Goal: Information Seeking & Learning: Check status

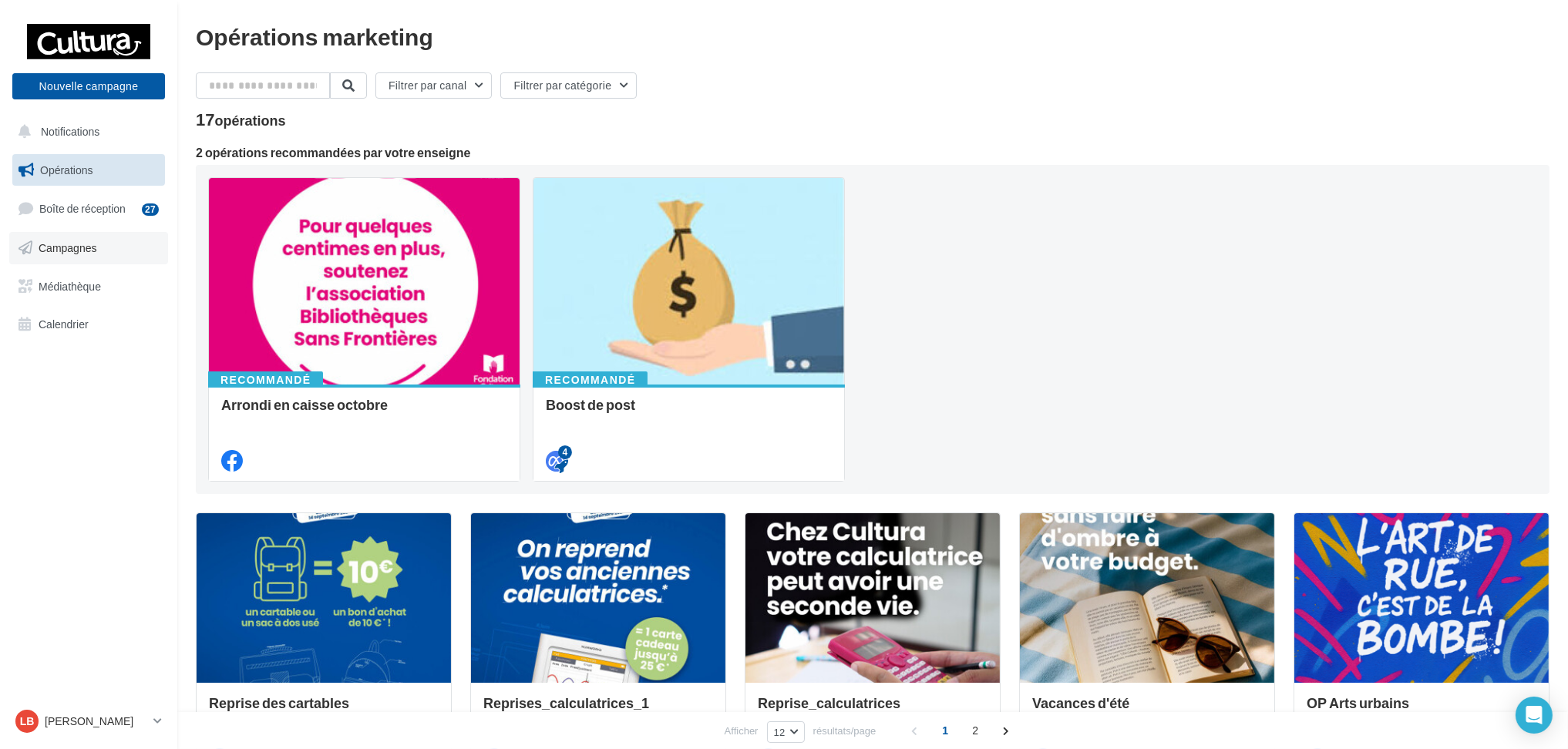
click at [84, 238] on link "Campagnes" at bounding box center [88, 248] width 159 height 32
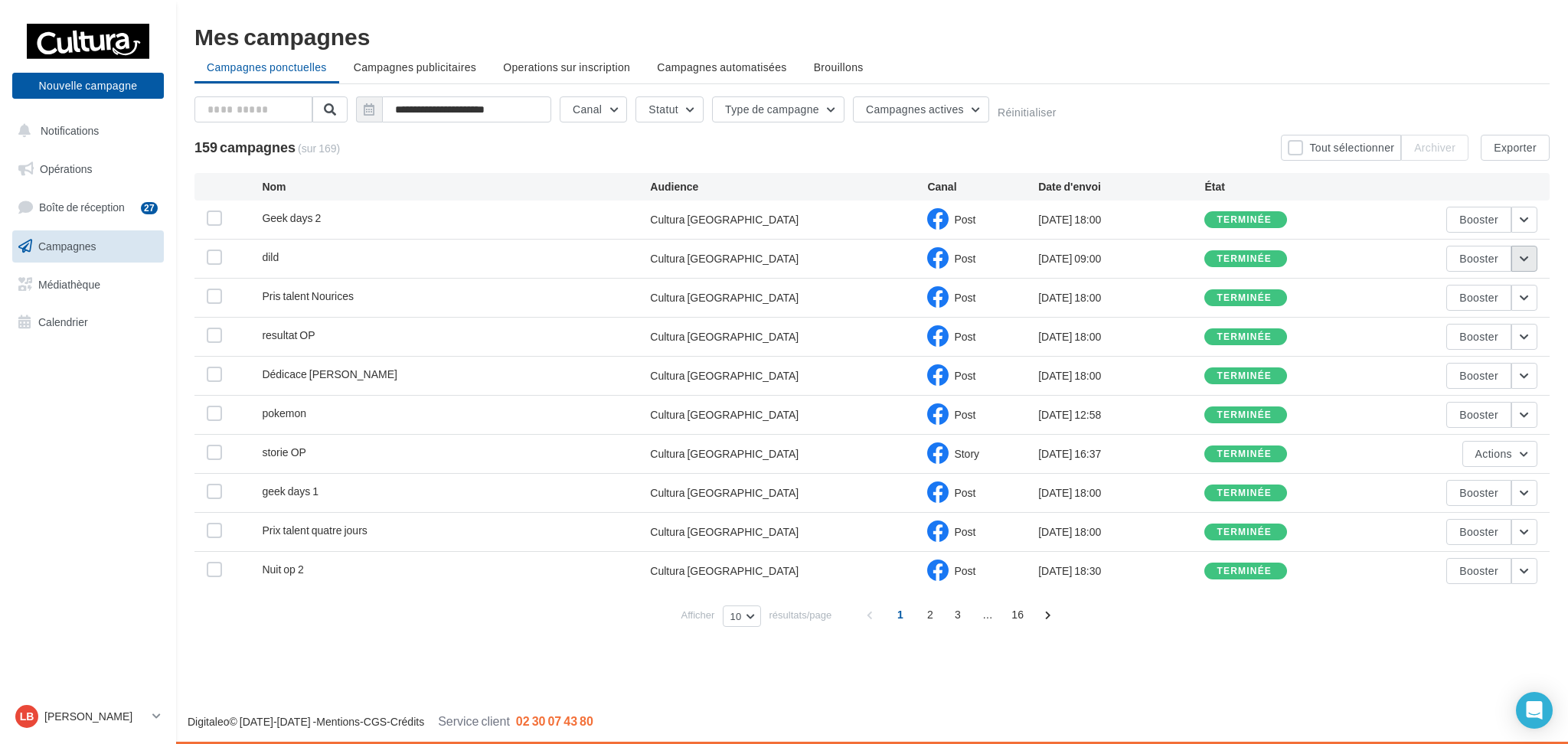
click at [1523, 256] on button "button" at bounding box center [1524, 258] width 26 height 26
click at [1465, 310] on button "Voir les résultats" at bounding box center [1461, 294] width 153 height 40
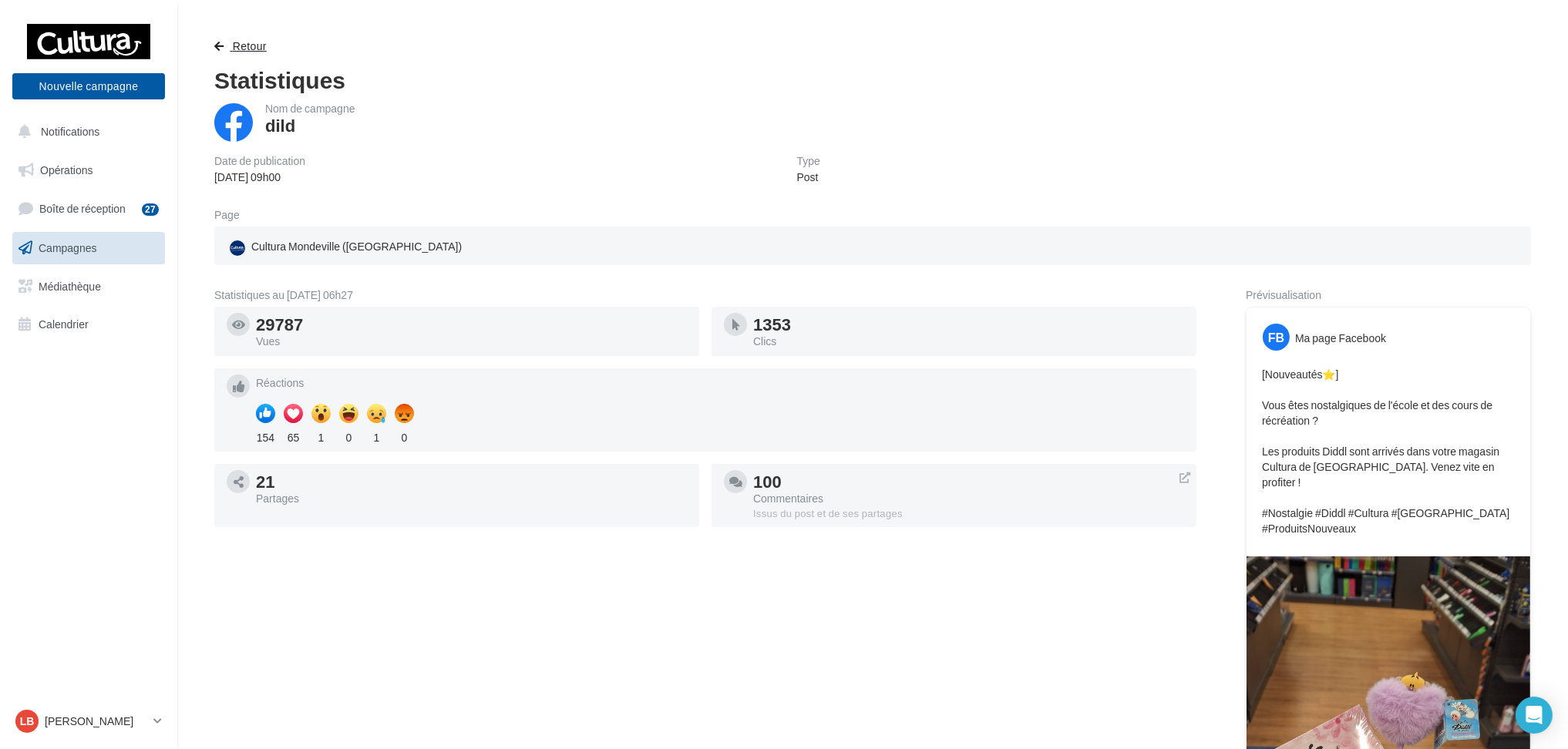
click at [219, 40] on span "button" at bounding box center [219, 46] width 9 height 11
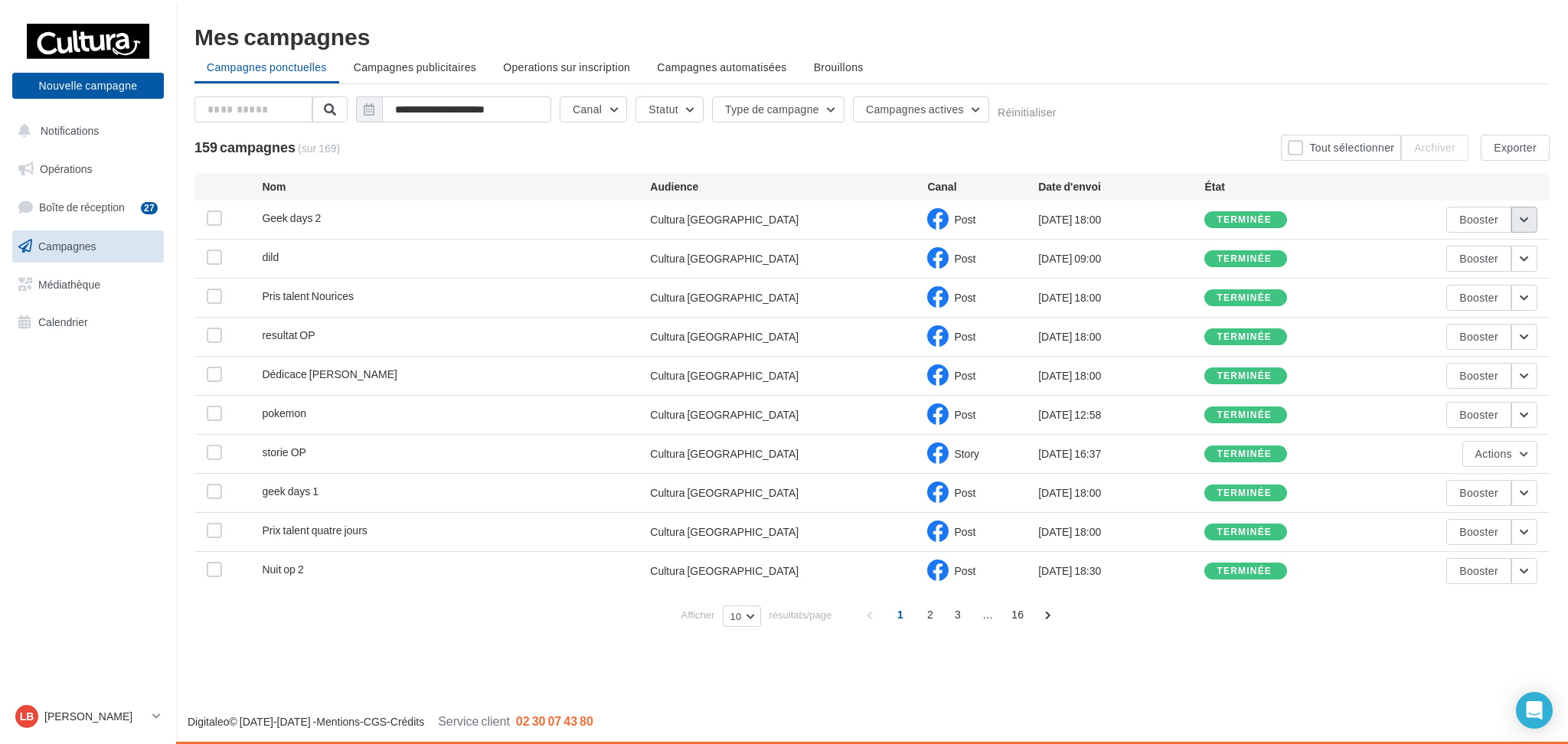
click at [1523, 219] on button "button" at bounding box center [1524, 219] width 26 height 26
click at [1490, 256] on button "Voir les résultats" at bounding box center [1461, 255] width 153 height 40
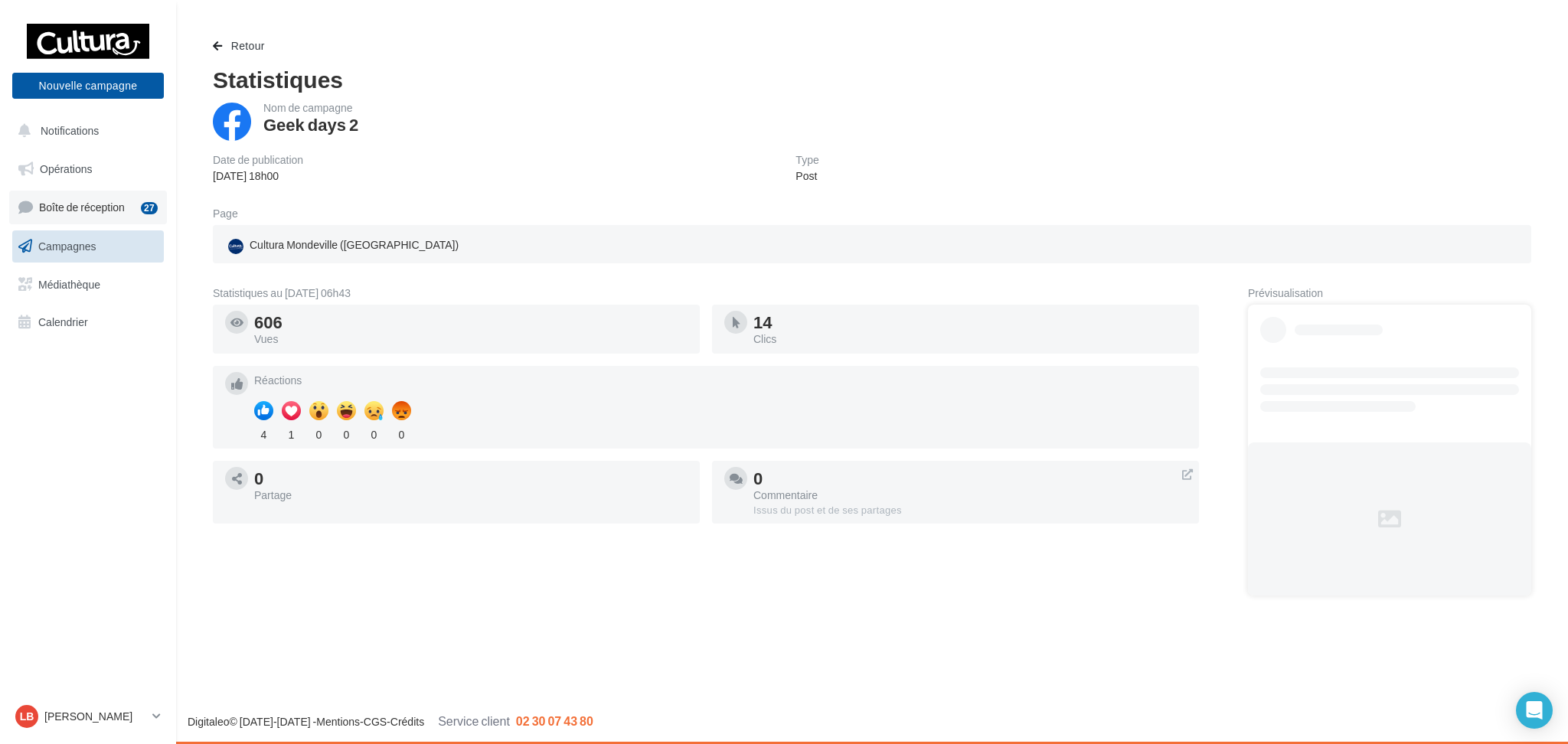
click at [80, 220] on link "Boîte de réception 27" at bounding box center [87, 207] width 158 height 33
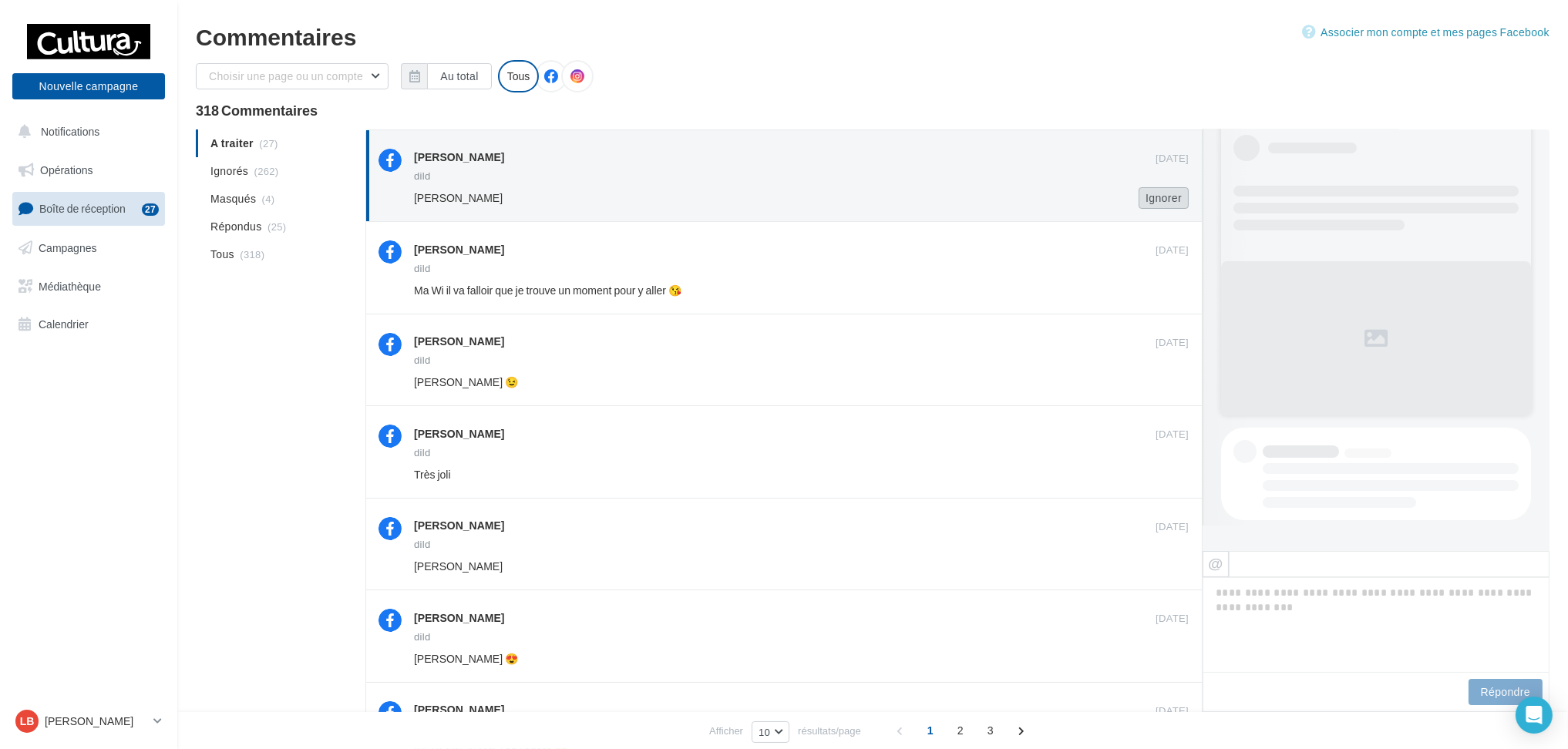
click at [1151, 197] on button "Ignorer" at bounding box center [1164, 198] width 50 height 22
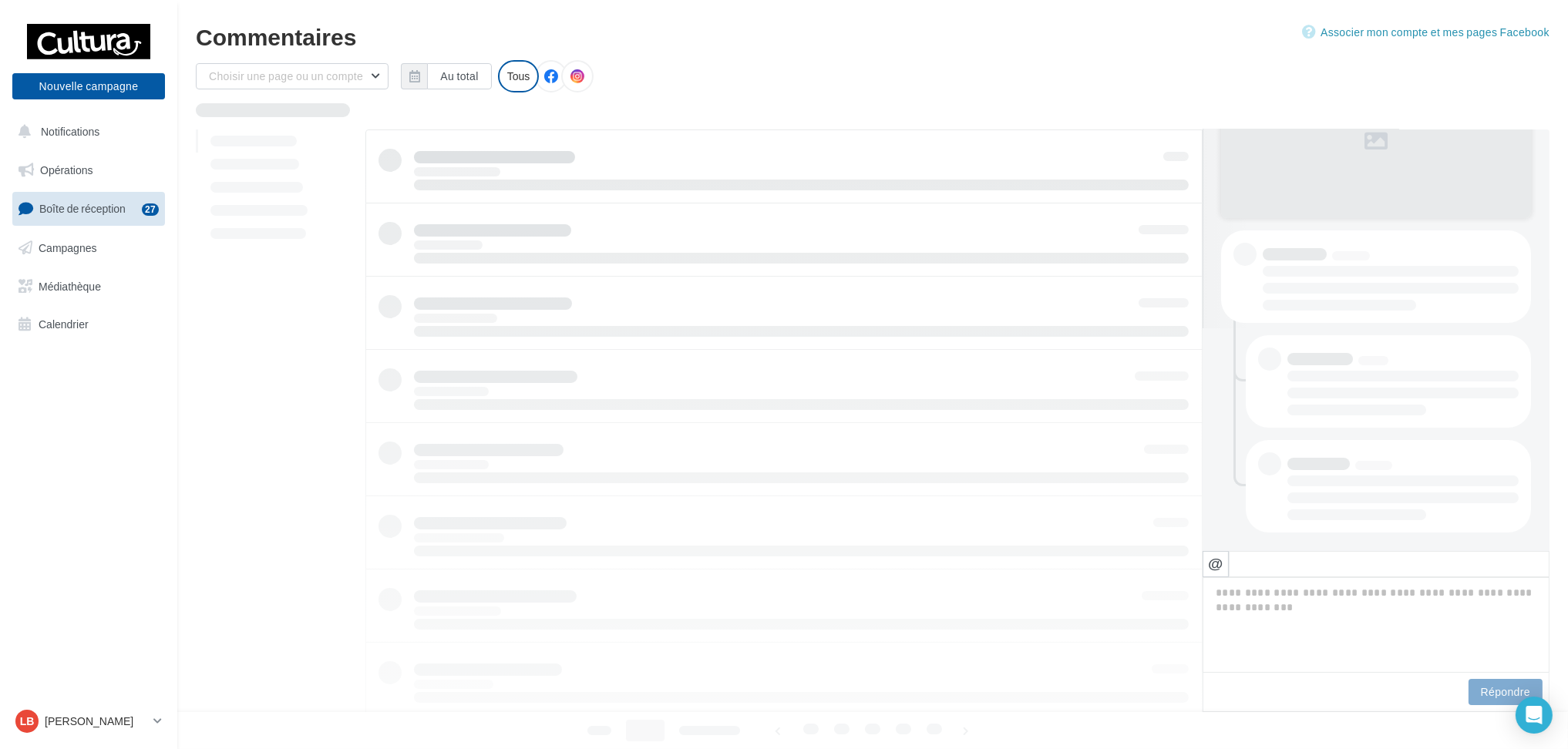
scroll to position [223, 0]
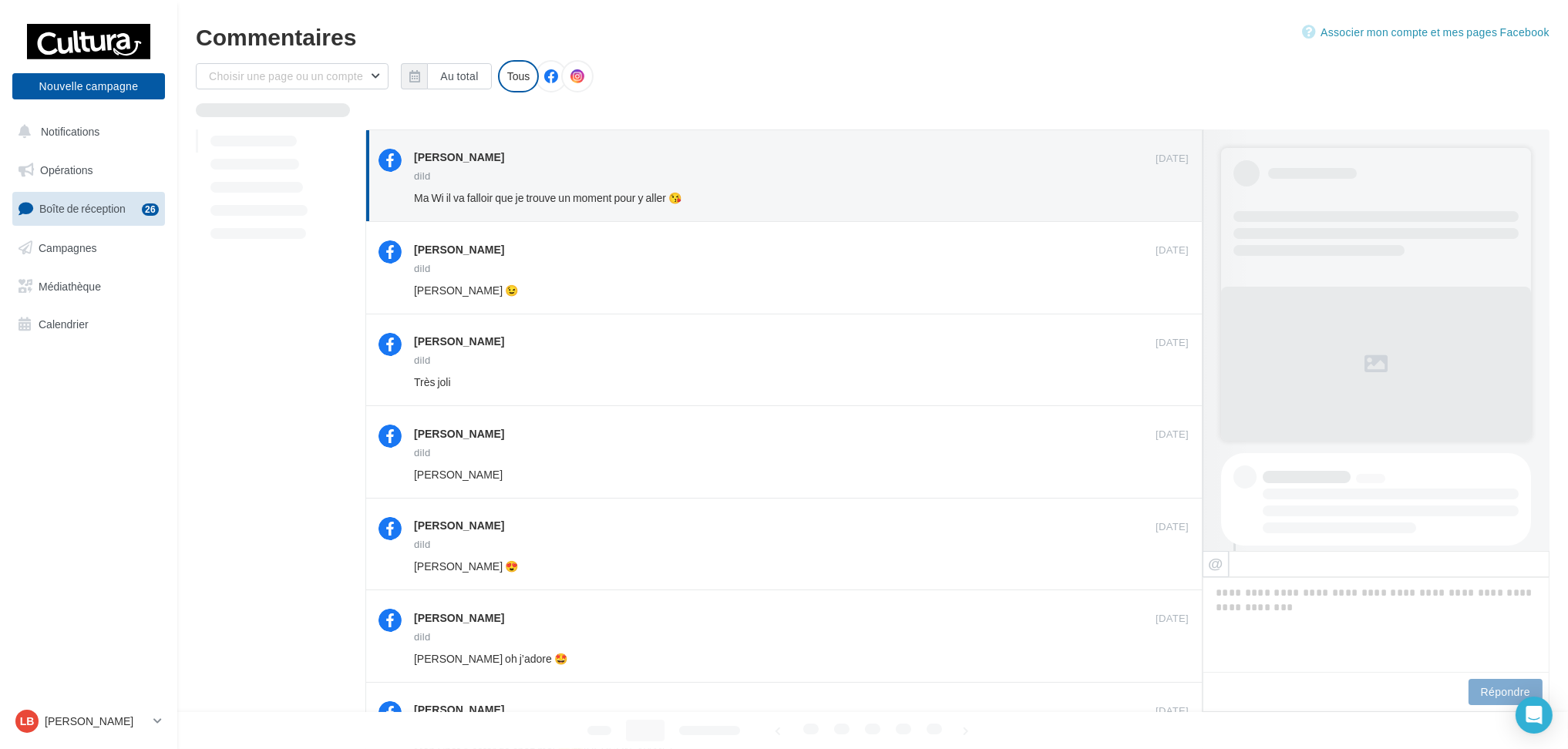
click at [1151, 197] on button "Ignorer" at bounding box center [1164, 198] width 50 height 22
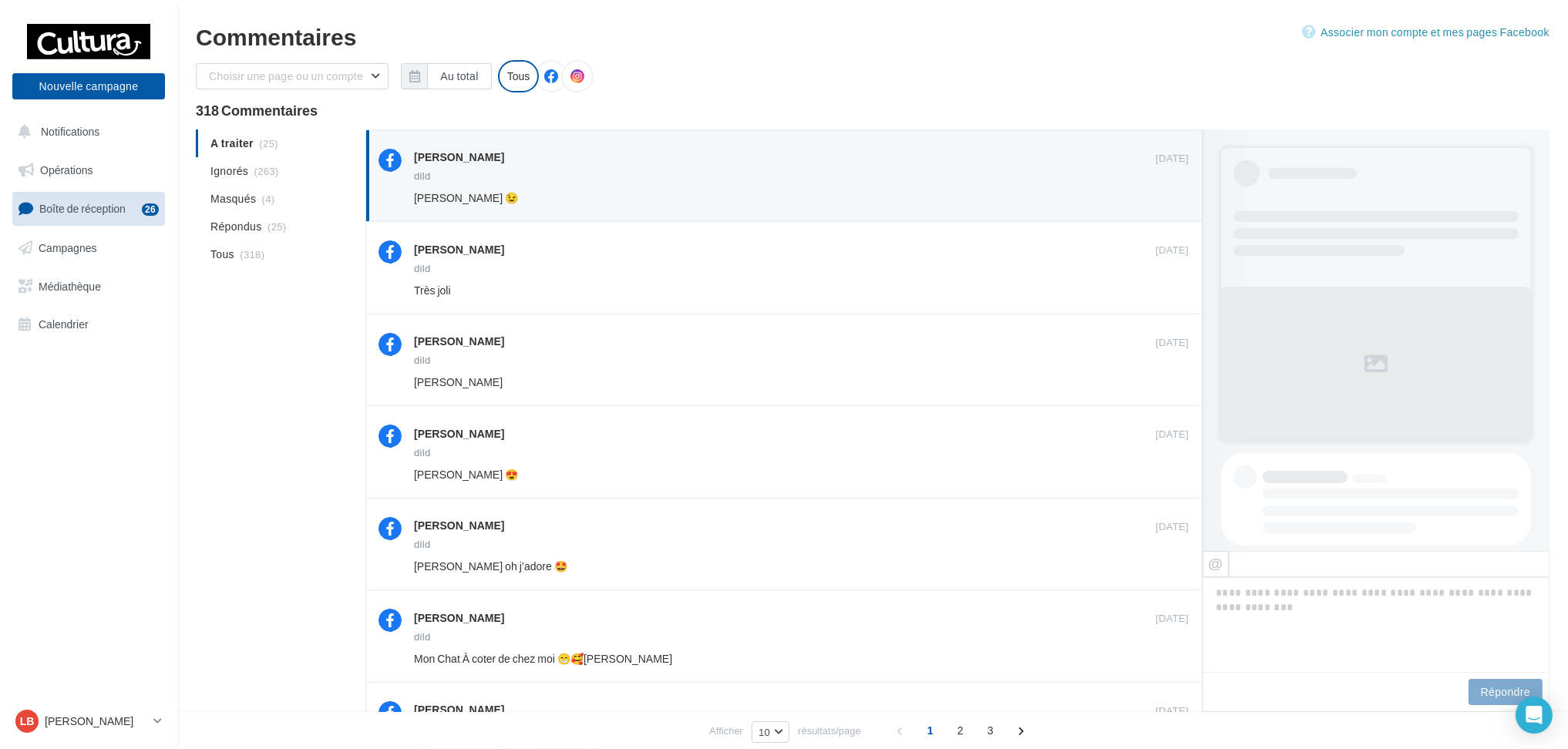
click at [1151, 197] on button "Ignorer" at bounding box center [1164, 198] width 50 height 22
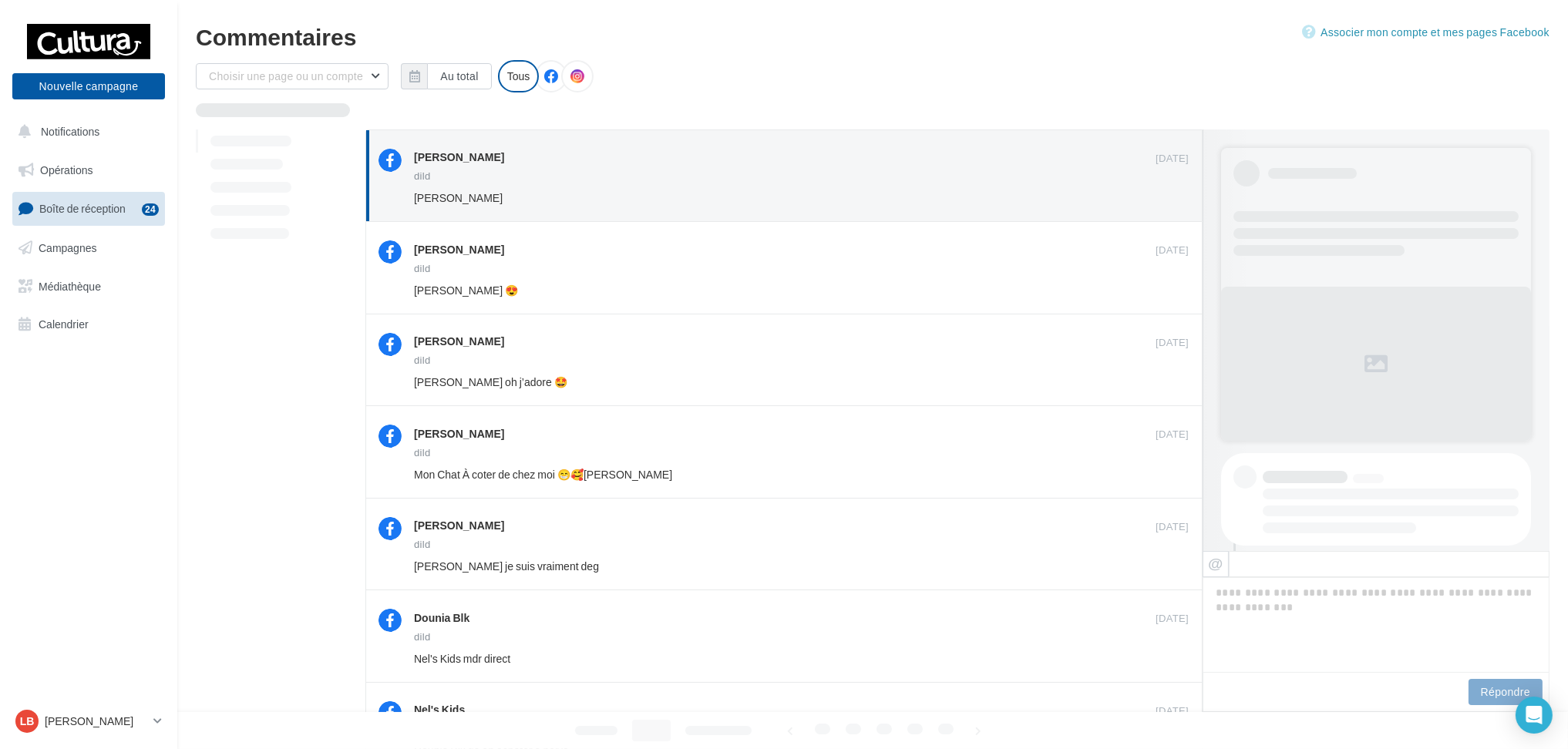
click at [1151, 197] on button "Ignorer" at bounding box center [1164, 198] width 50 height 22
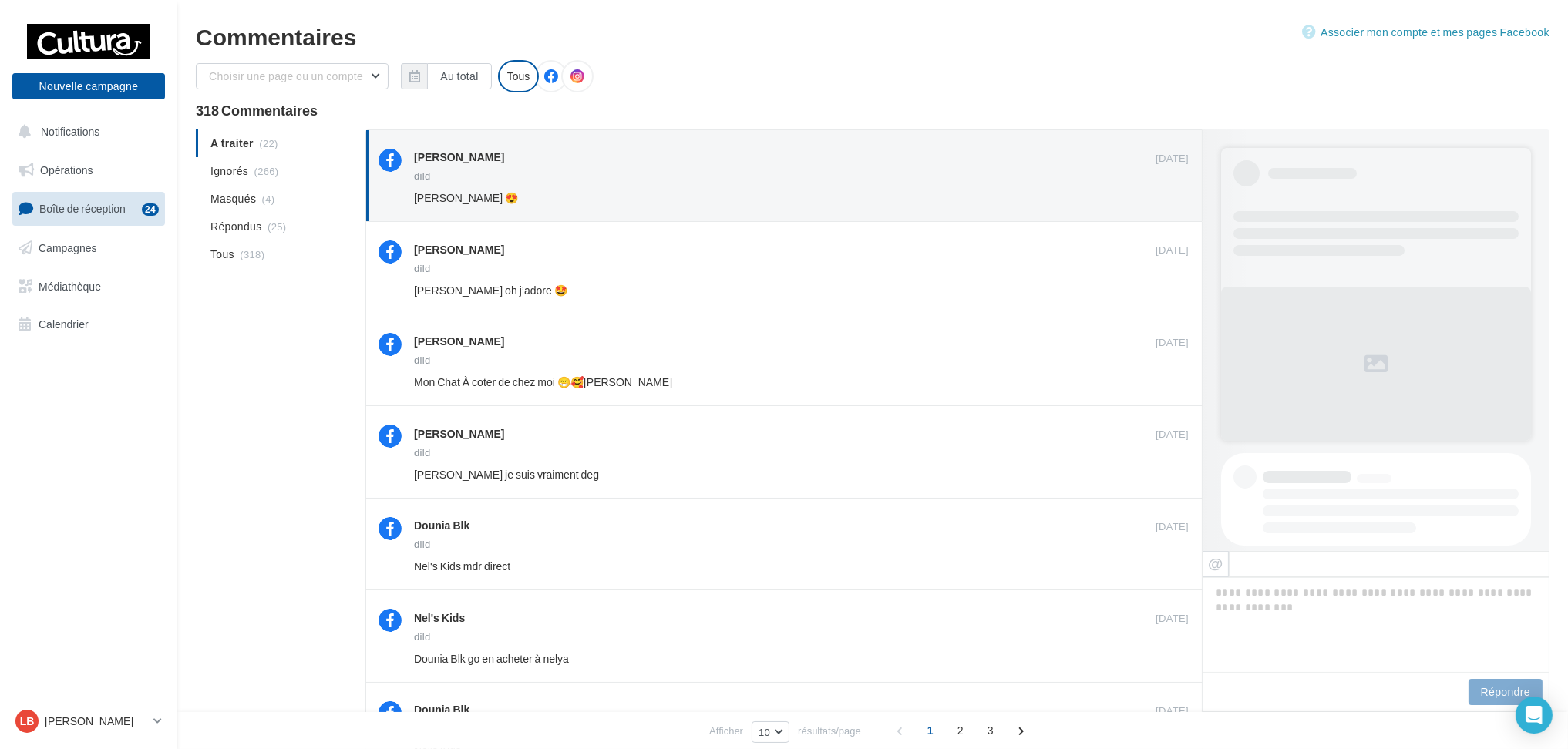
click at [1151, 197] on button "Ignorer" at bounding box center [1164, 198] width 50 height 22
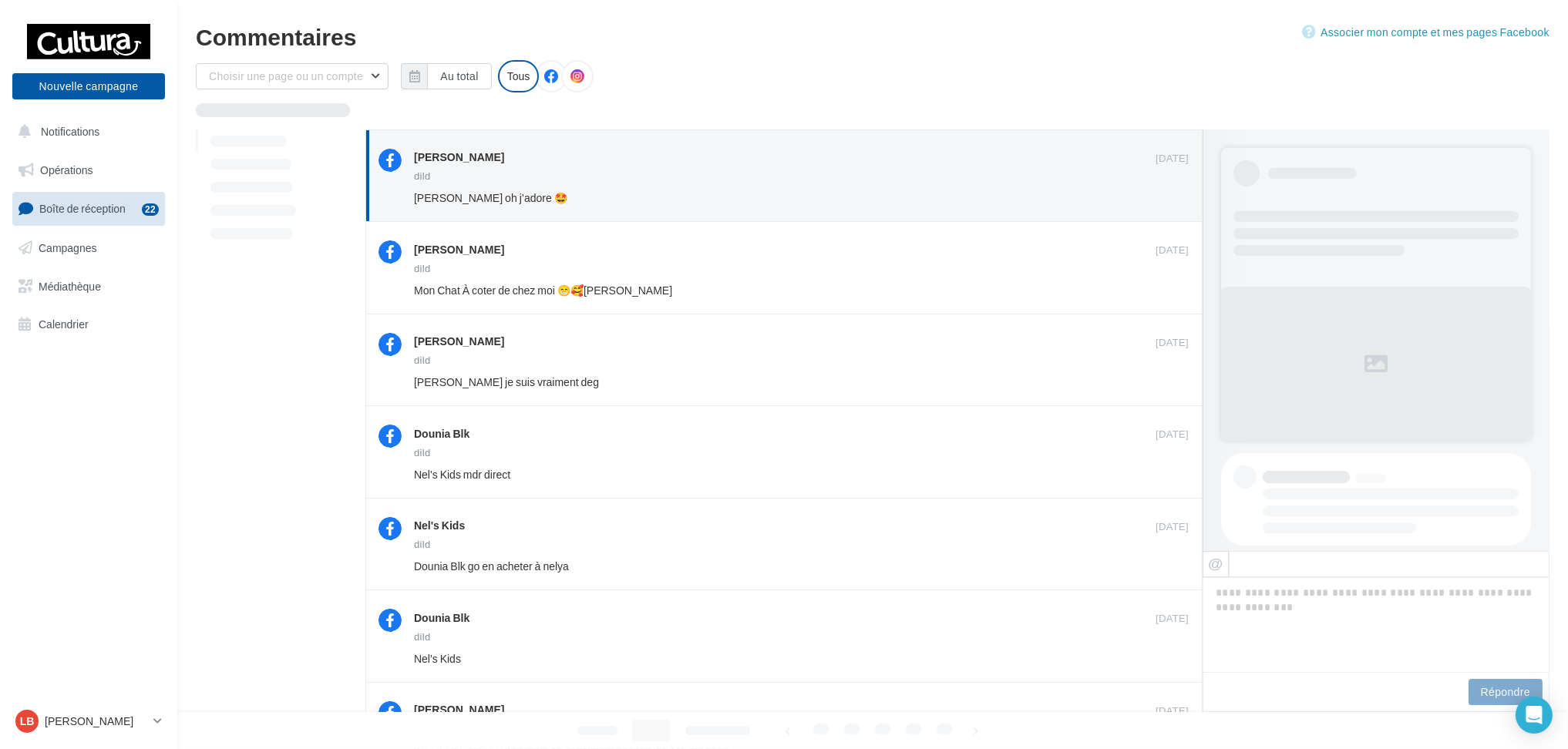
click at [1151, 197] on button "Ignorer" at bounding box center [1164, 198] width 50 height 22
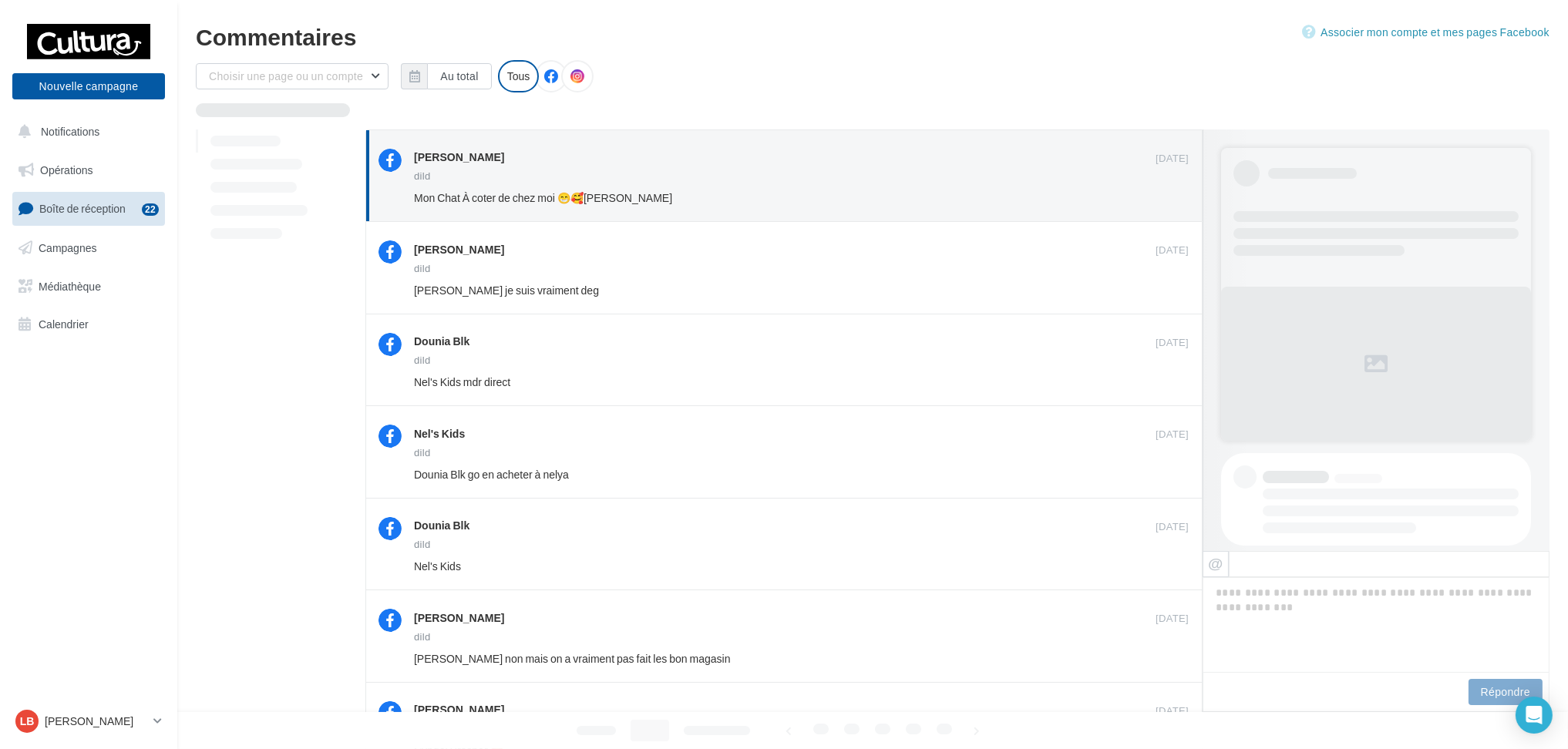
click at [1151, 197] on button "Ignorer" at bounding box center [1164, 198] width 50 height 22
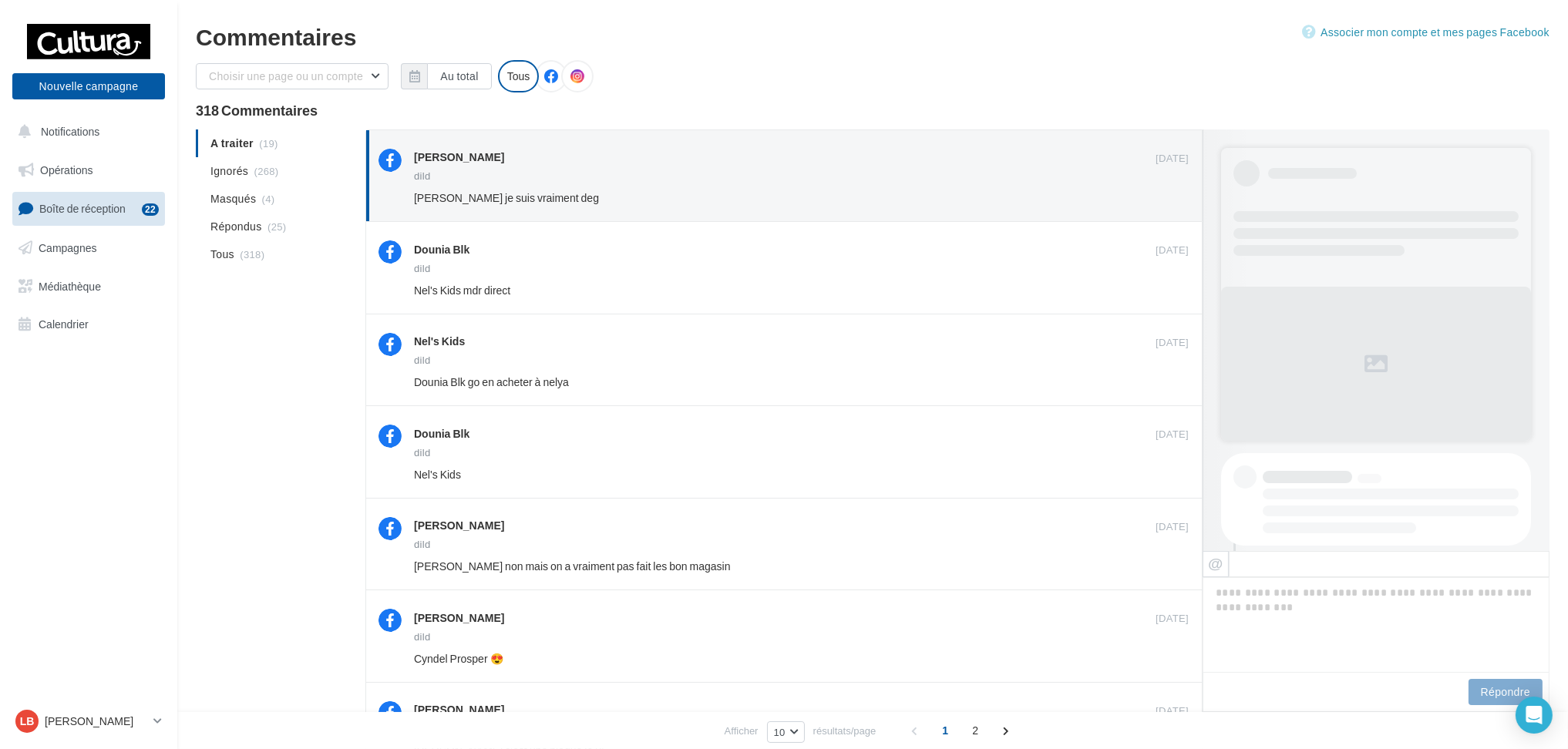
click at [1151, 197] on button "Ignorer" at bounding box center [1164, 198] width 50 height 22
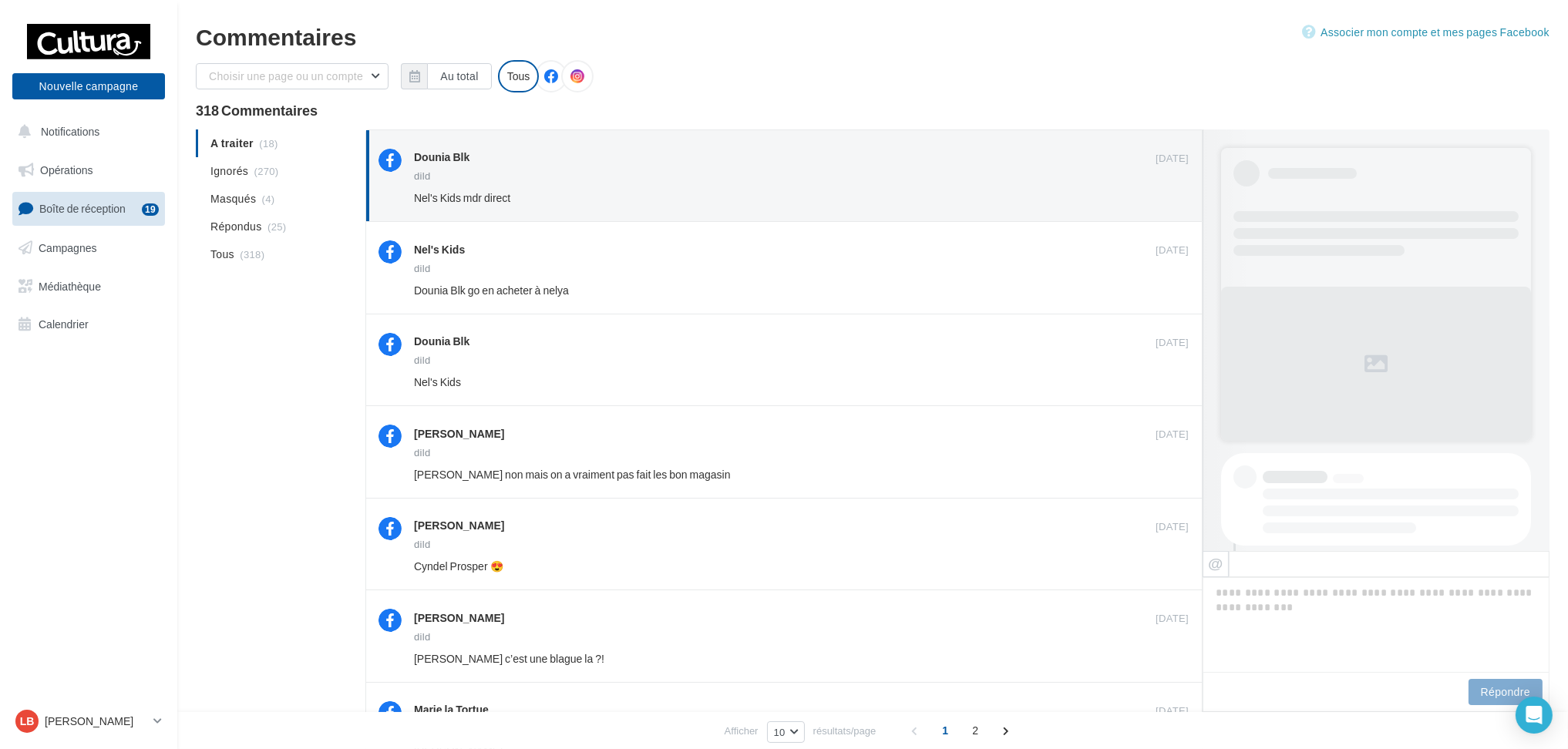
click at [1151, 197] on button "Ignorer" at bounding box center [1164, 198] width 50 height 22
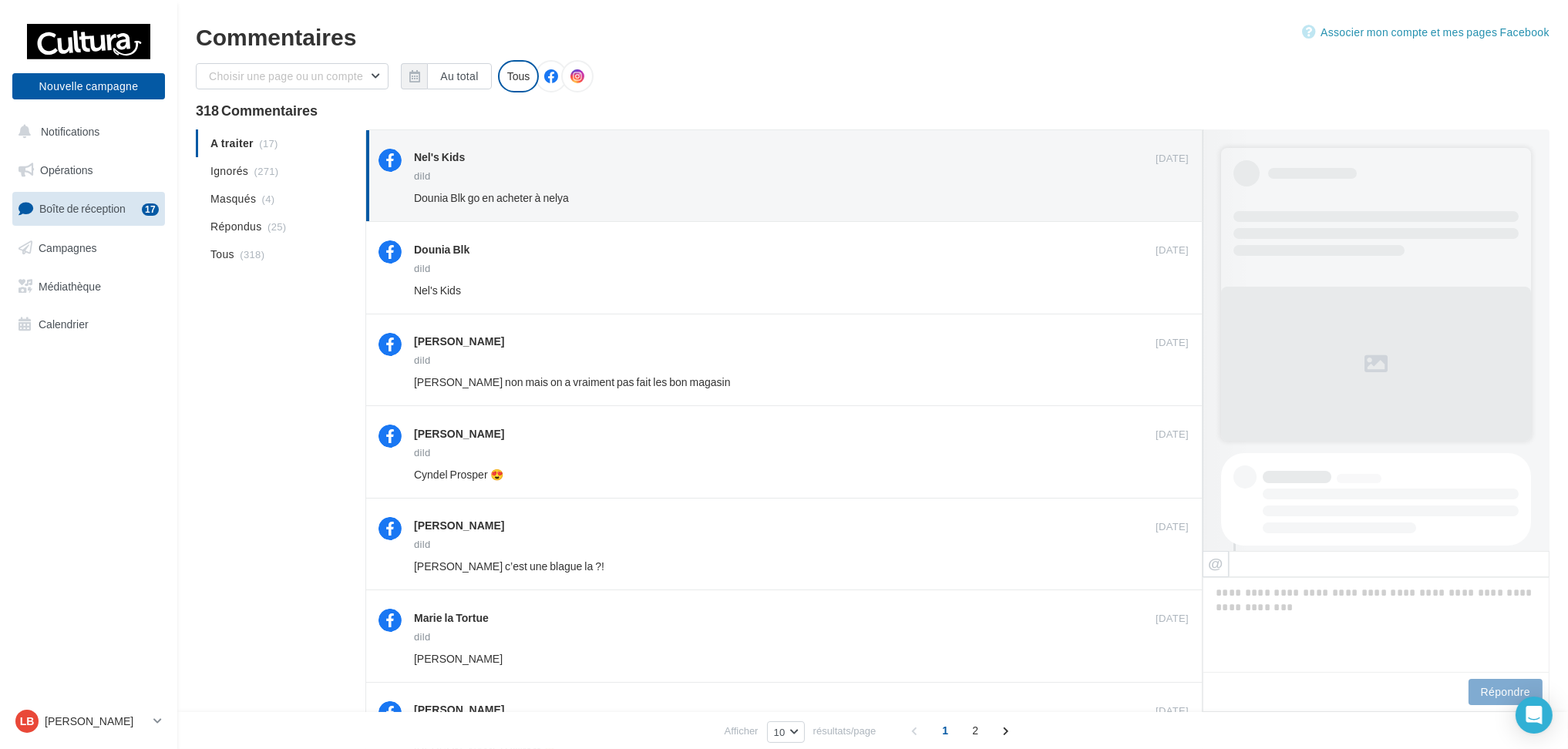
click at [1151, 197] on button "Ignorer" at bounding box center [1164, 198] width 50 height 22
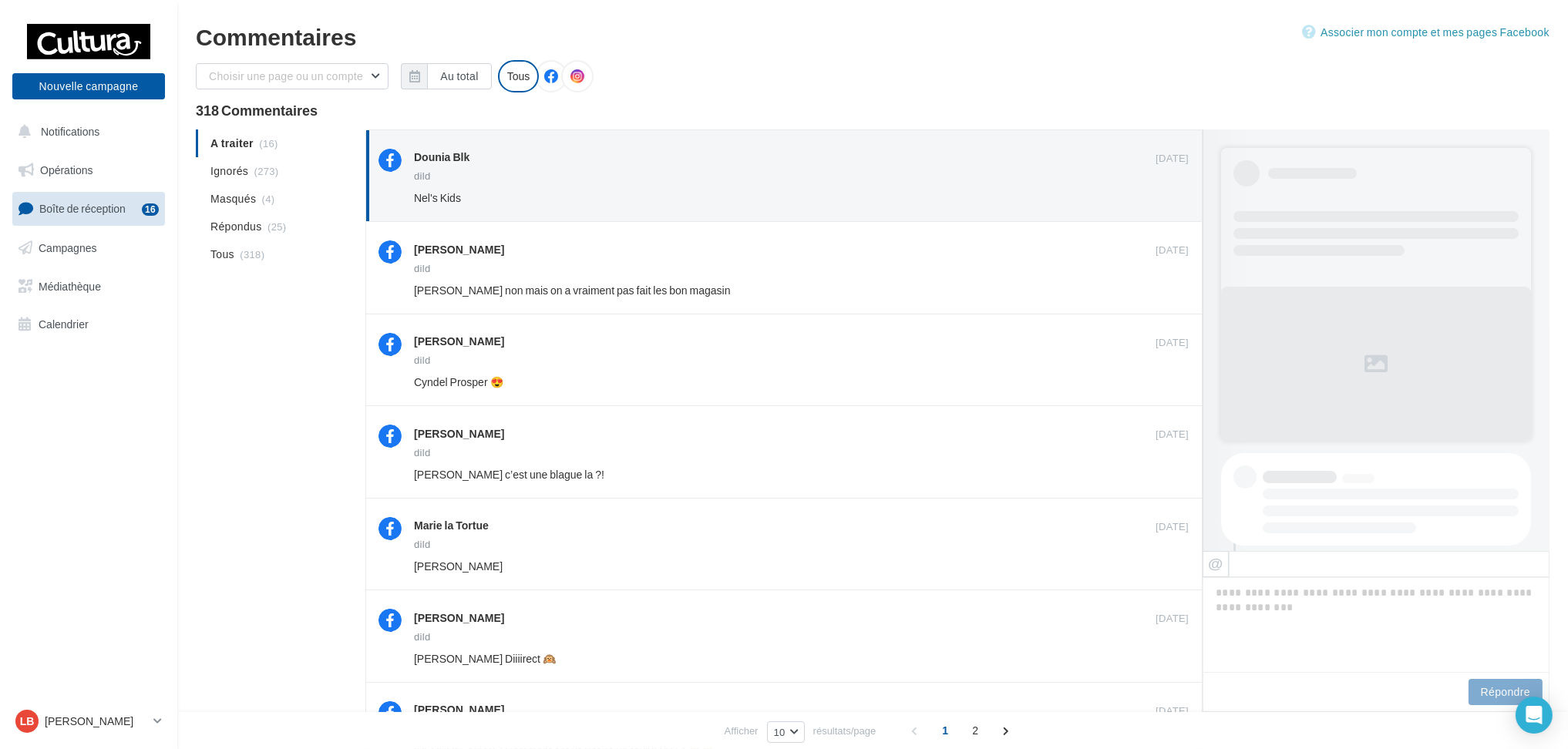
click at [1151, 197] on button "Ignorer" at bounding box center [1164, 198] width 50 height 22
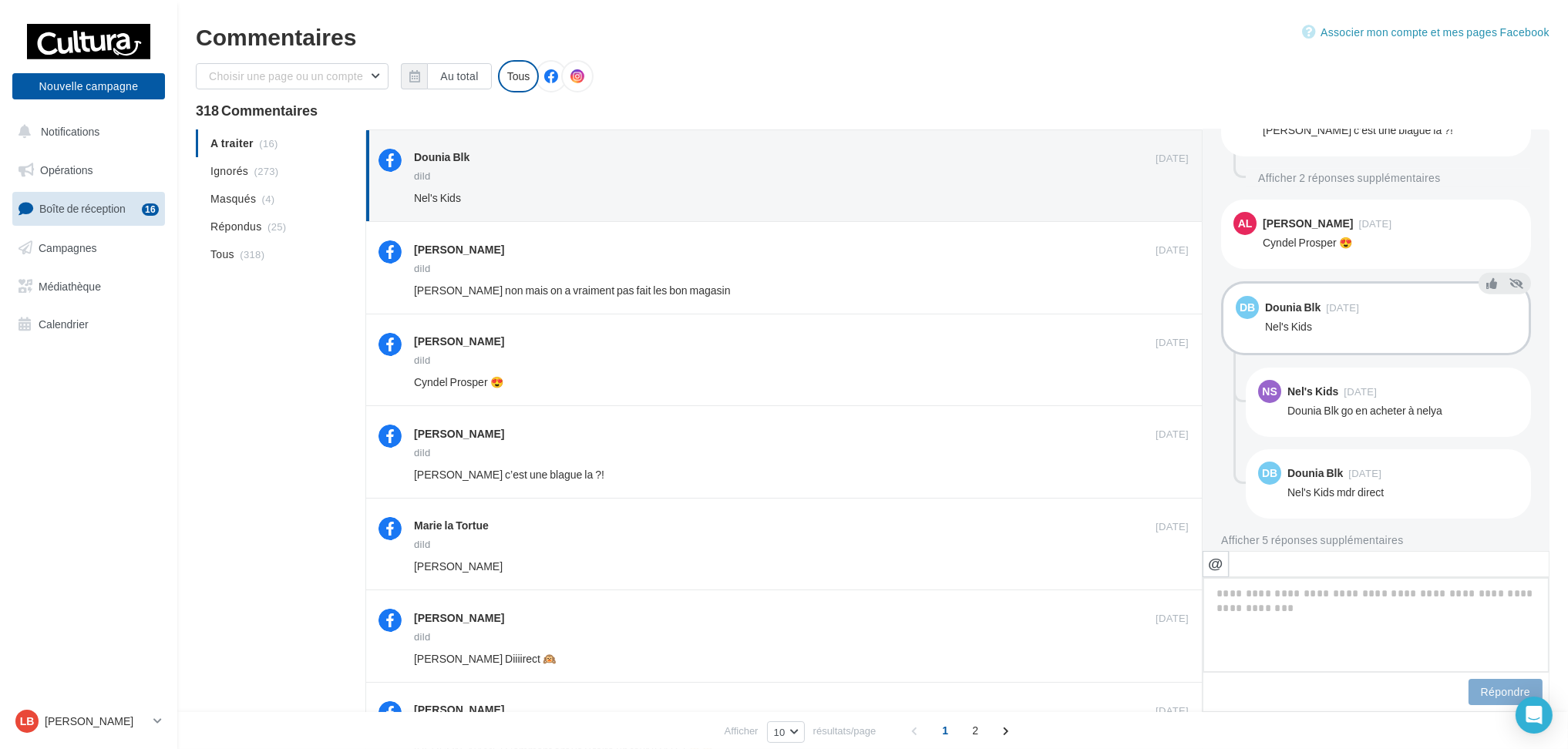
scroll to position [117, 0]
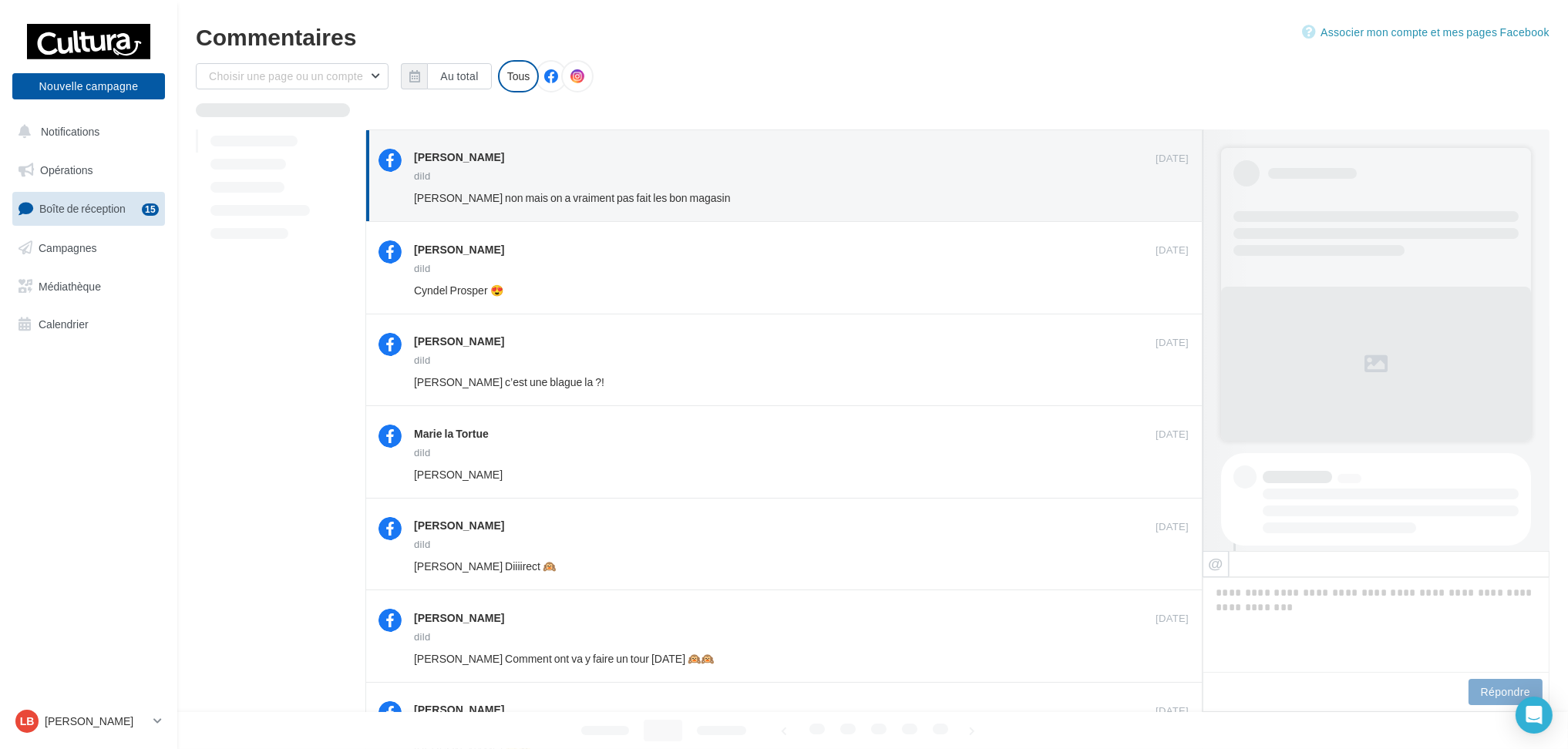
click at [1151, 197] on button "Ignorer" at bounding box center [1164, 198] width 50 height 22
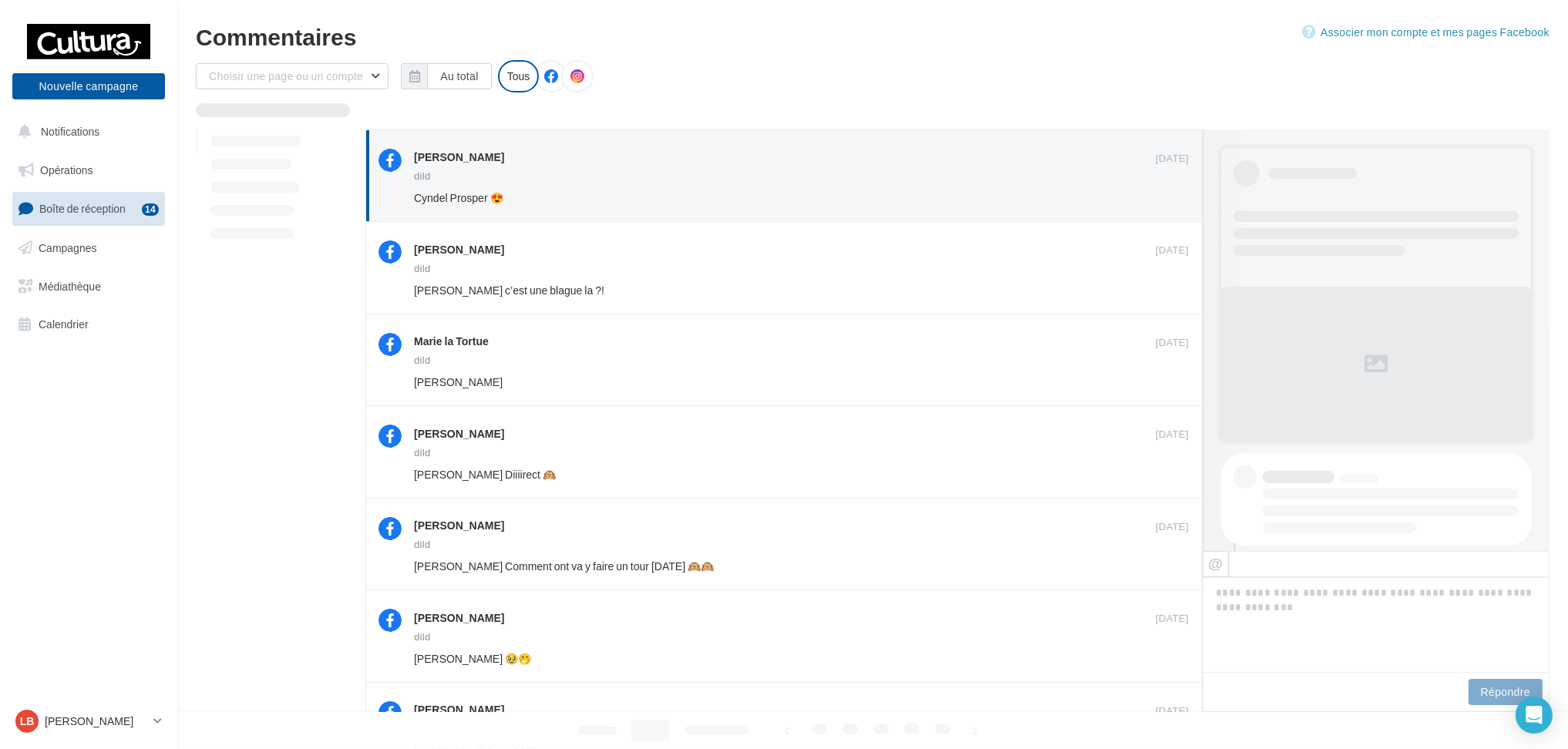
click at [1151, 197] on button "Ignorer" at bounding box center [1164, 198] width 50 height 22
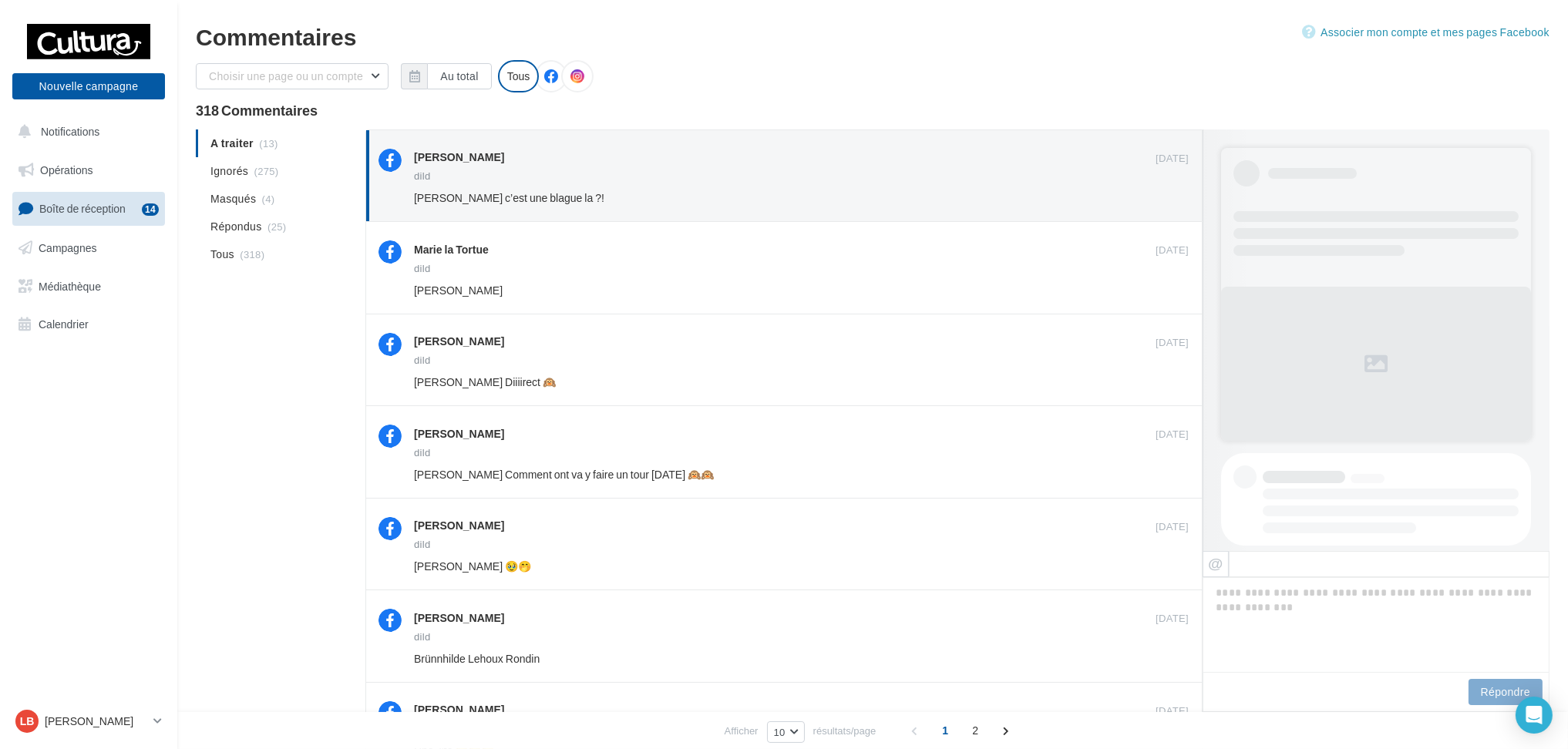
click at [1151, 197] on button "Ignorer" at bounding box center [1164, 198] width 50 height 22
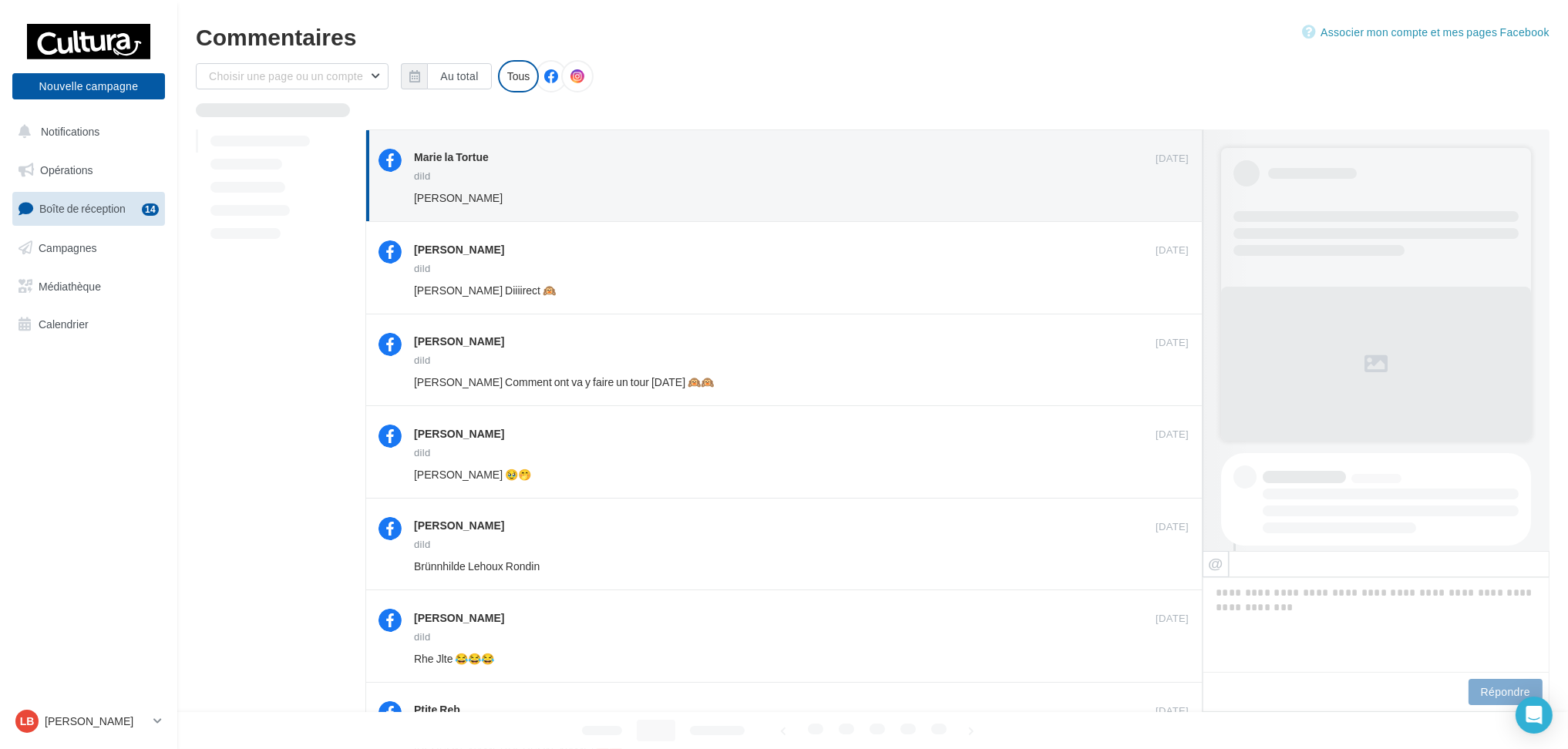
click at [1151, 197] on button "Ignorer" at bounding box center [1164, 198] width 50 height 22
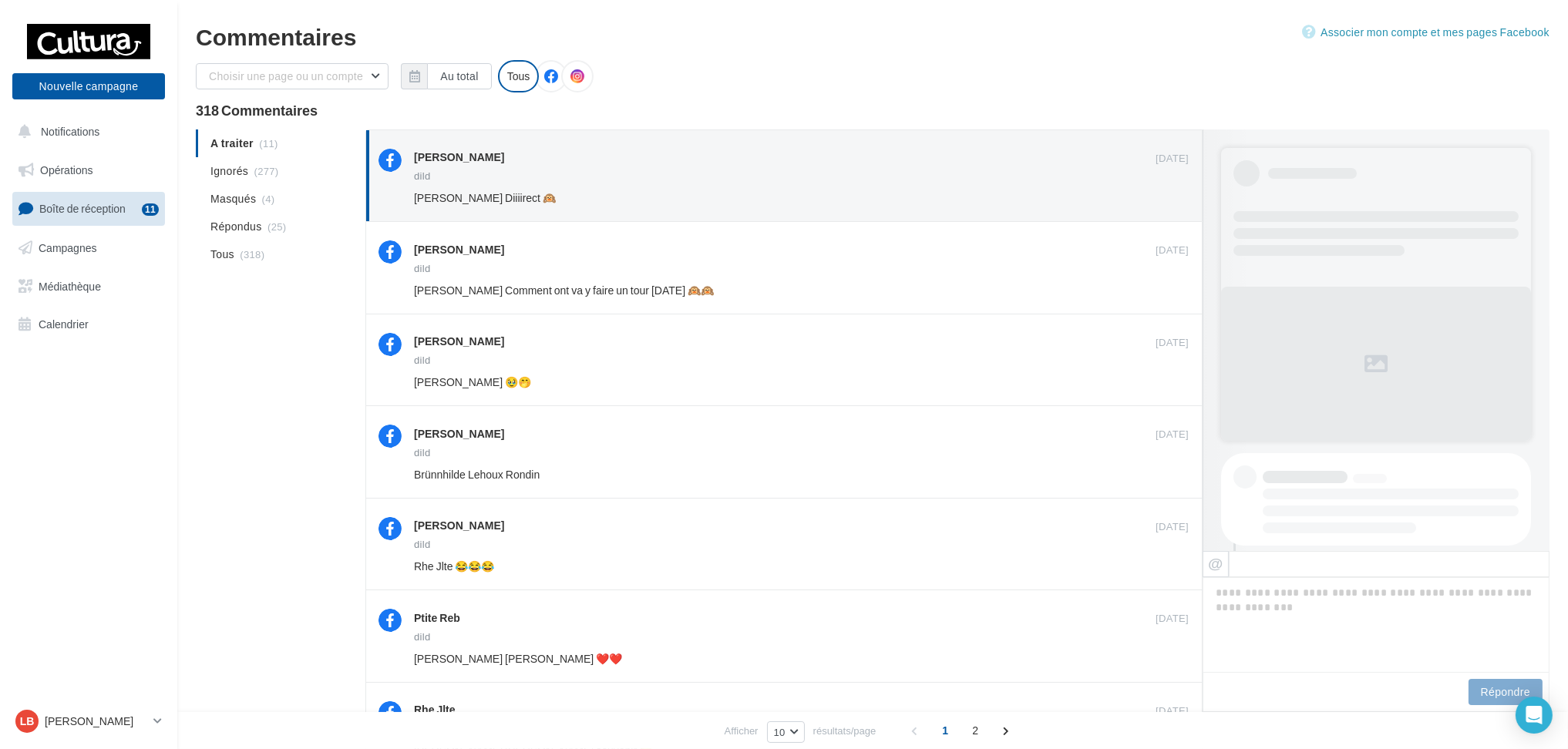
click at [1151, 197] on button "Ignorer" at bounding box center [1164, 198] width 50 height 22
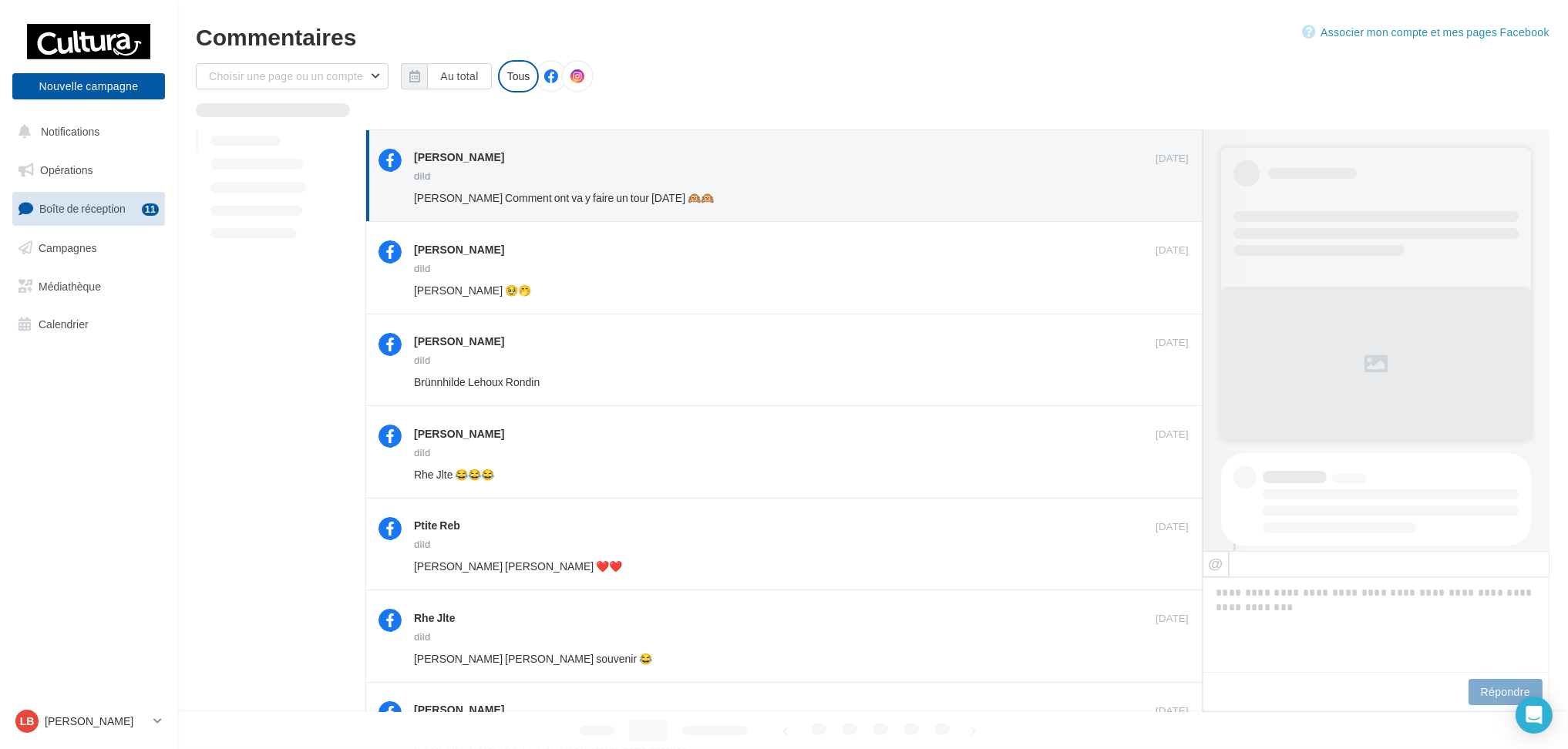
click at [1151, 197] on button "Ignorer" at bounding box center [1164, 198] width 50 height 22
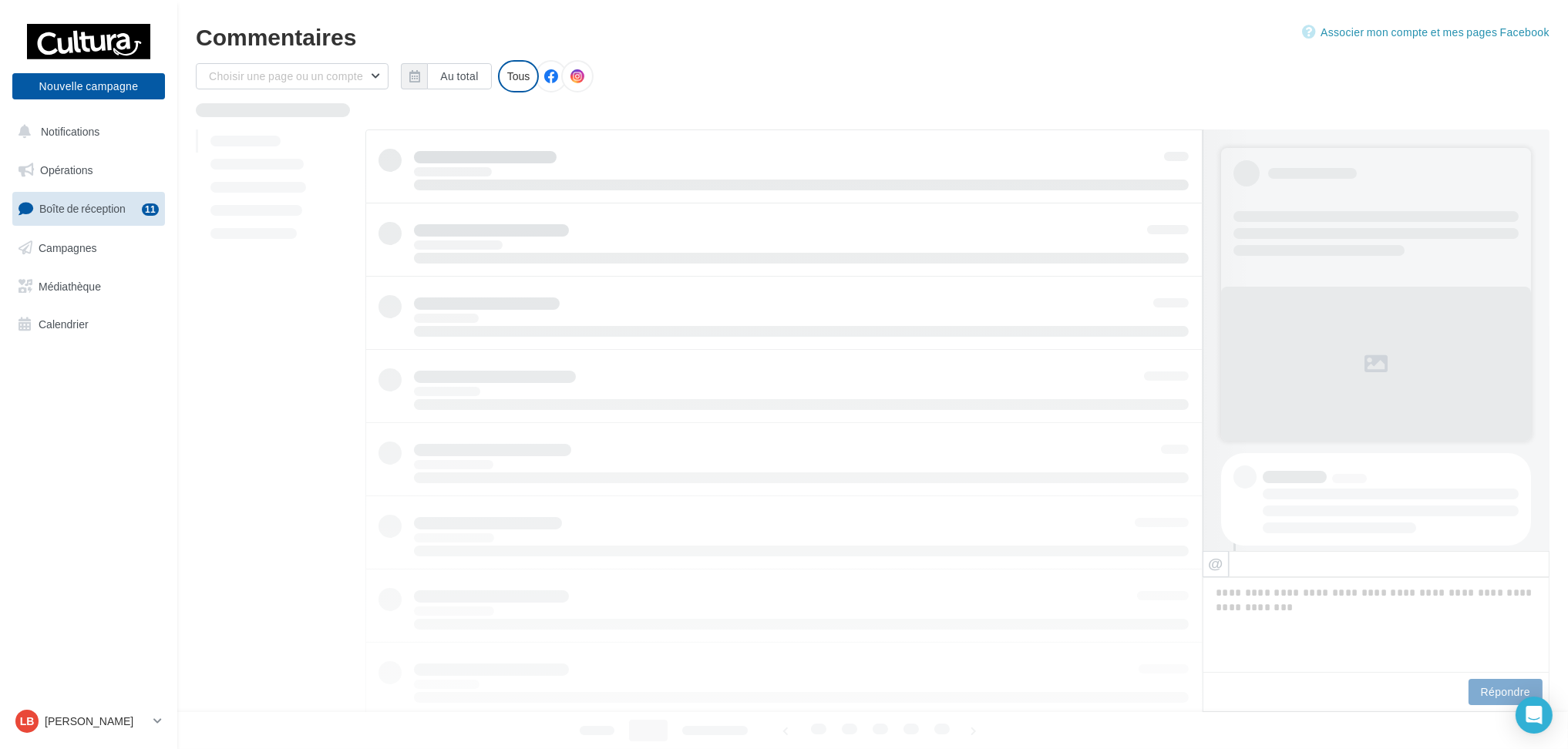
click at [1151, 197] on div at bounding box center [784, 496] width 837 height 733
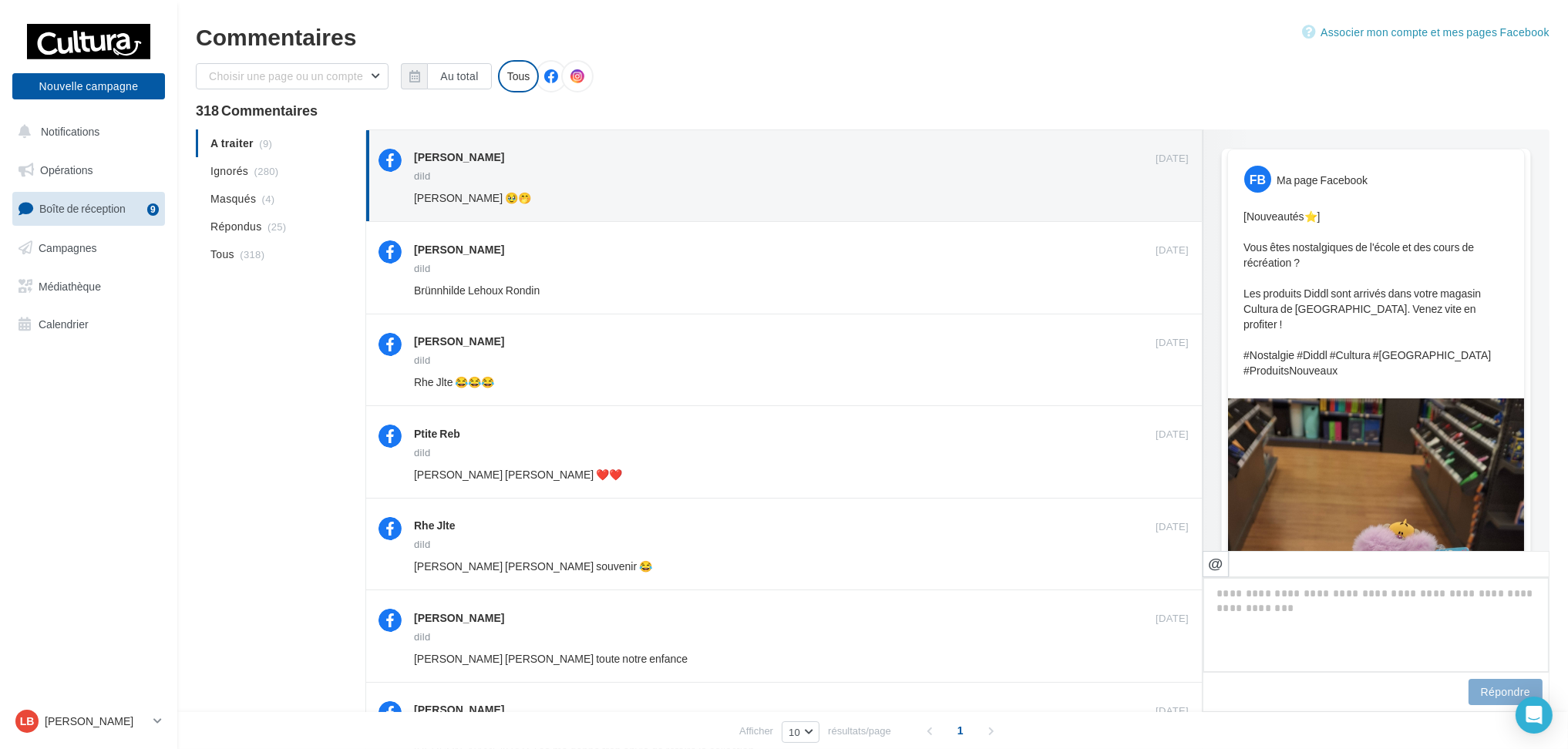
scroll to position [855, 0]
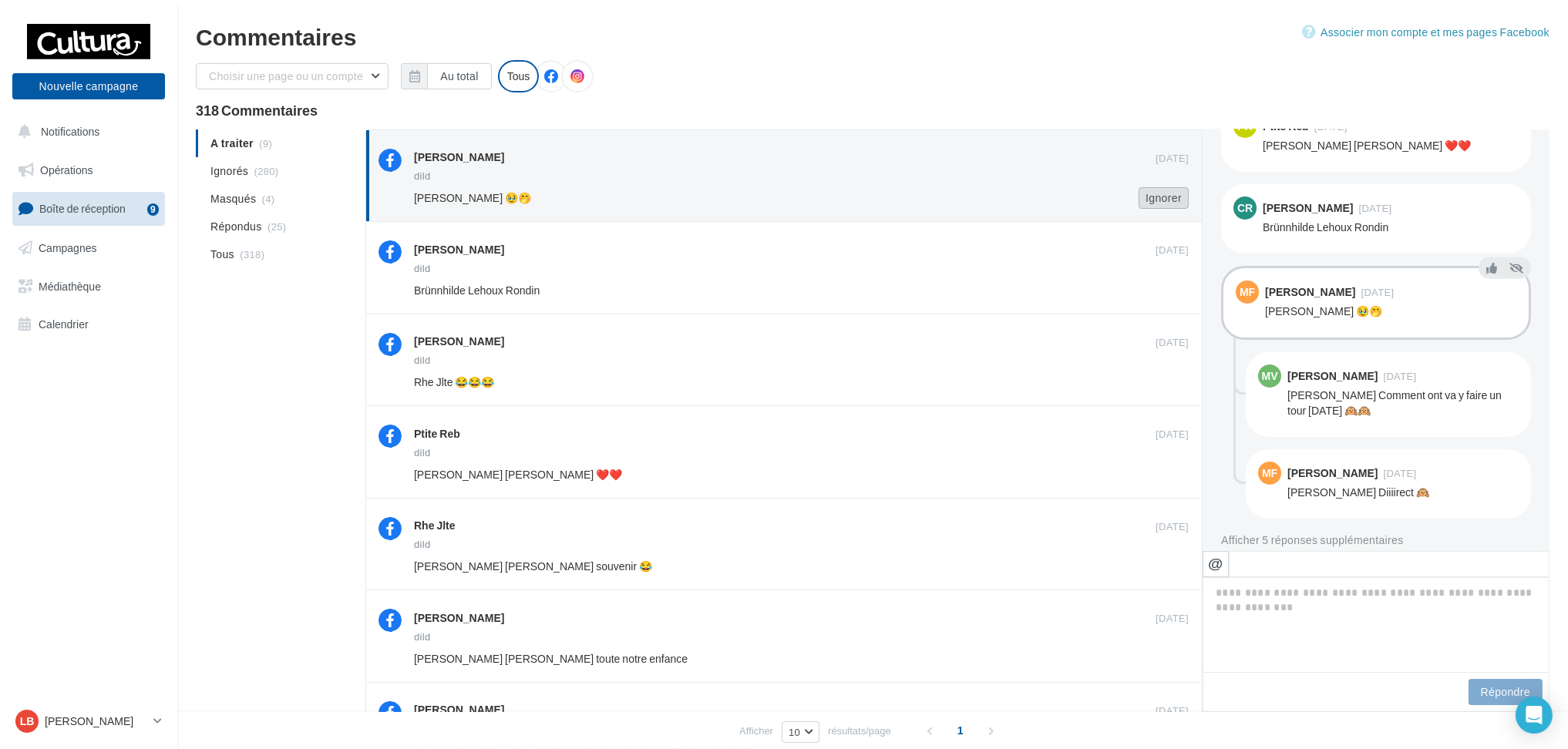
click at [1149, 200] on button "Ignorer" at bounding box center [1164, 198] width 50 height 22
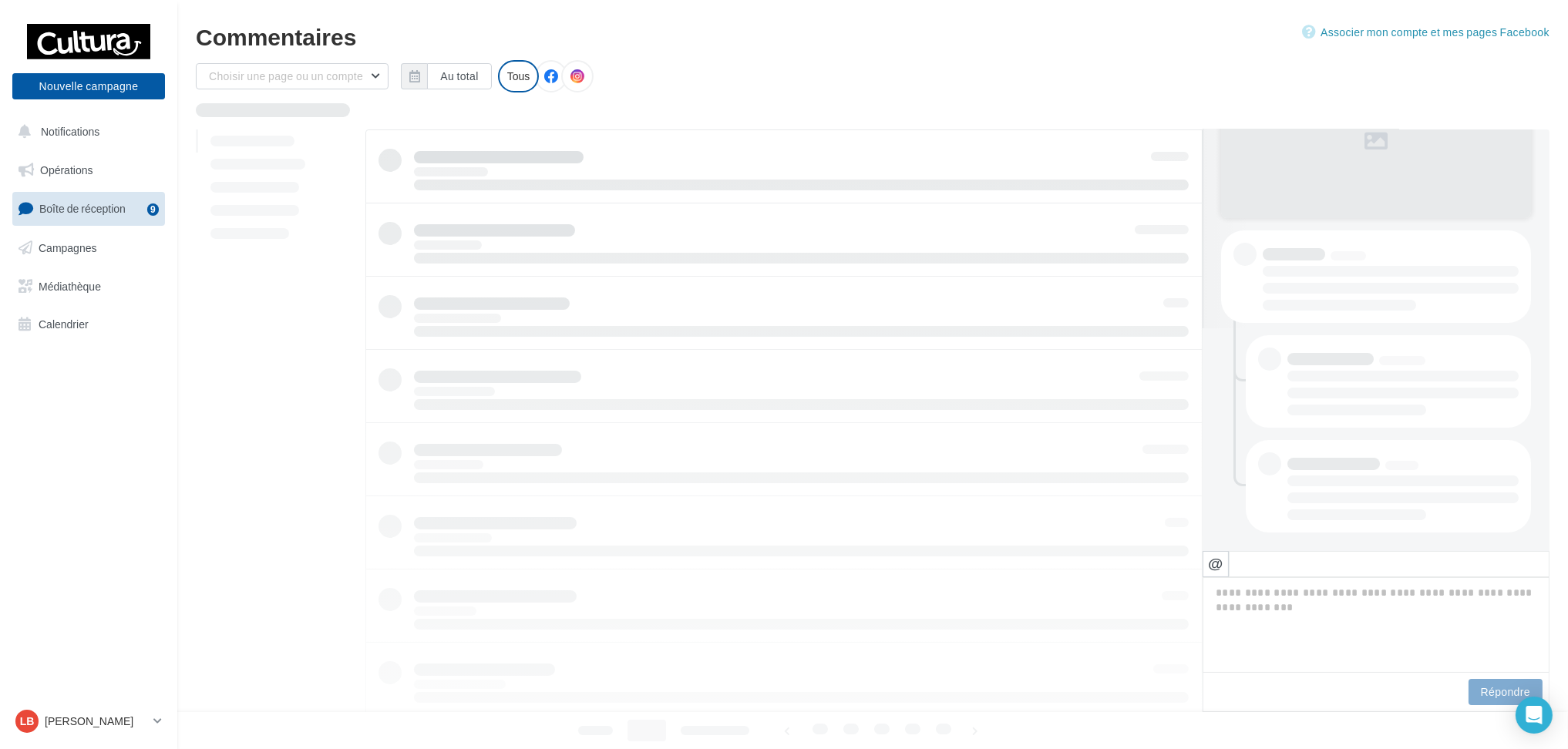
scroll to position [223, 0]
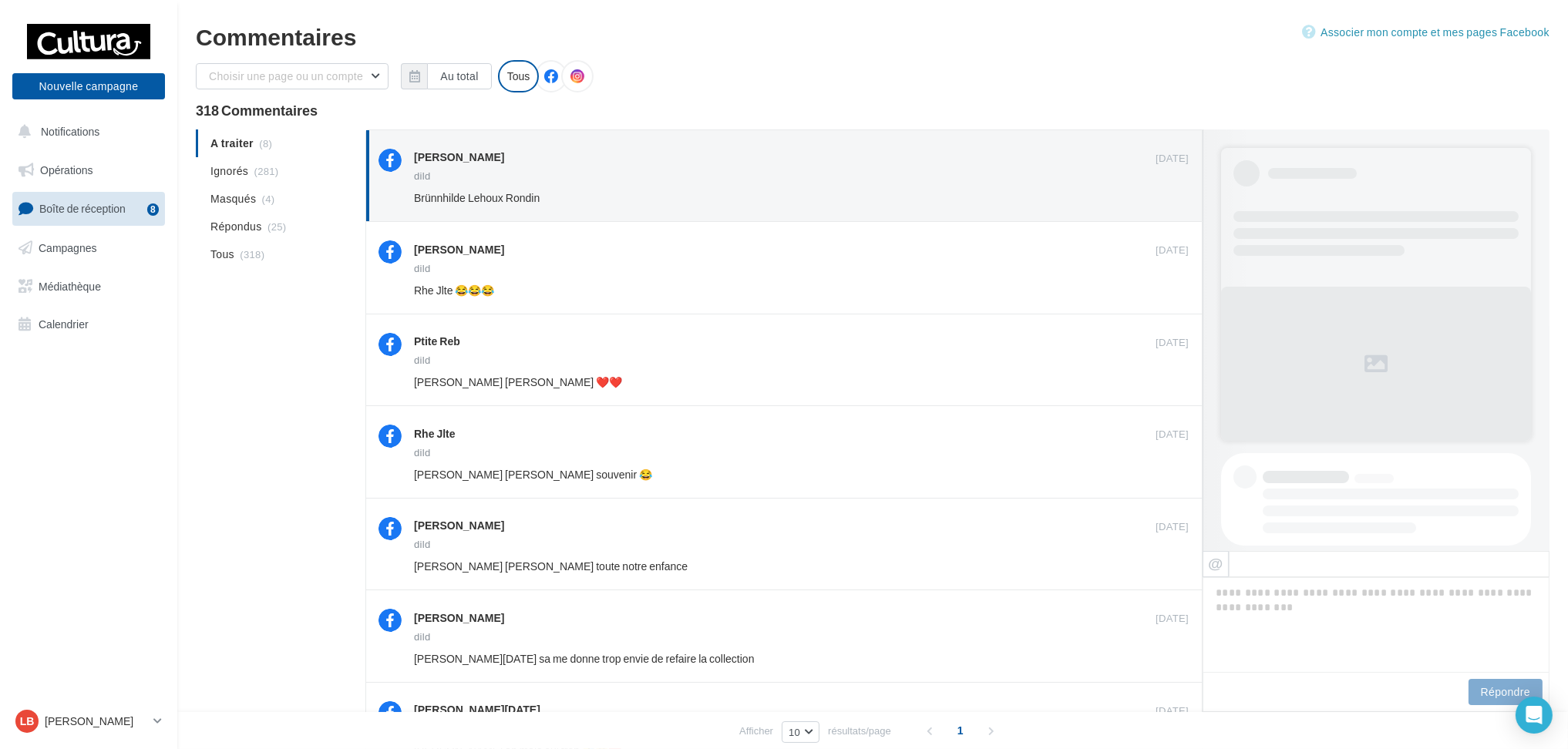
click at [1165, 186] on div "Claire Rondin 04 oct. dild Brünnhilde Lehoux Rondin Ignorer" at bounding box center [802, 179] width 775 height 60
click at [1165, 201] on button "Ignorer" at bounding box center [1164, 198] width 50 height 22
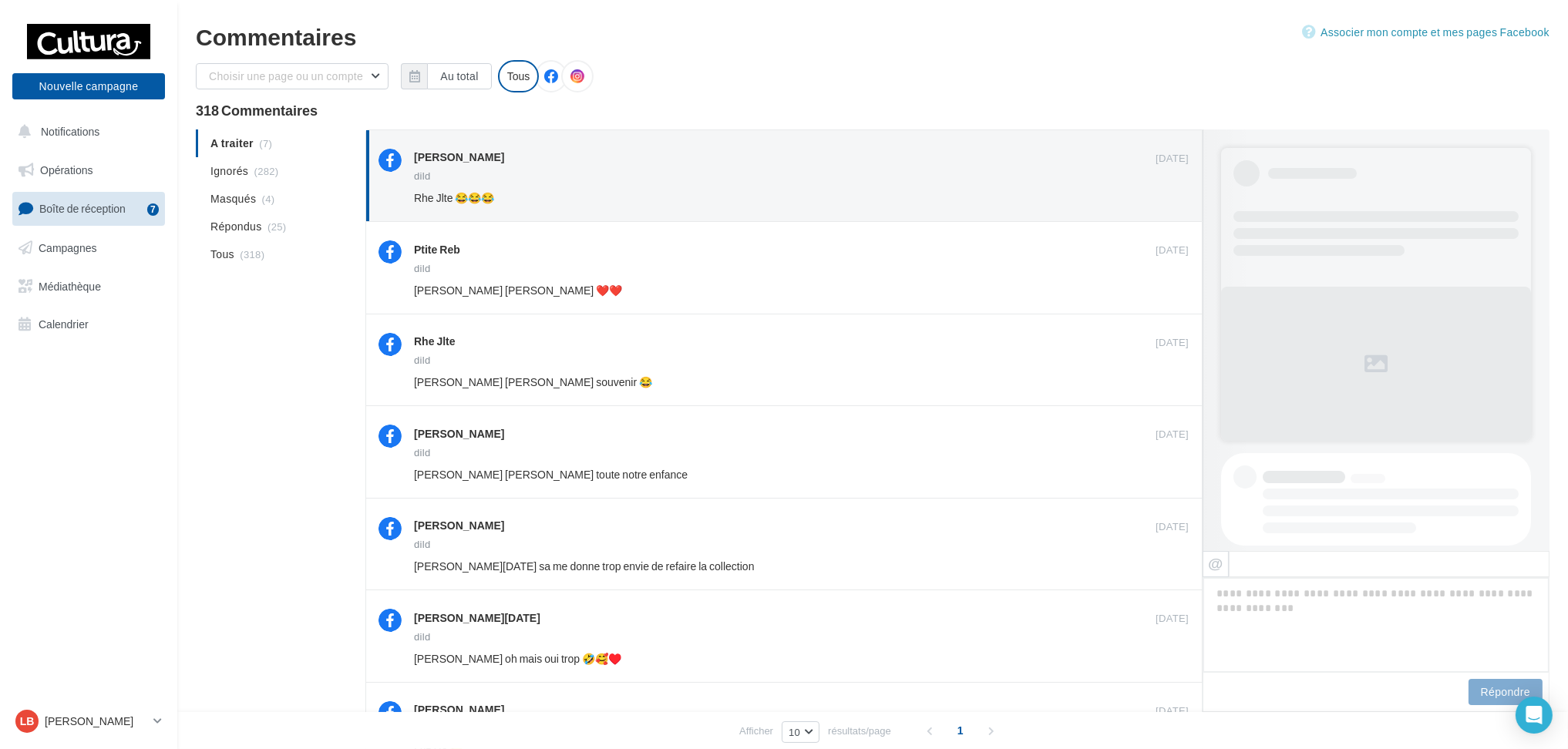
scroll to position [789, 0]
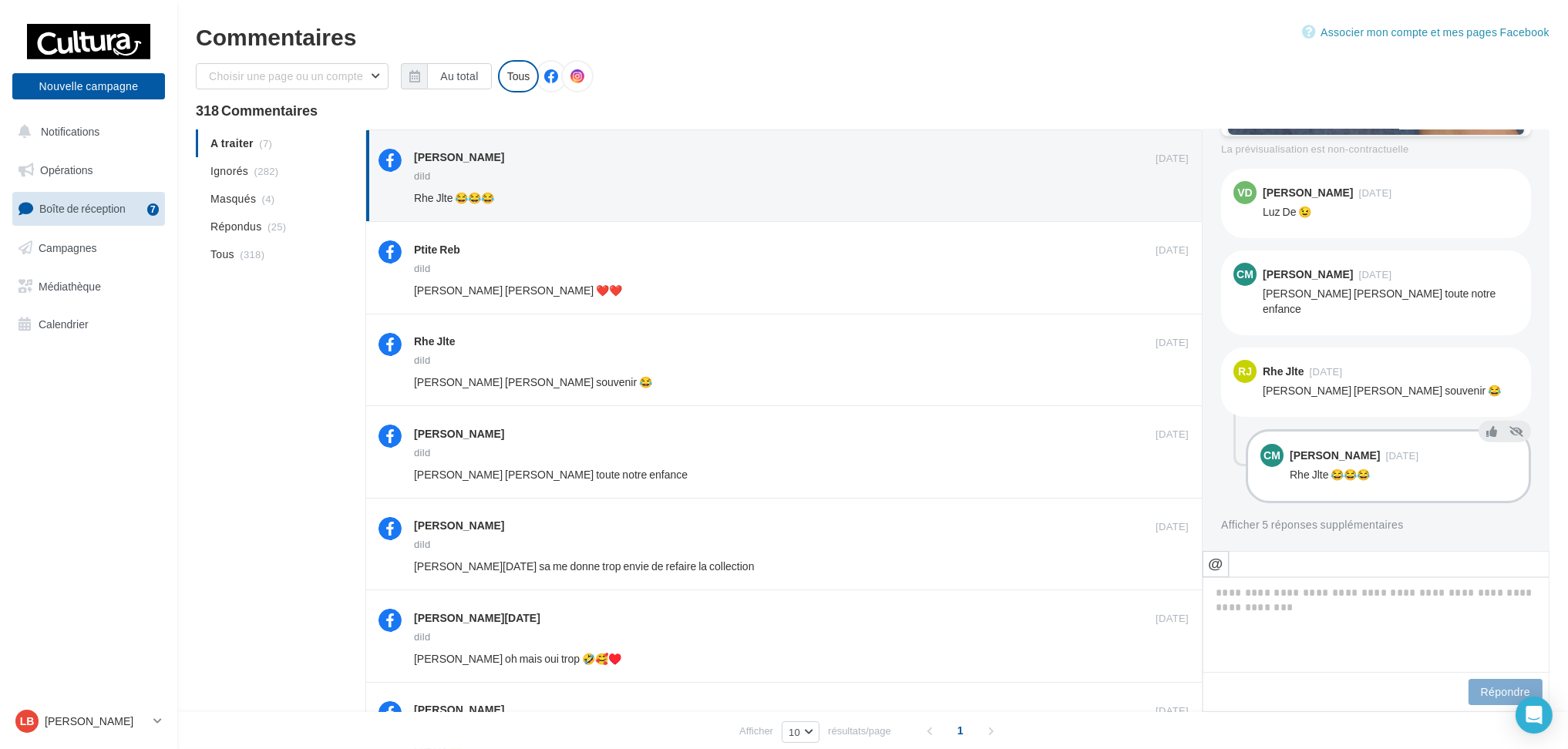
click at [1165, 201] on button "Ignorer" at bounding box center [1164, 198] width 50 height 22
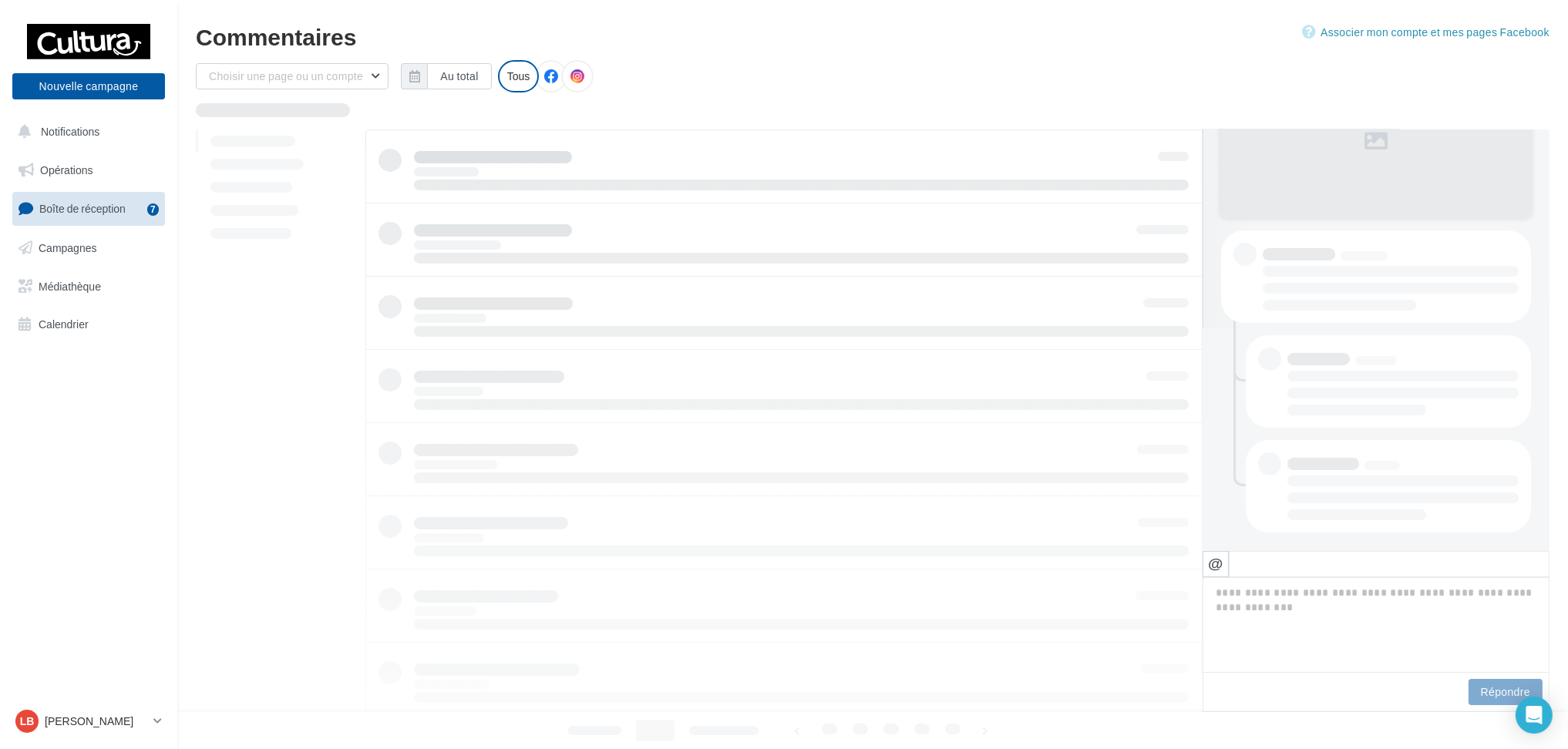
scroll to position [223, 0]
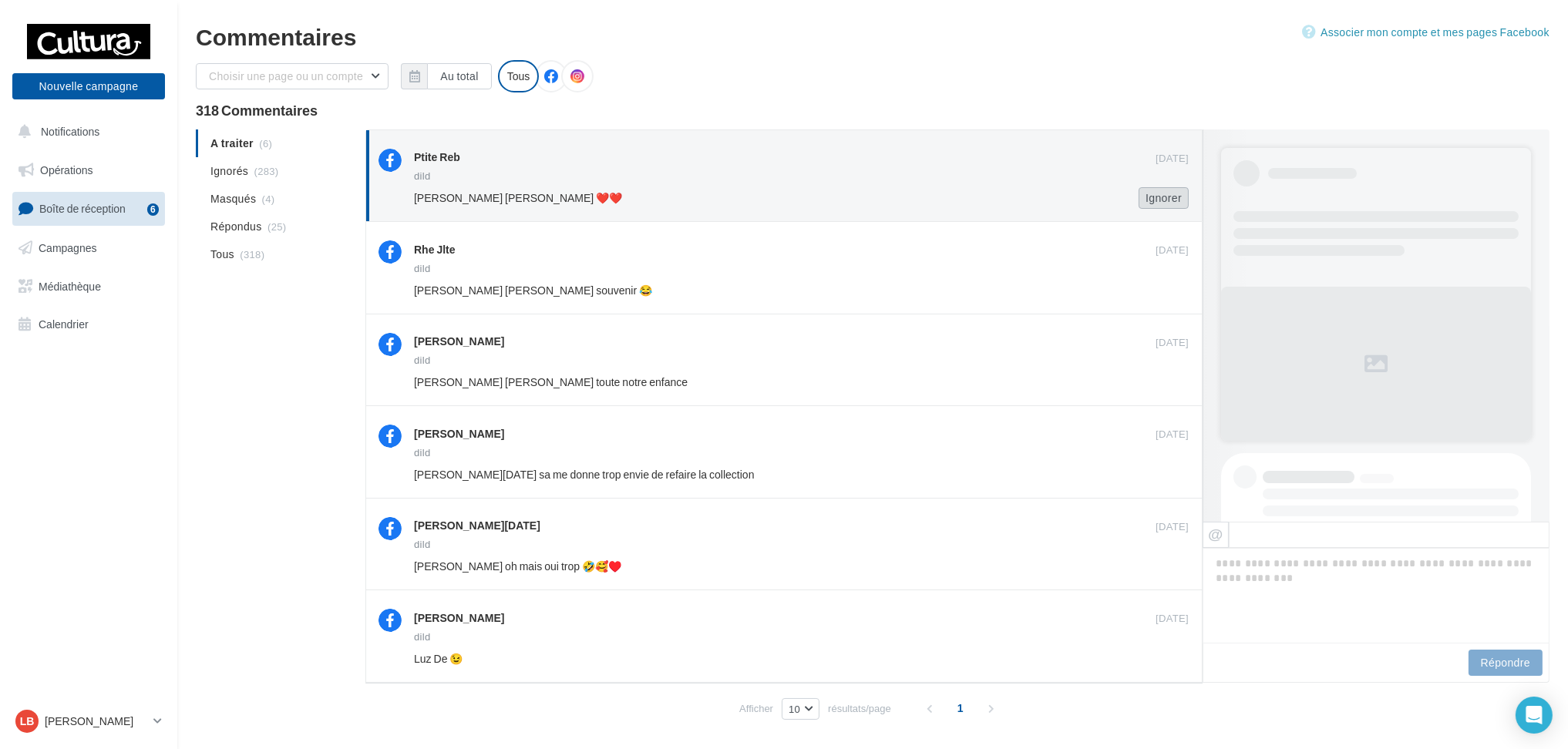
click at [1165, 191] on button "Ignorer" at bounding box center [1164, 198] width 50 height 22
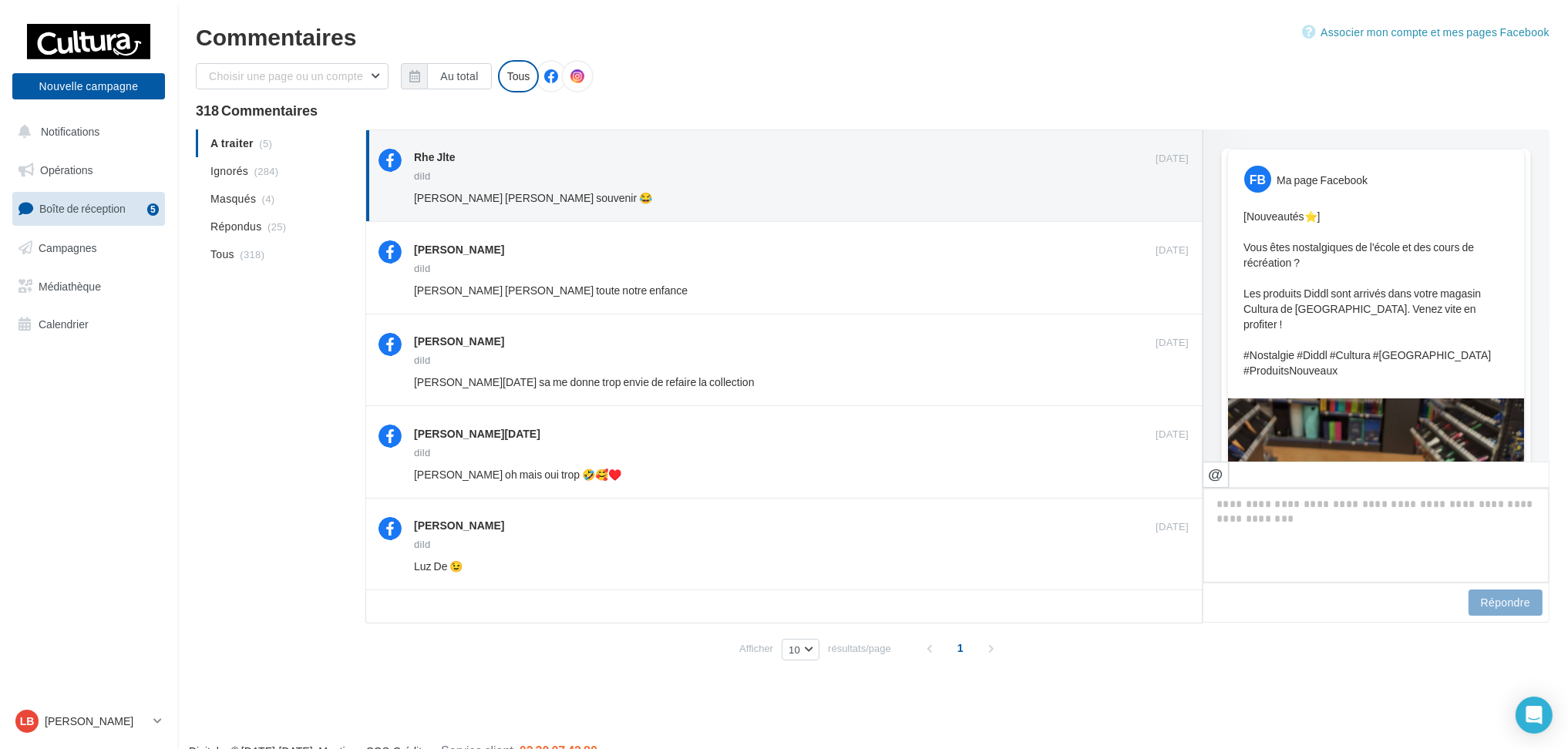
scroll to position [878, 0]
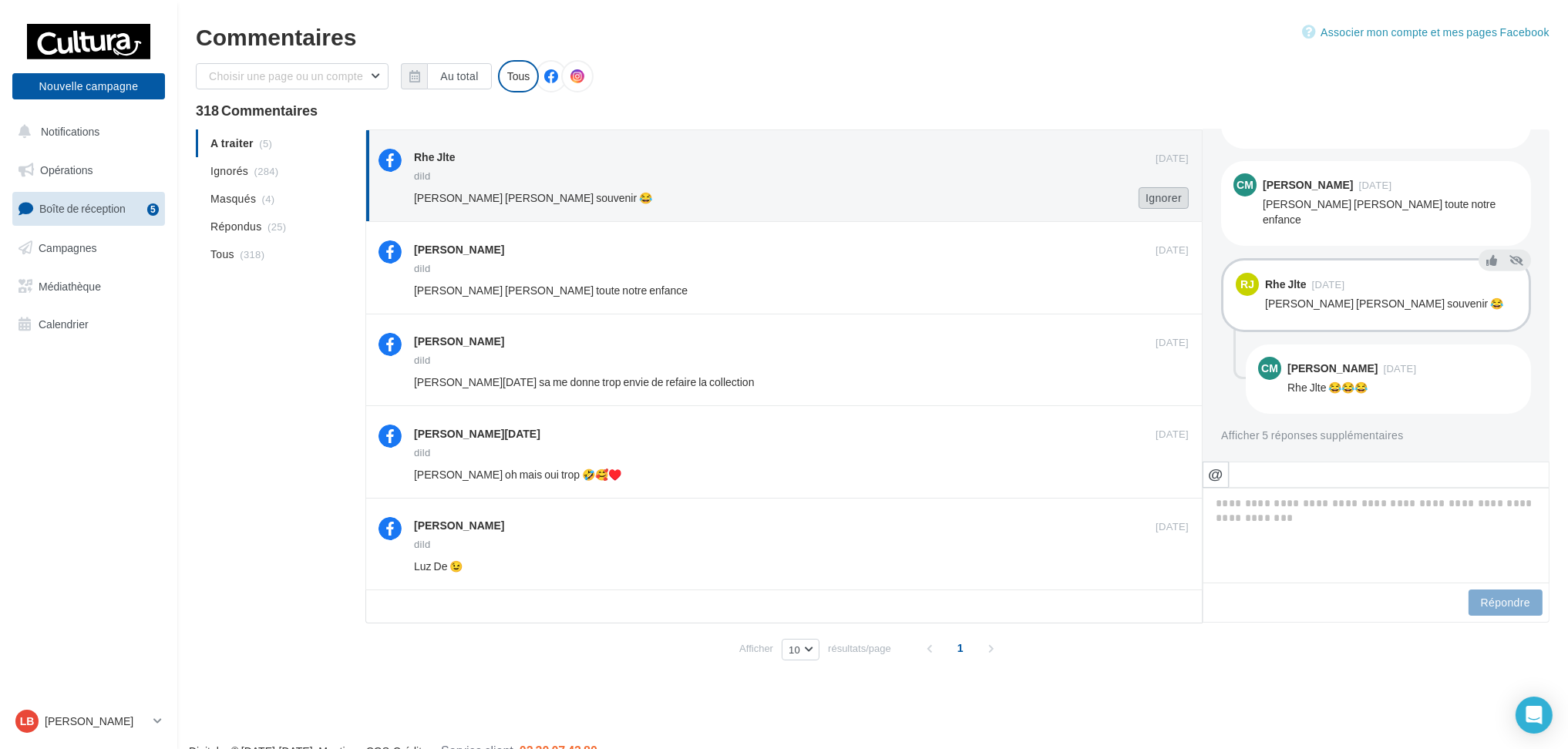
click at [1158, 200] on button "Ignorer" at bounding box center [1164, 198] width 50 height 22
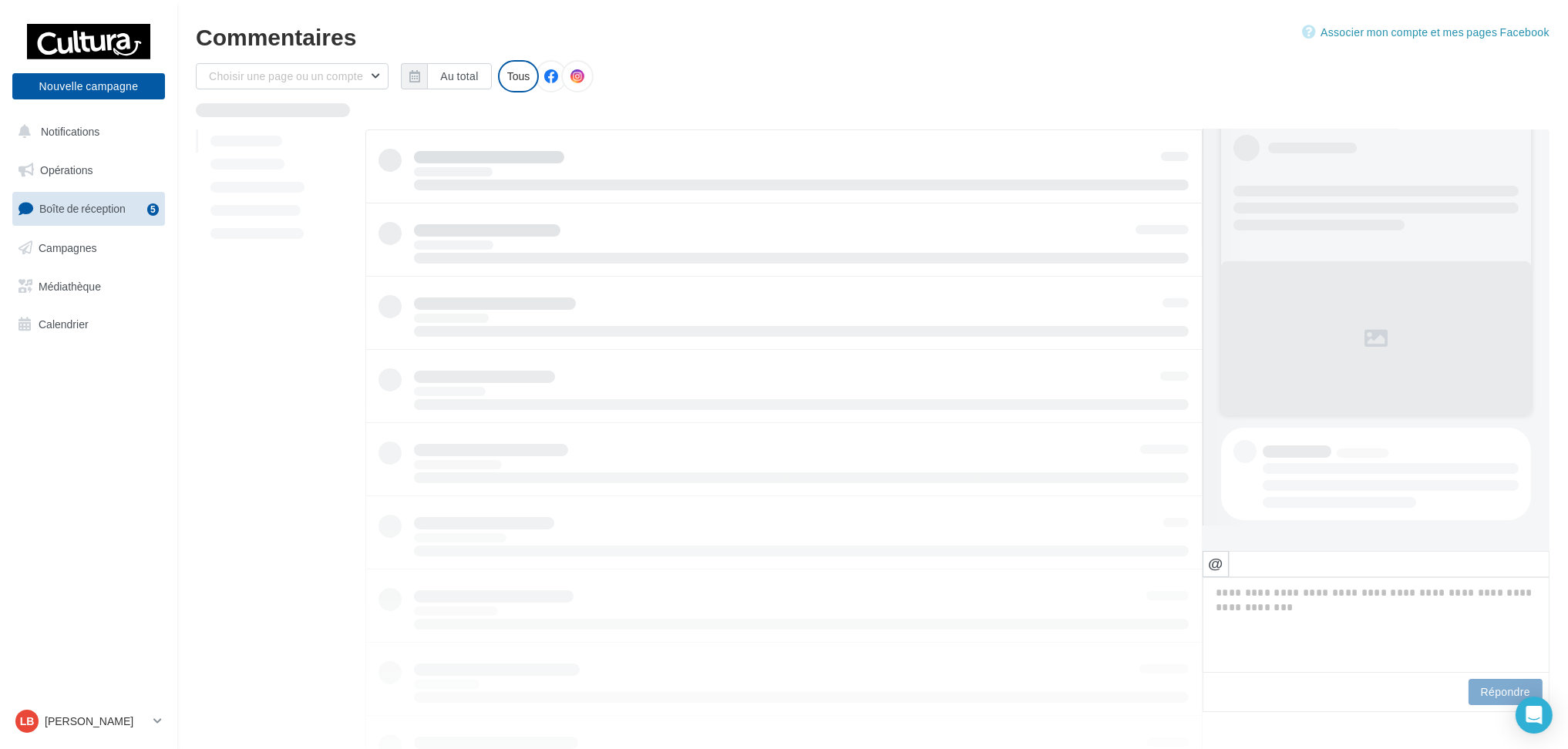
scroll to position [25, 0]
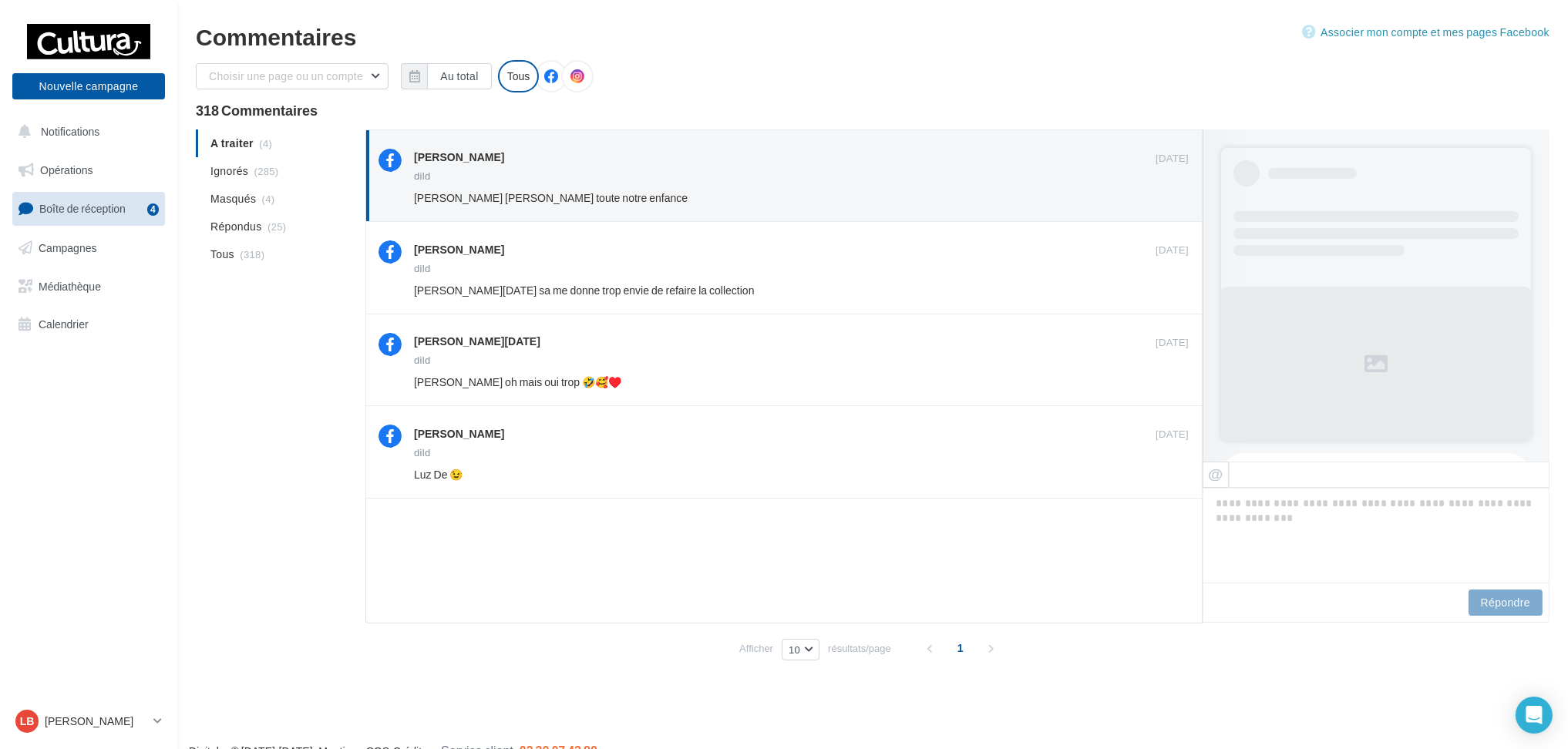
click at [1175, 189] on button "Ignorer" at bounding box center [1164, 198] width 50 height 22
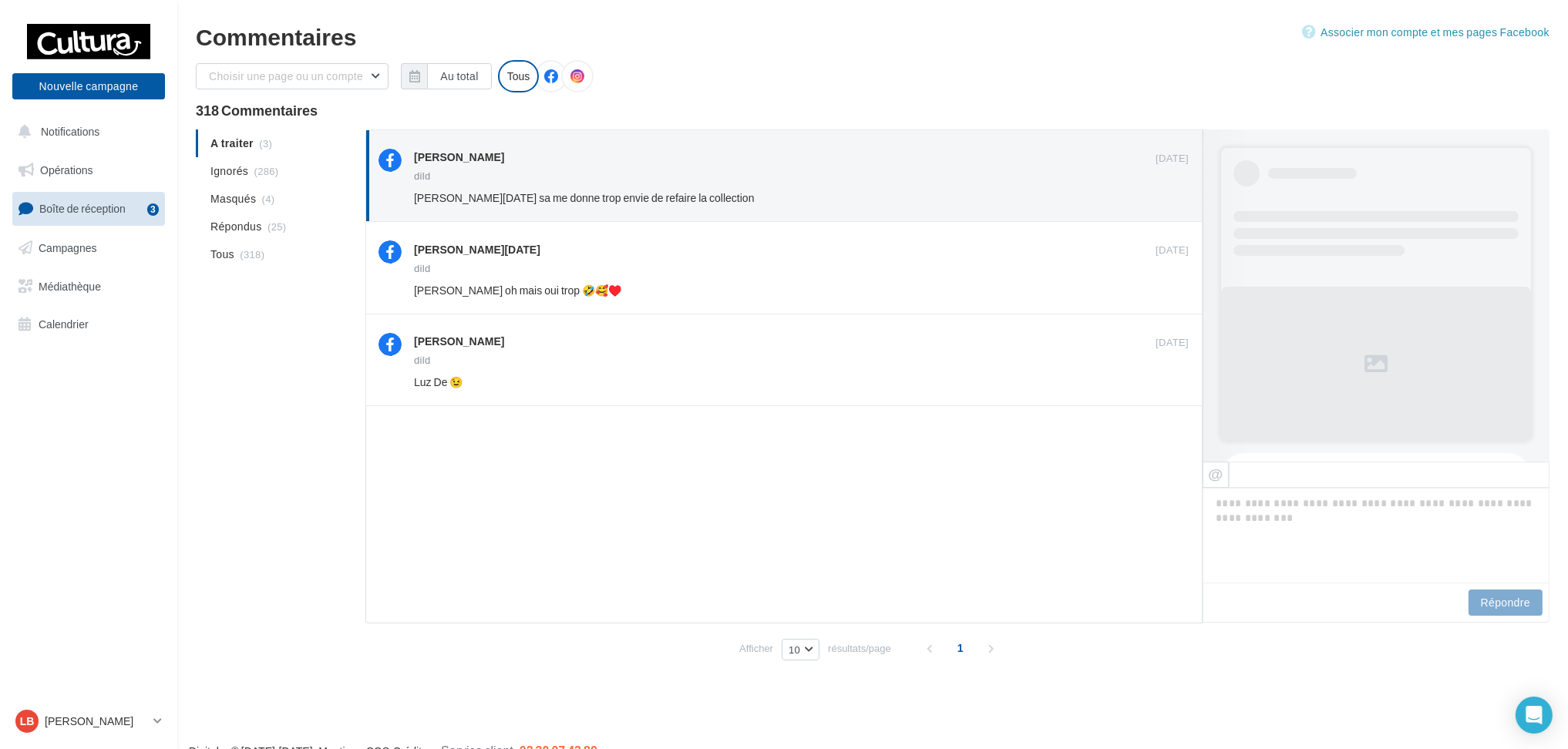
click at [1175, 189] on button "Ignorer" at bounding box center [1164, 198] width 50 height 22
click at [1170, 192] on button "Ignorer" at bounding box center [1164, 198] width 50 height 22
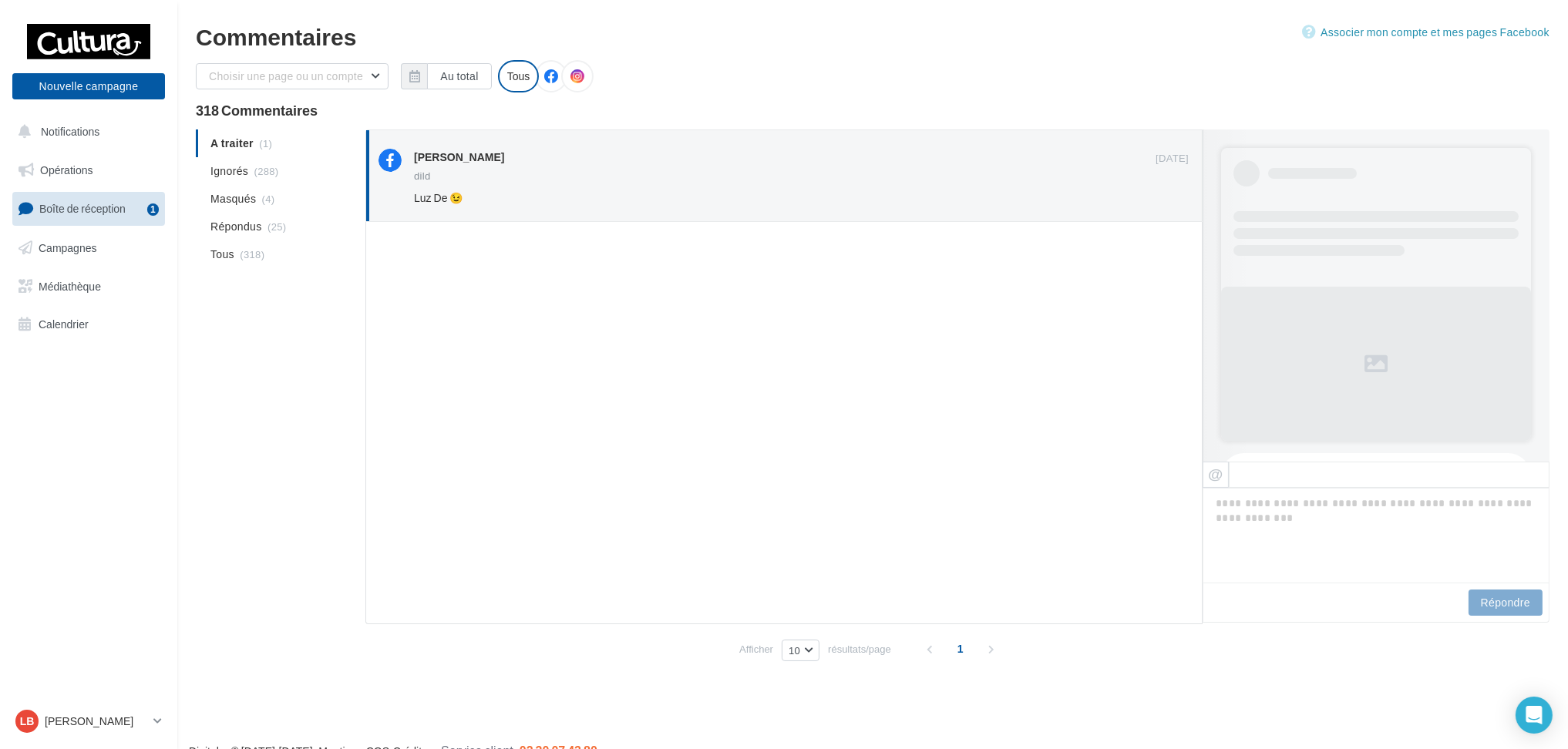
click at [1170, 192] on button "Ignorer" at bounding box center [1164, 198] width 50 height 22
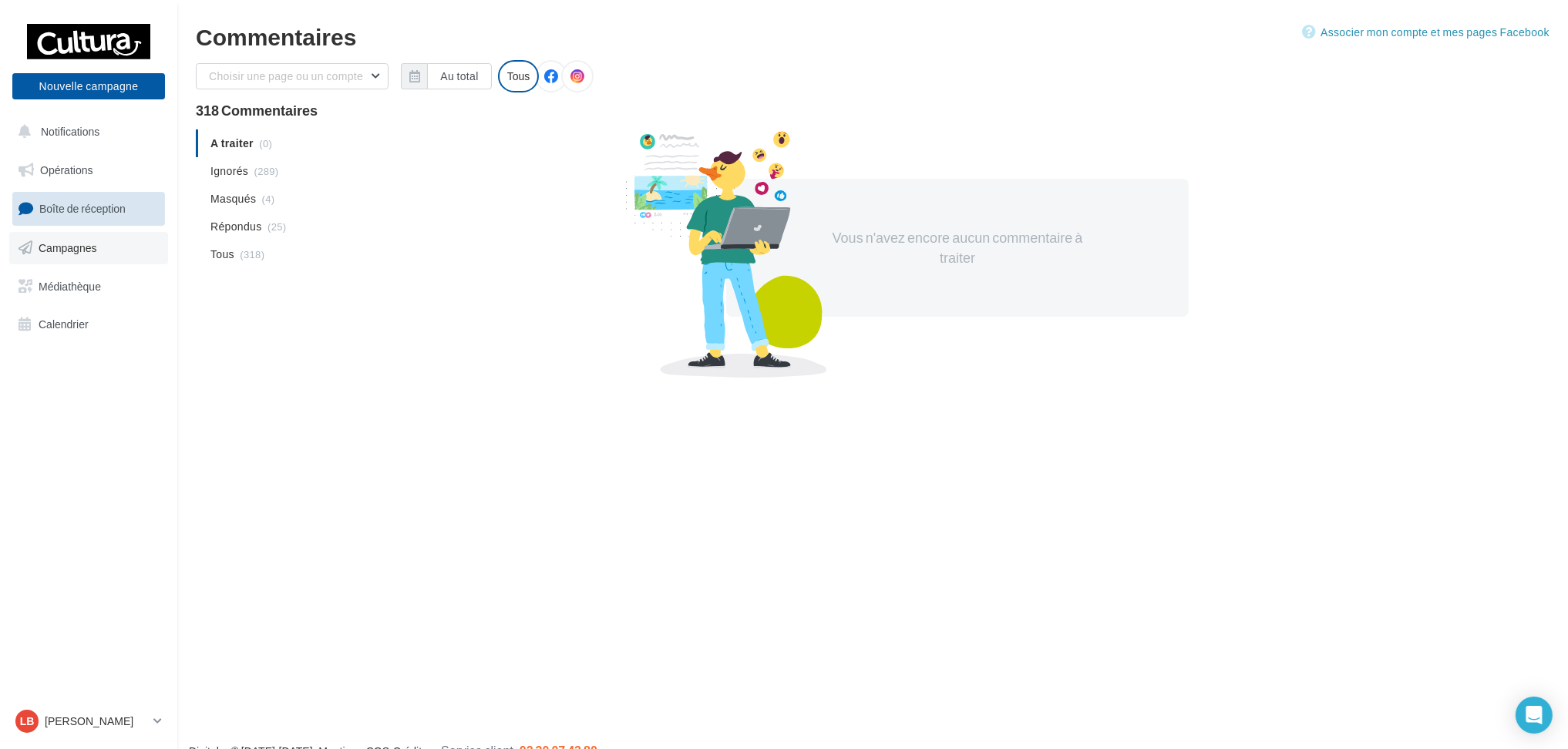
click at [71, 242] on span "Campagnes" at bounding box center [67, 248] width 58 height 13
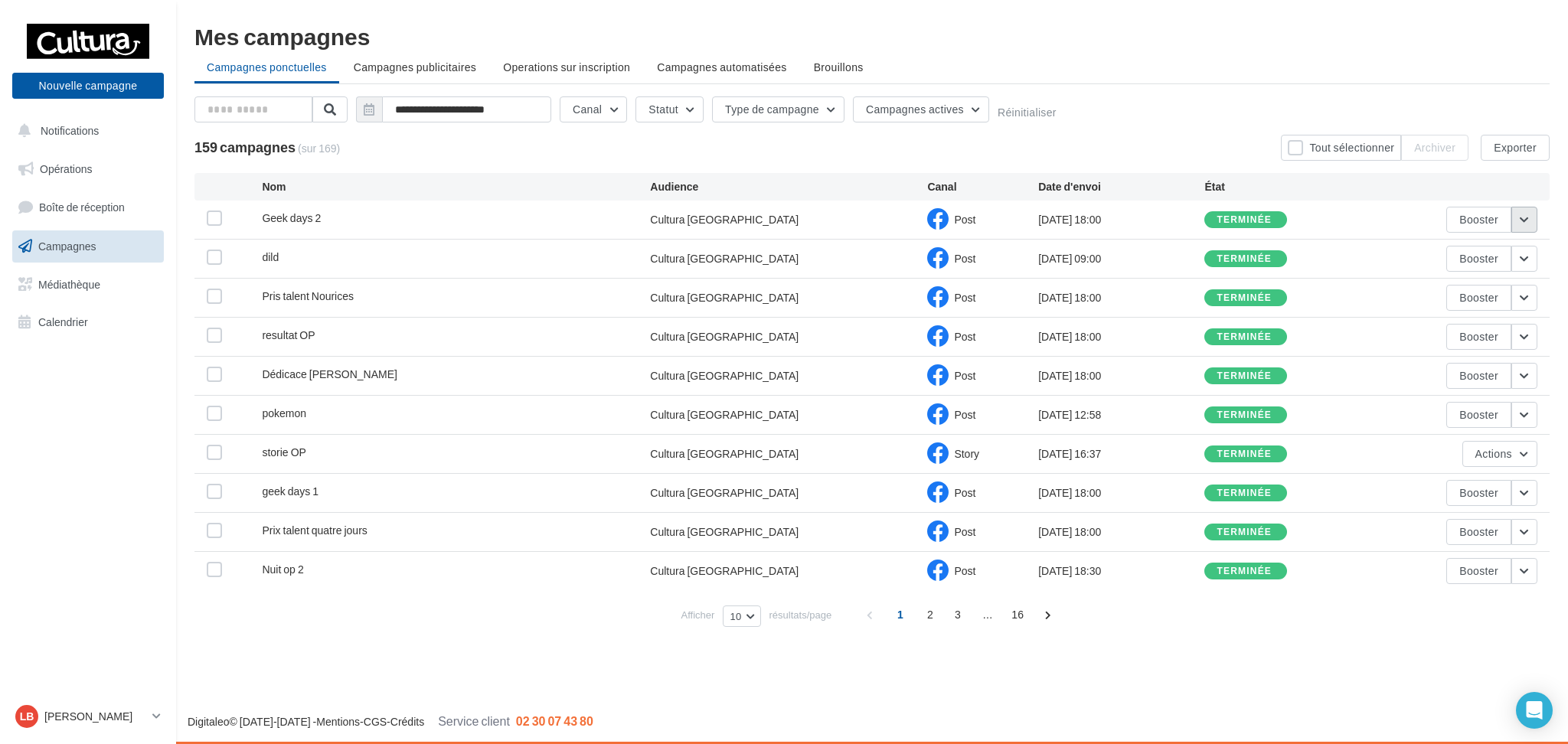
click at [1535, 214] on button "button" at bounding box center [1524, 219] width 26 height 26
click at [1466, 267] on button "Voir les résultats" at bounding box center [1461, 255] width 153 height 40
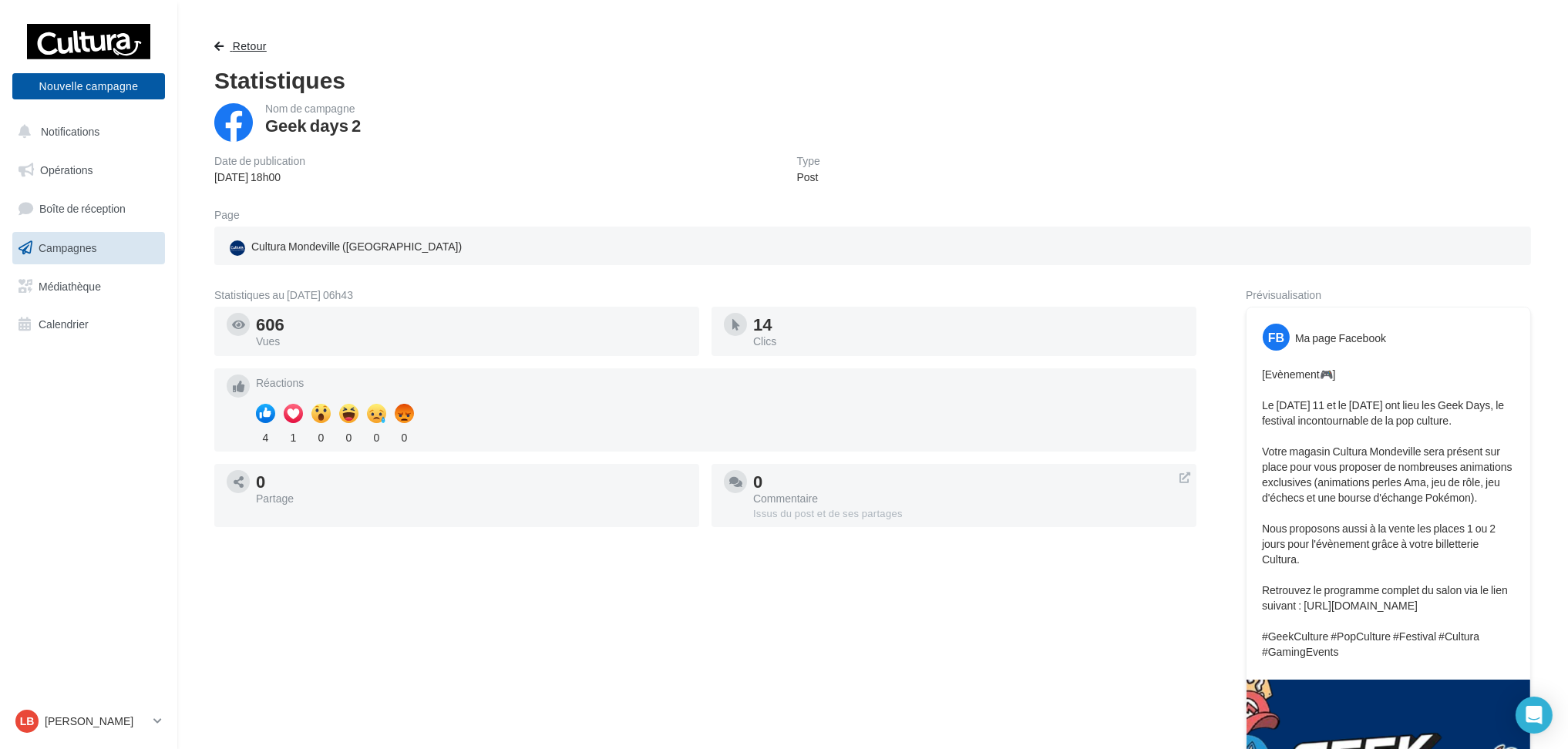
click at [218, 45] on span "button" at bounding box center [219, 46] width 9 height 11
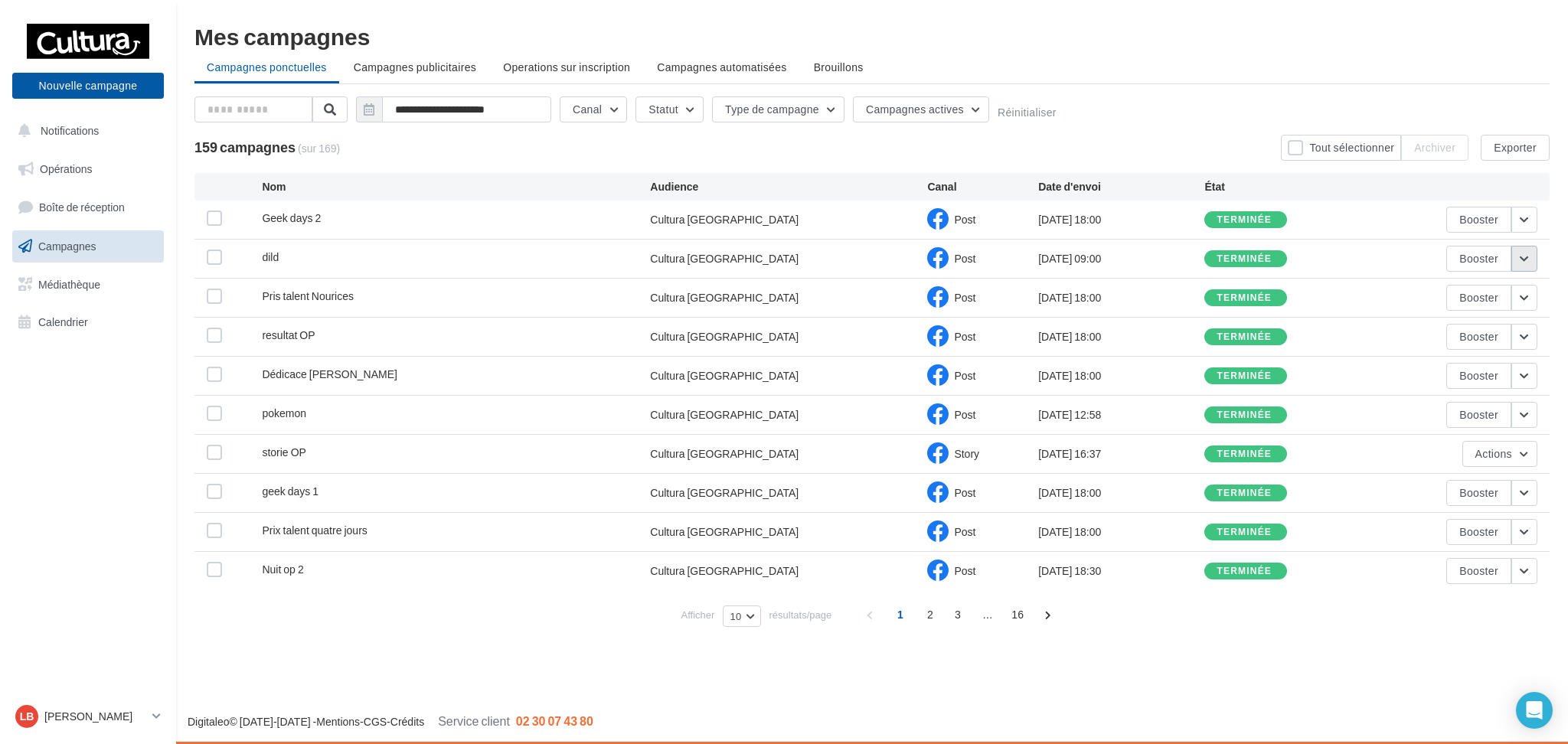
click at [1534, 261] on button "button" at bounding box center [1524, 258] width 26 height 26
click at [1491, 286] on button "Voir les résultats" at bounding box center [1461, 294] width 153 height 40
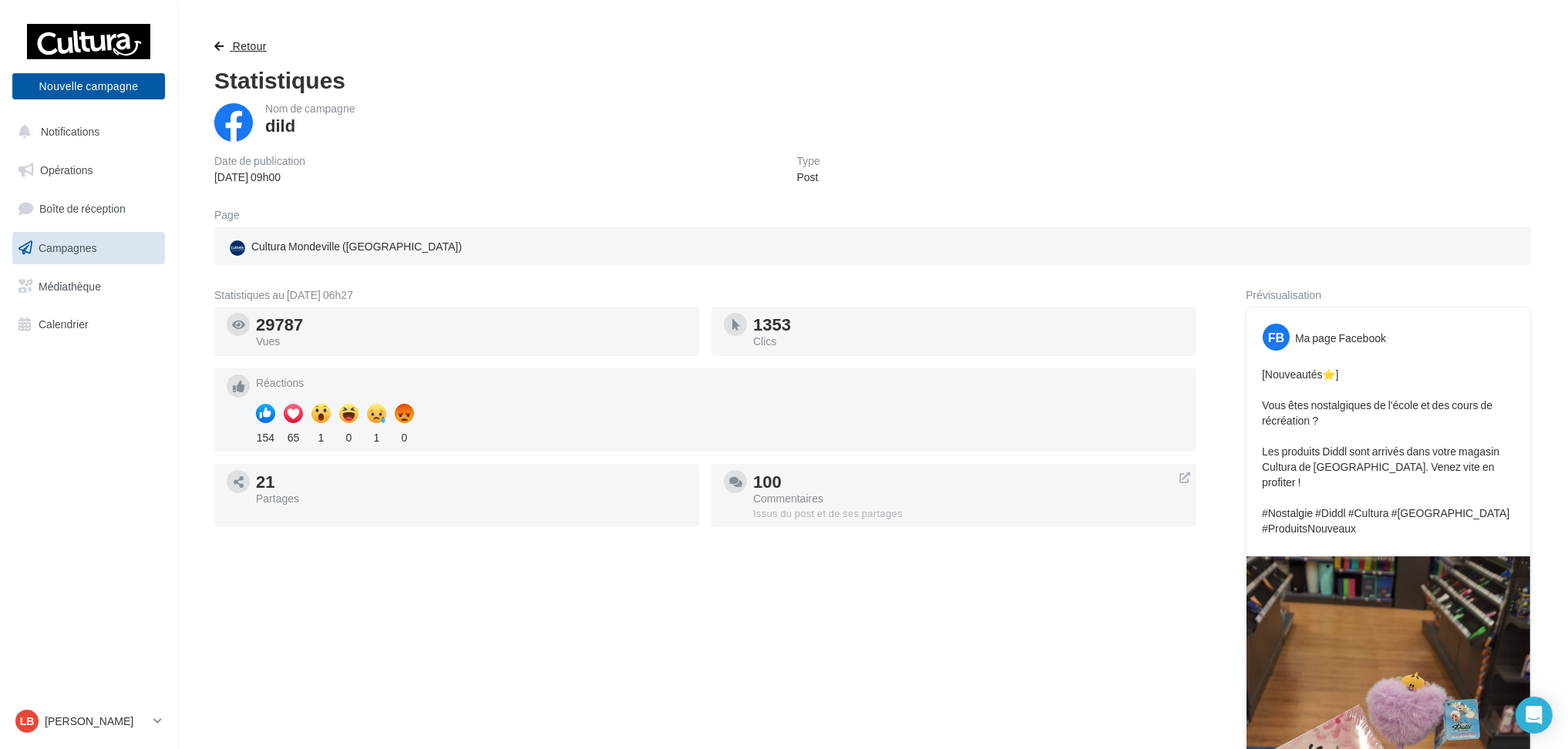
click at [215, 49] on span "button" at bounding box center [219, 46] width 9 height 11
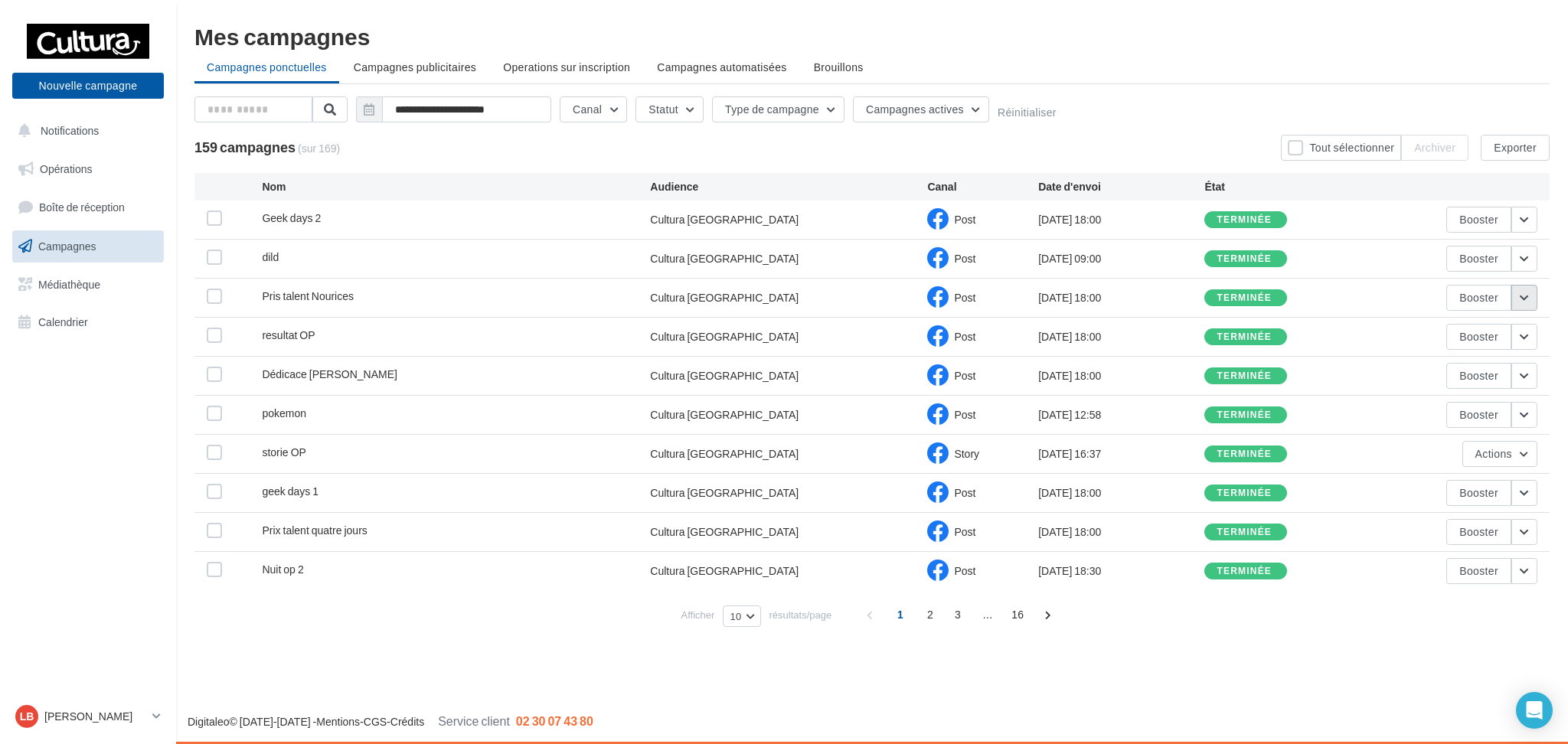
click at [1532, 294] on button "button" at bounding box center [1524, 297] width 26 height 26
click at [1465, 327] on button "Voir les résultats" at bounding box center [1461, 334] width 153 height 40
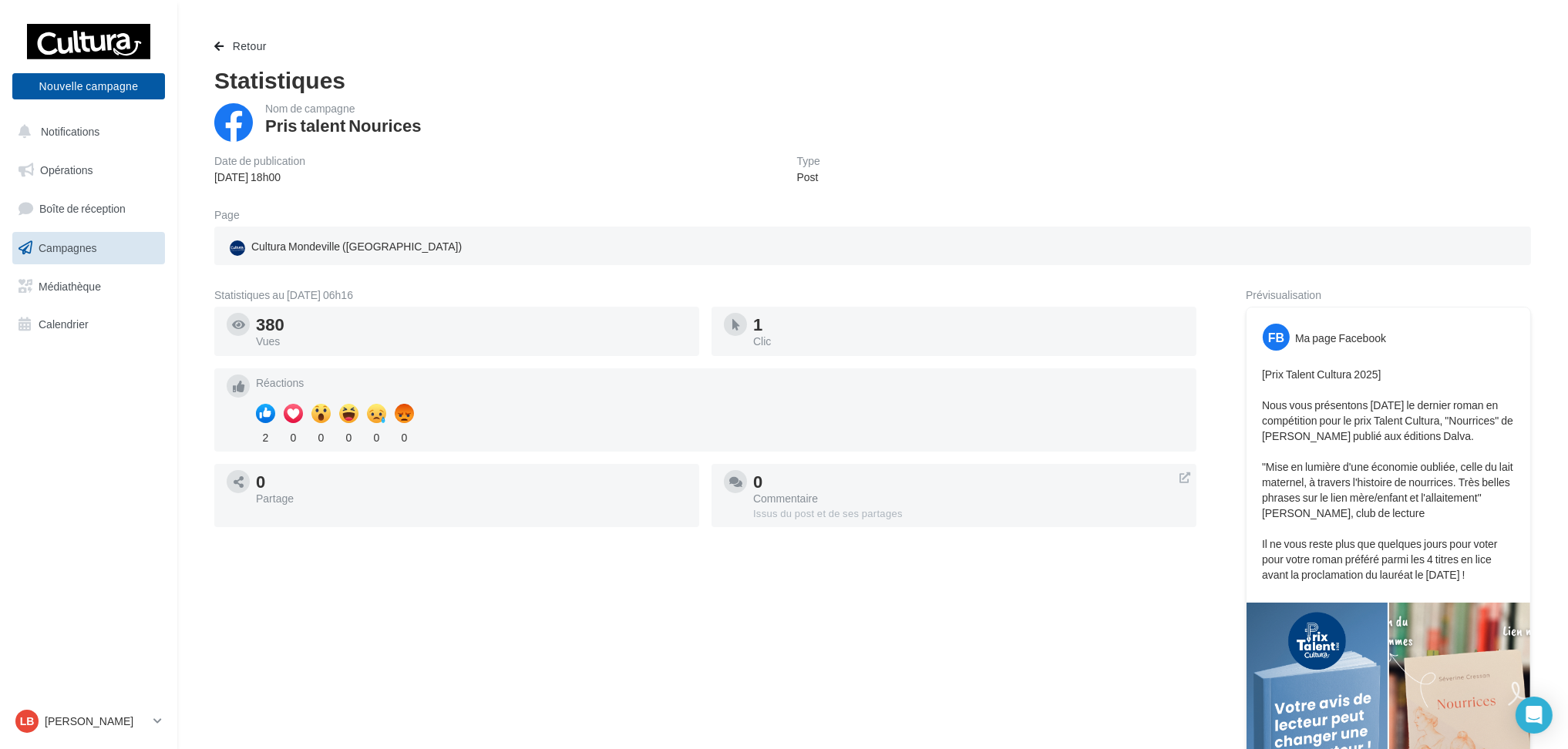
drag, startPoint x: 447, startPoint y: 78, endPoint x: 417, endPoint y: 74, distance: 30.3
click at [447, 78] on div "Statistiques" at bounding box center [873, 80] width 1316 height 23
click at [220, 40] on span "button" at bounding box center [219, 46] width 9 height 11
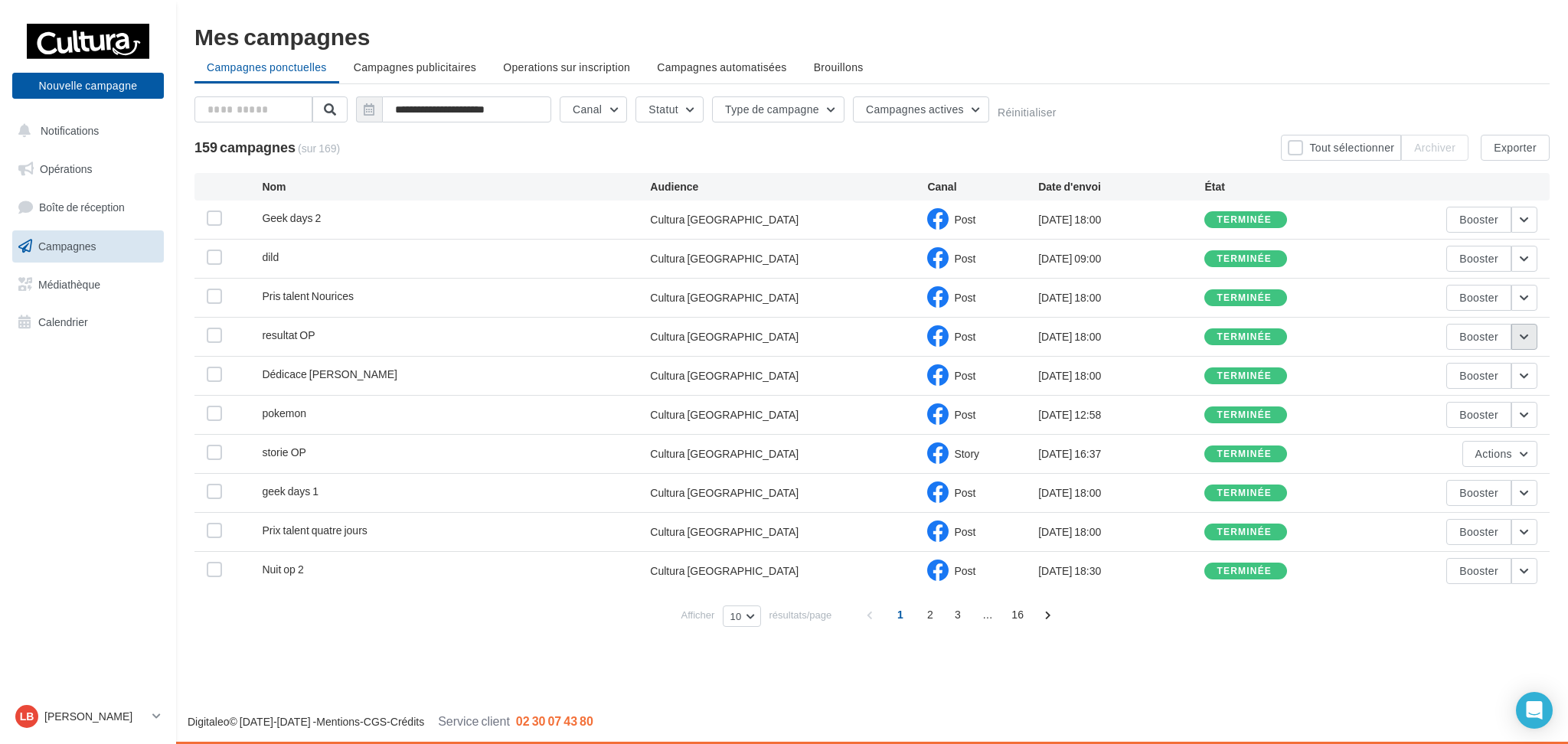
click at [1527, 337] on button "button" at bounding box center [1524, 336] width 26 height 26
click at [1490, 371] on button "Voir les résultats" at bounding box center [1461, 373] width 153 height 40
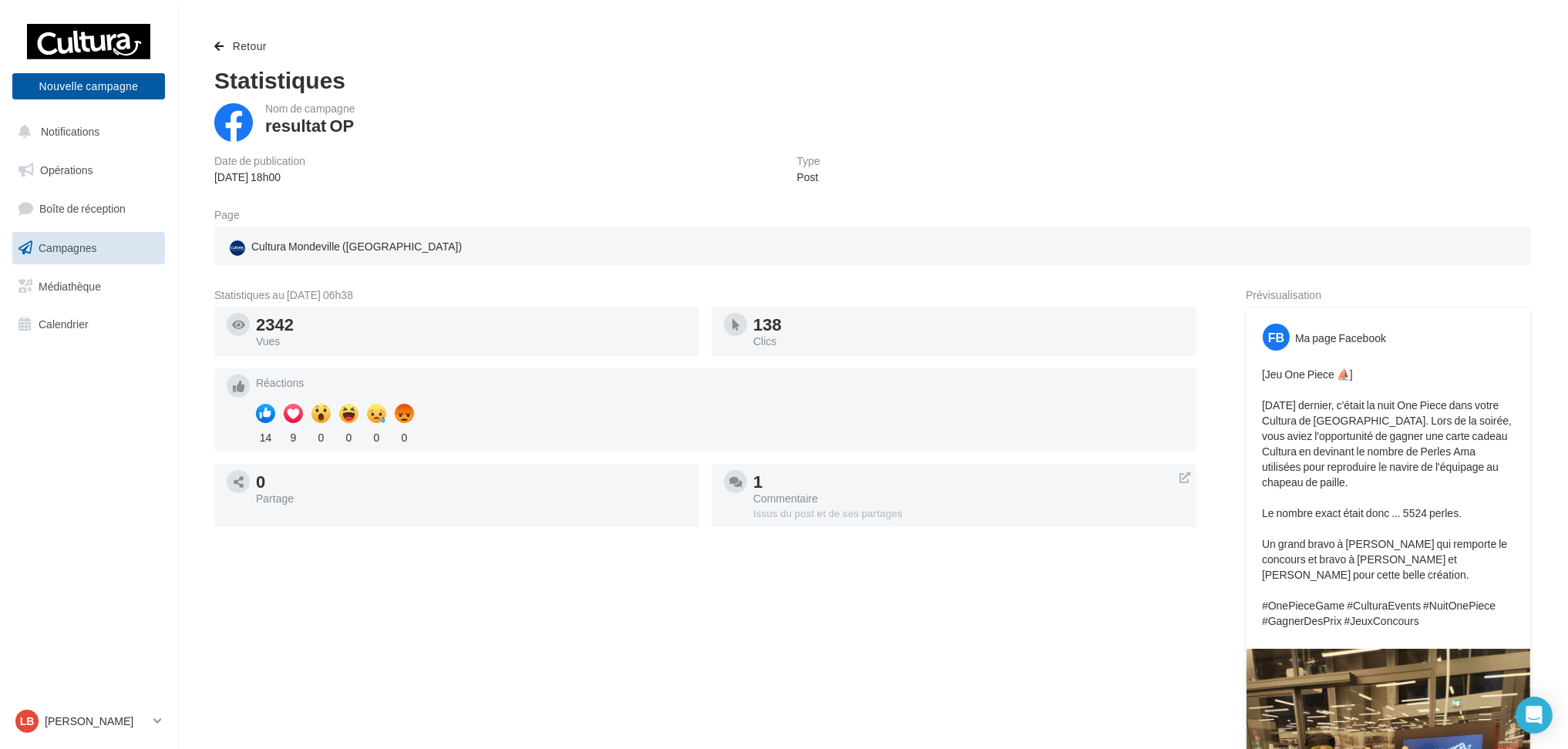
click at [709, 667] on div "Statistiques au 06 octobre 2025 - 06h38 2342 Vues 138 Clics Réactions 14 9 0 0 …" at bounding box center [705, 669] width 982 height 758
click at [219, 52] on button "Retour" at bounding box center [244, 46] width 58 height 19
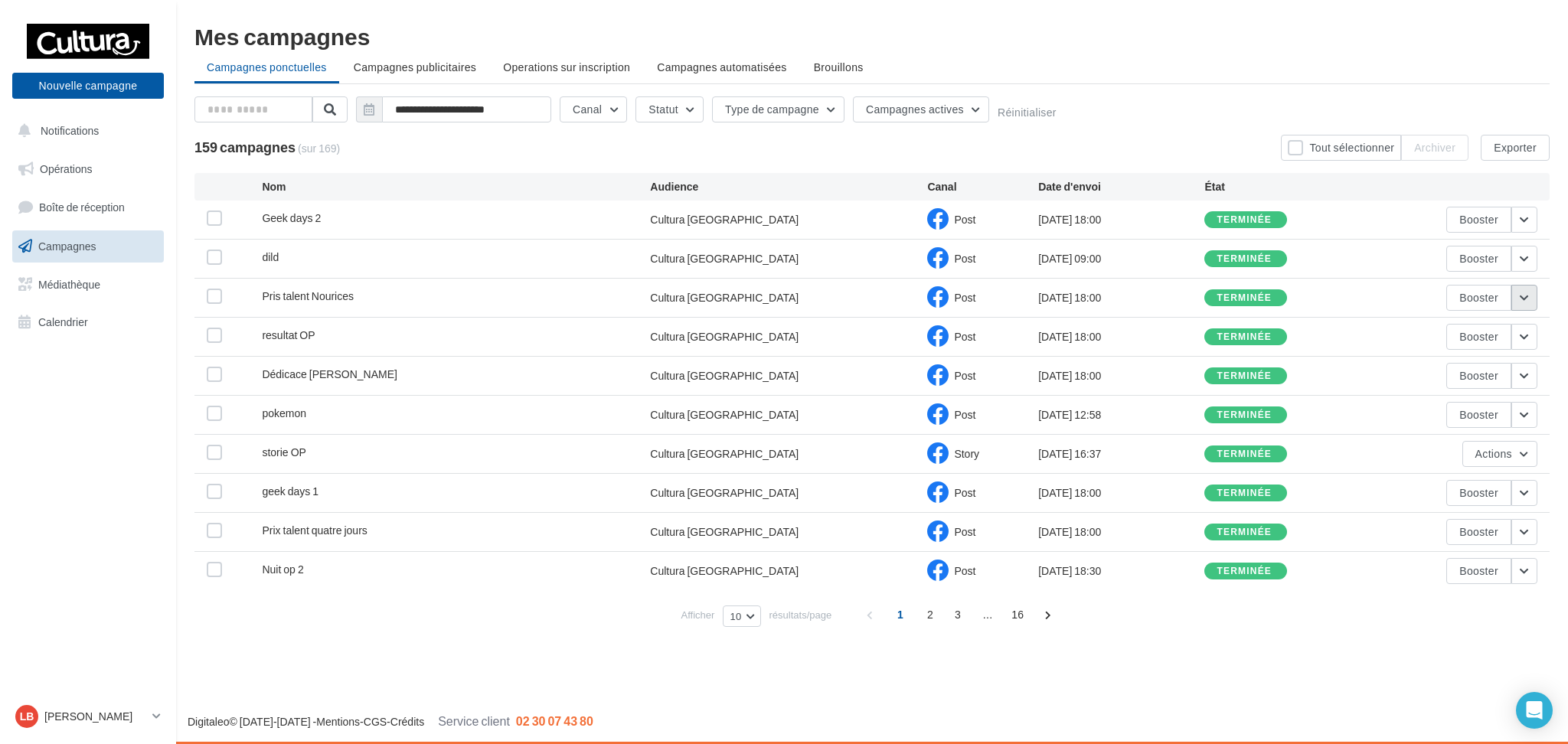
click at [1529, 293] on button "button" at bounding box center [1524, 297] width 26 height 26
click at [1497, 327] on button "Voir les résultats" at bounding box center [1461, 334] width 153 height 40
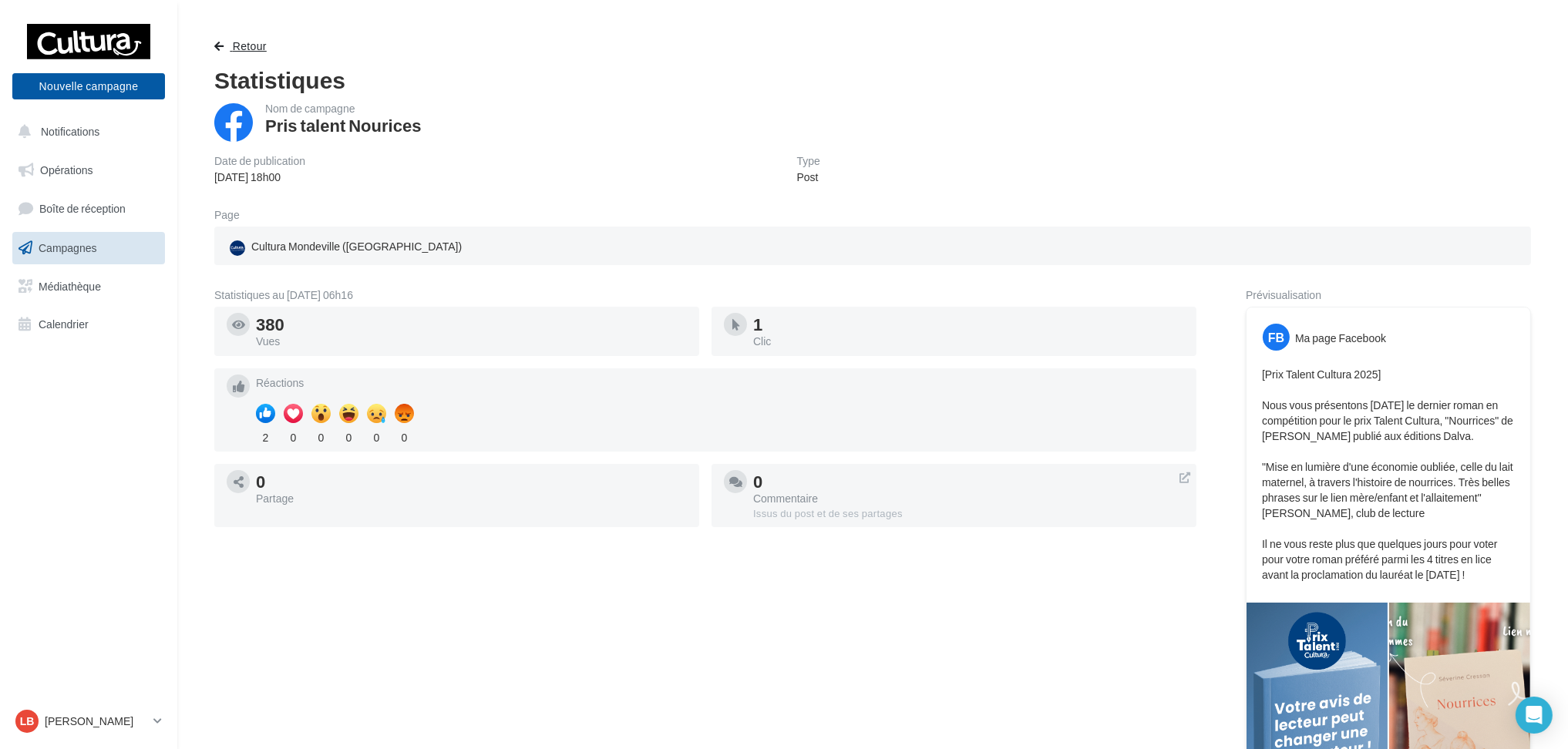
click at [215, 50] on span "button" at bounding box center [219, 46] width 9 height 11
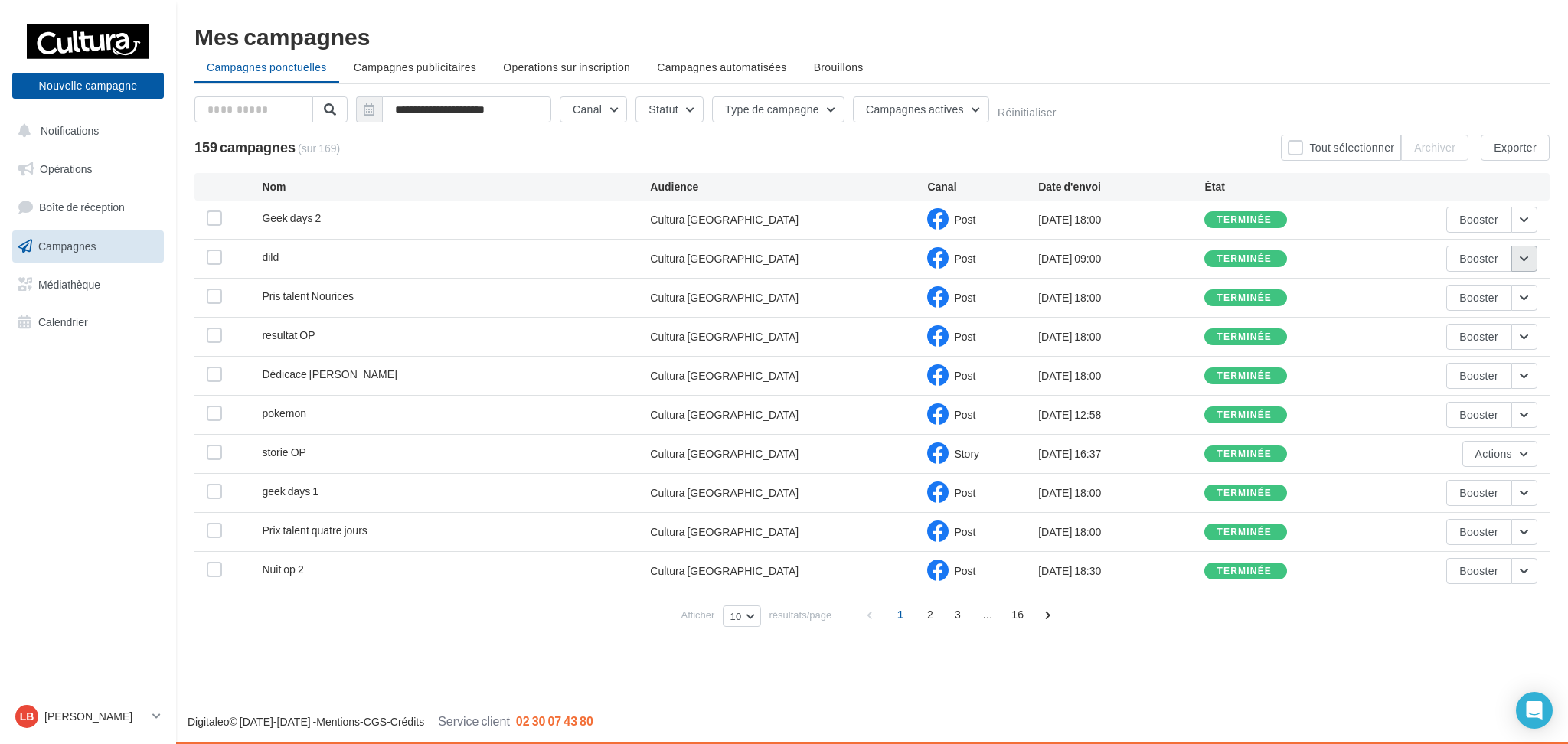
click at [1522, 256] on button "button" at bounding box center [1524, 258] width 26 height 26
click at [1486, 282] on button "Voir les résultats" at bounding box center [1461, 294] width 153 height 40
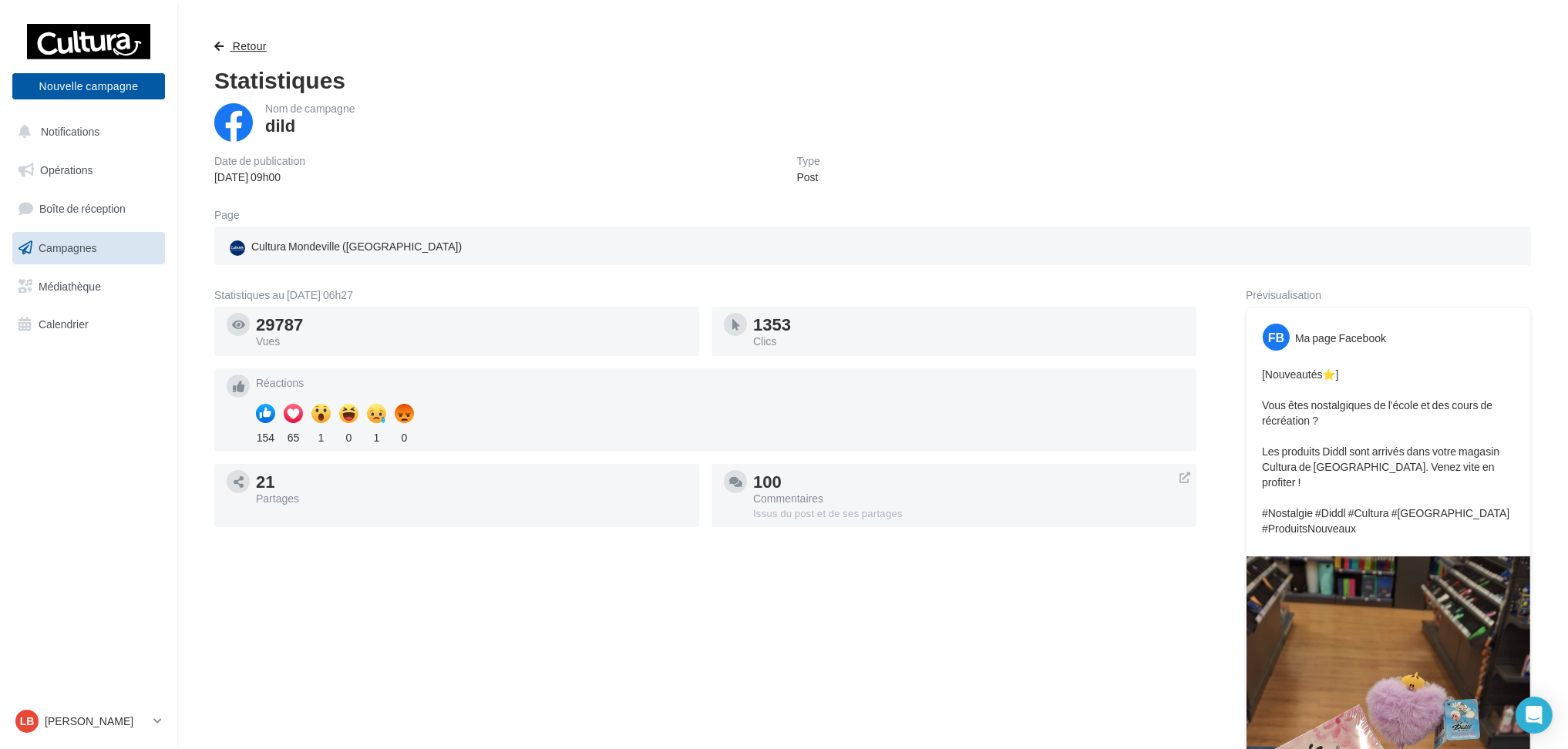
click at [220, 40] on span "button" at bounding box center [219, 46] width 9 height 11
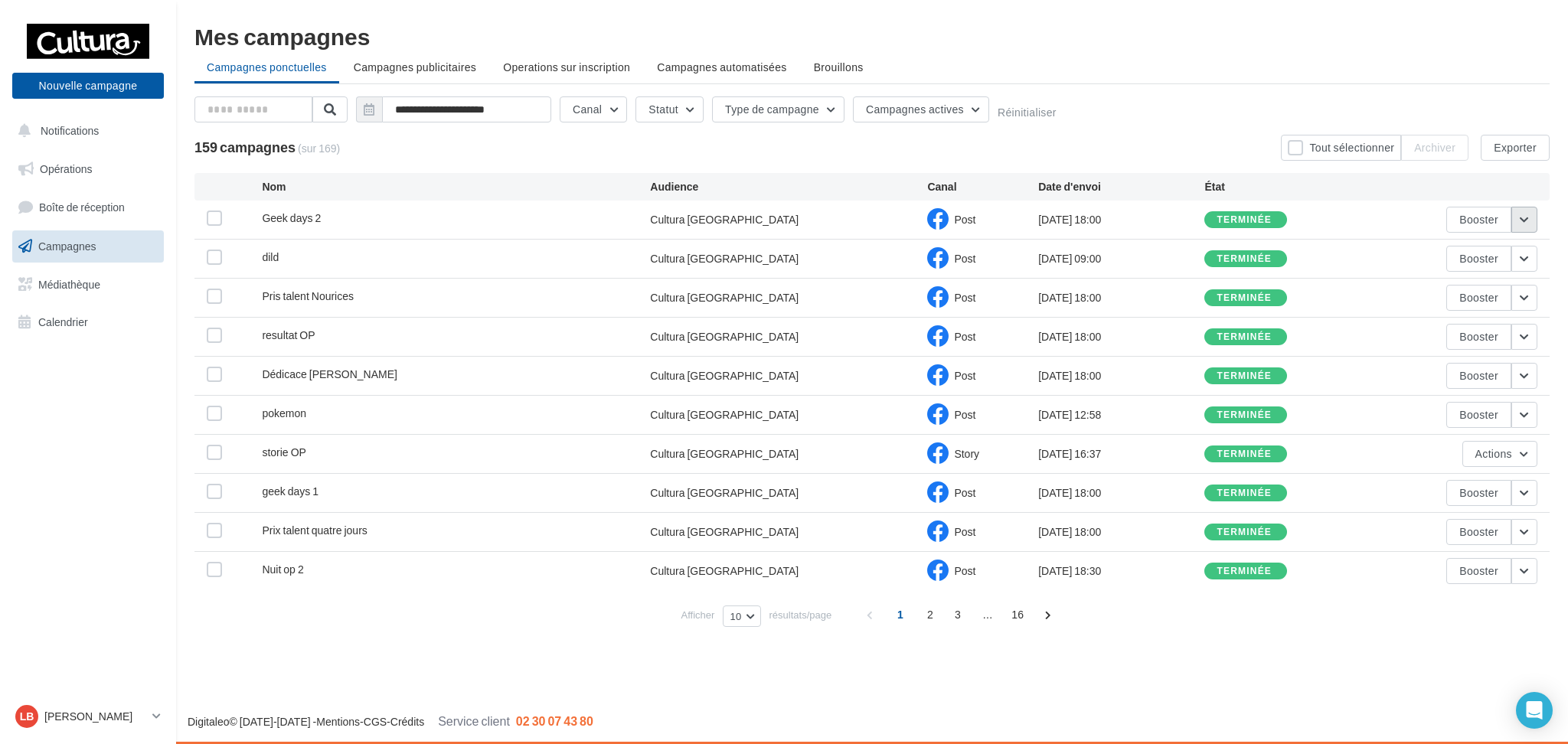
click at [1520, 219] on button "button" at bounding box center [1524, 219] width 26 height 26
click at [1487, 244] on button "Voir les résultats" at bounding box center [1461, 255] width 153 height 40
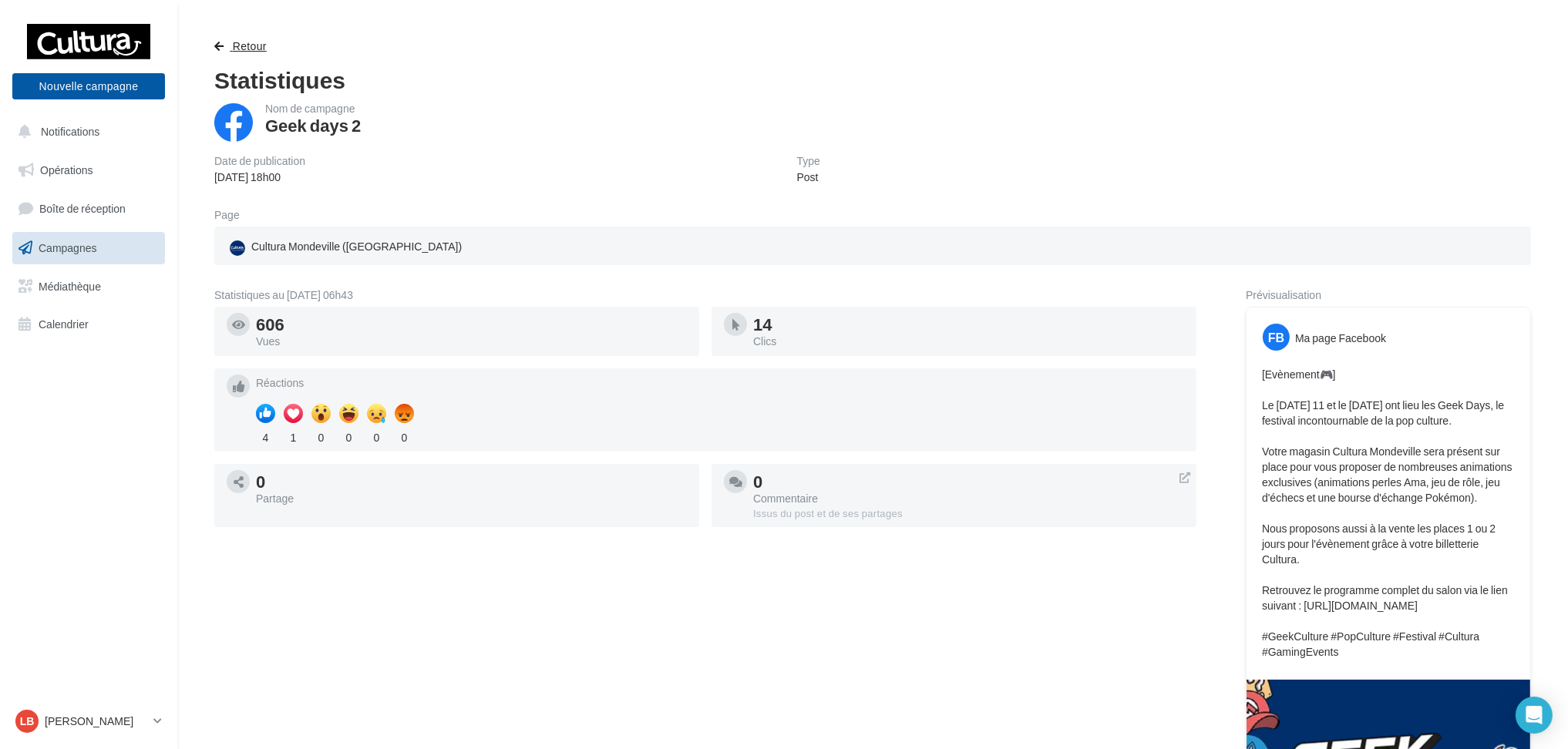
click at [220, 41] on span "button" at bounding box center [219, 46] width 9 height 11
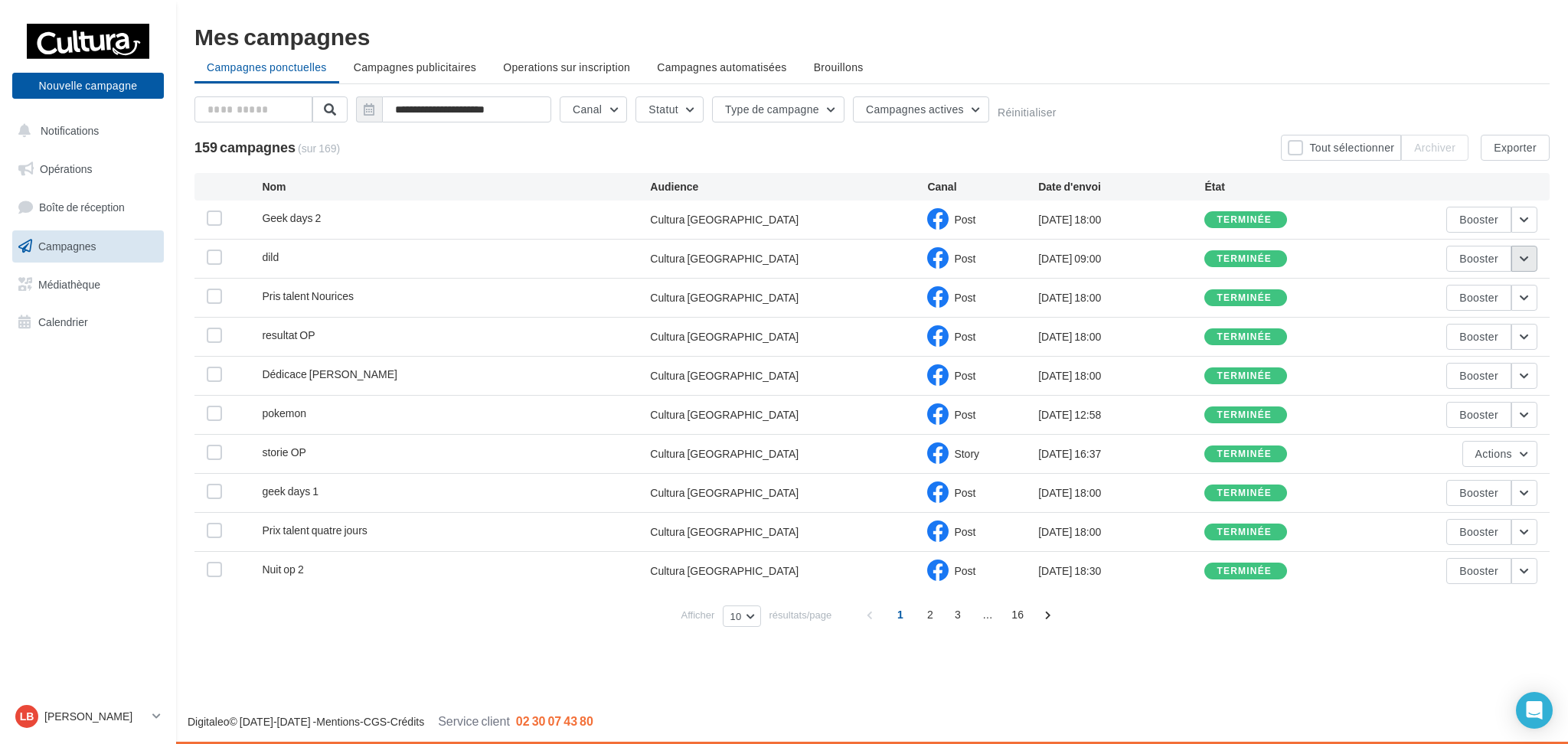
click at [1523, 257] on button "button" at bounding box center [1524, 258] width 26 height 26
click at [1500, 301] on button "Voir les résultats" at bounding box center [1461, 294] width 153 height 40
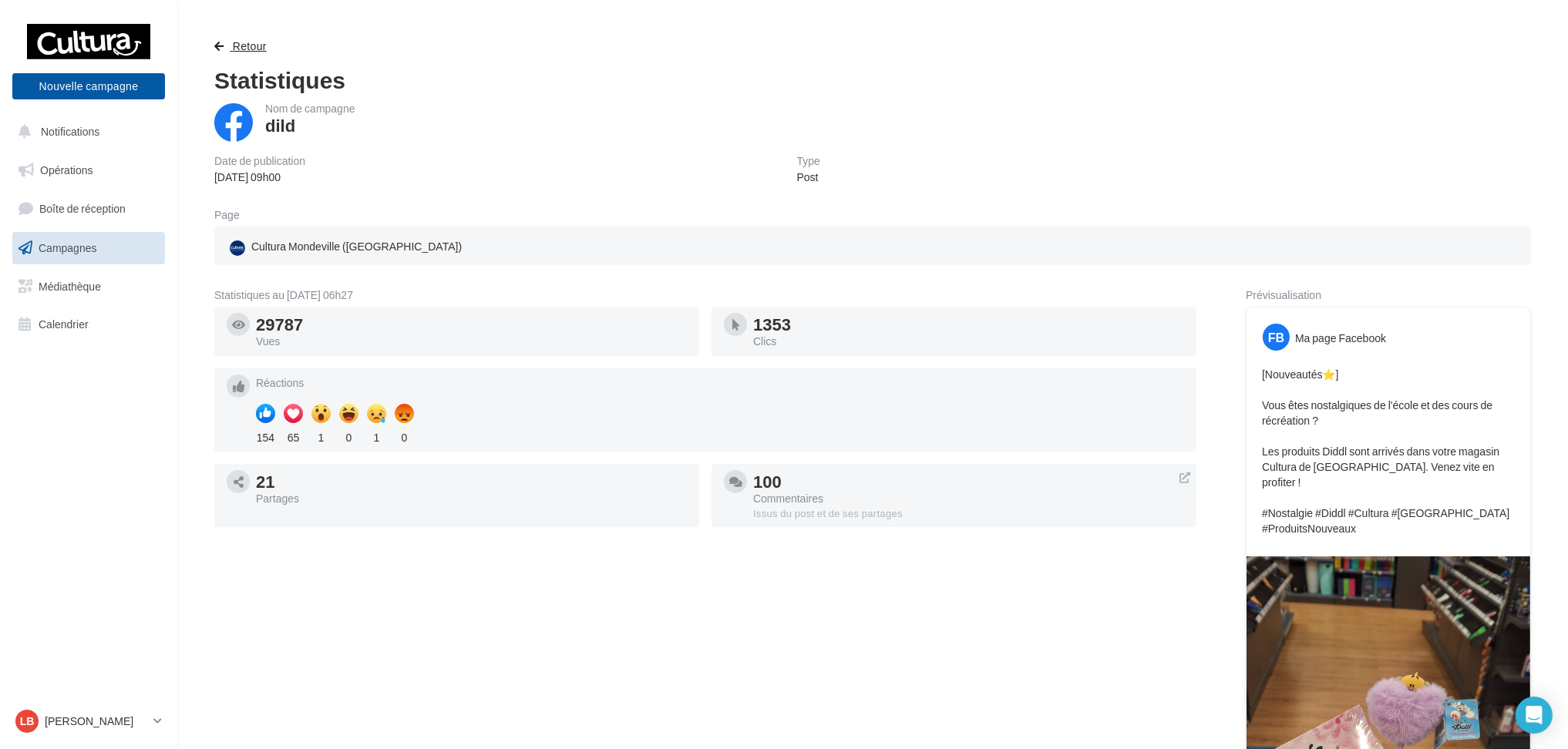
click at [218, 43] on span "button" at bounding box center [219, 46] width 9 height 11
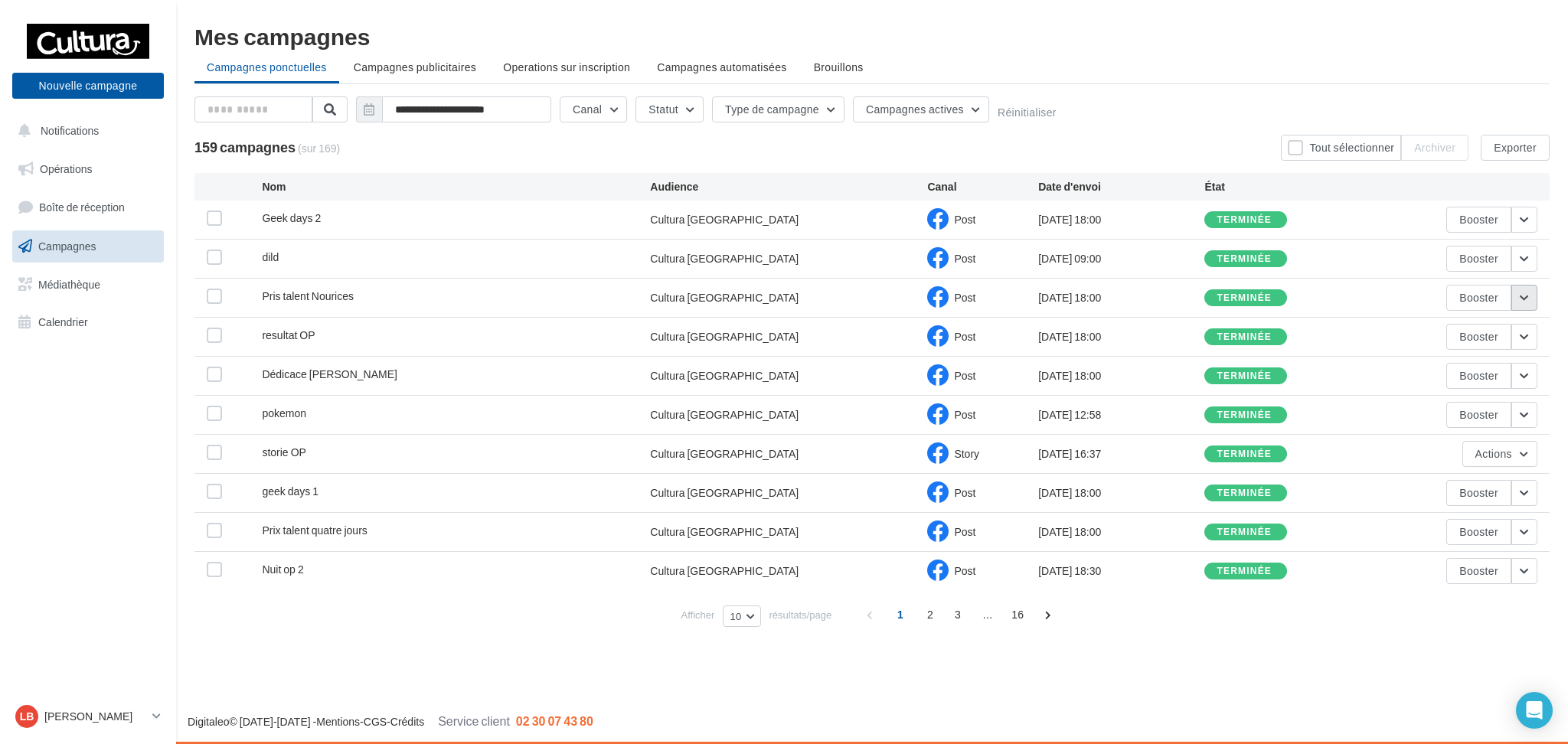
click at [1524, 301] on button "button" at bounding box center [1524, 297] width 26 height 26
click at [1497, 324] on button "Voir les résultats" at bounding box center [1461, 334] width 153 height 40
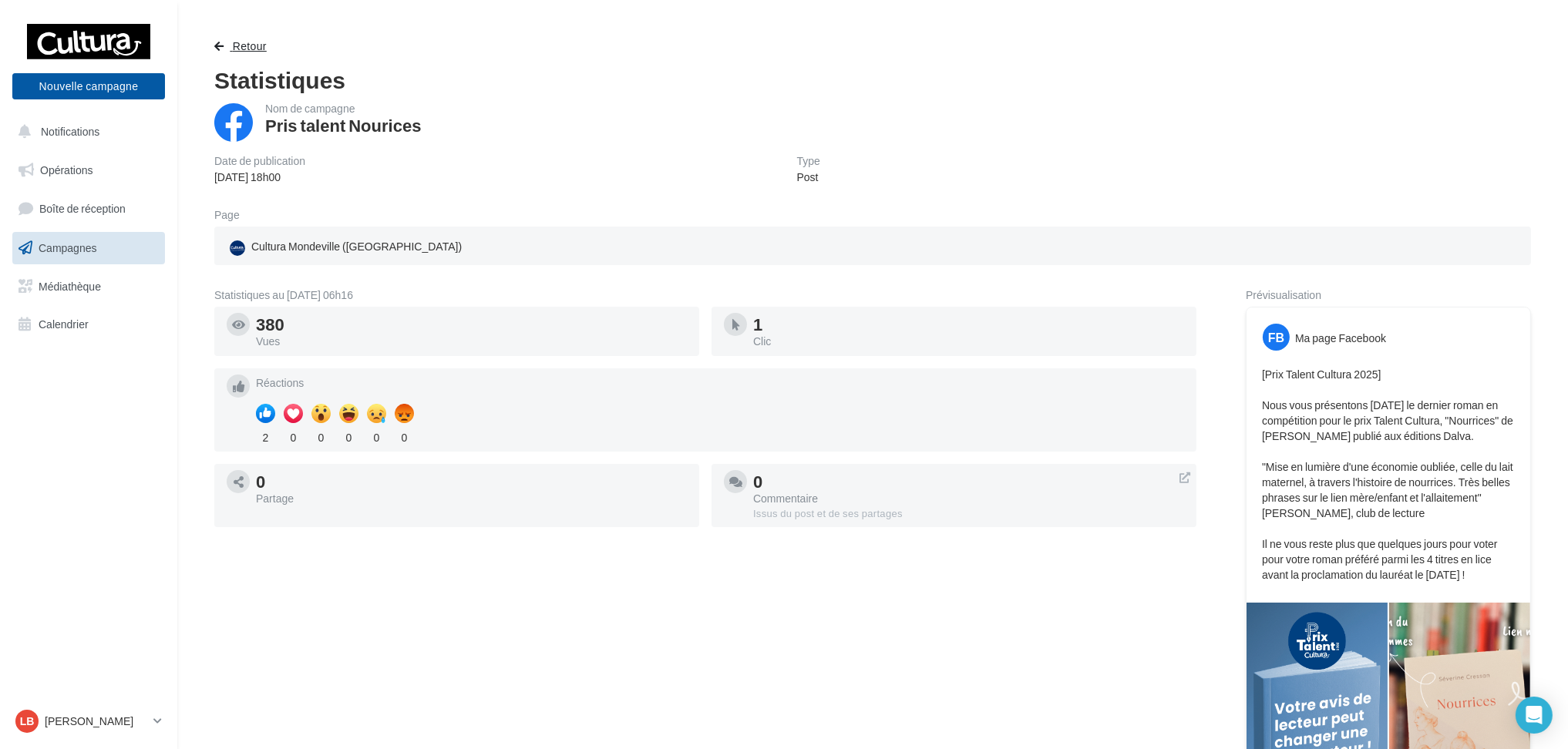
click at [227, 44] on button "Retour" at bounding box center [244, 46] width 58 height 19
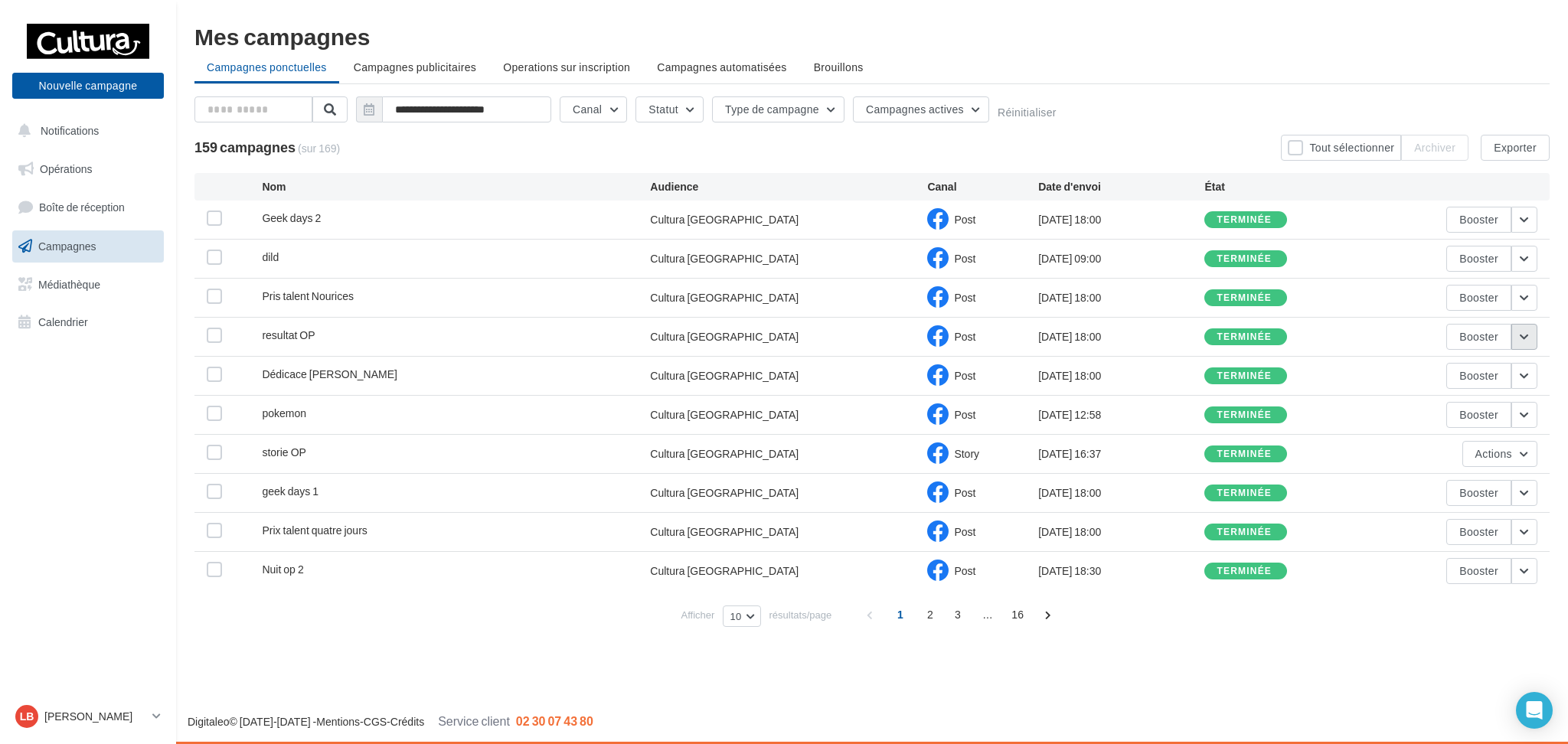
click at [1522, 336] on button "button" at bounding box center [1524, 336] width 26 height 26
click at [1481, 368] on button "Voir les résultats" at bounding box center [1461, 373] width 153 height 40
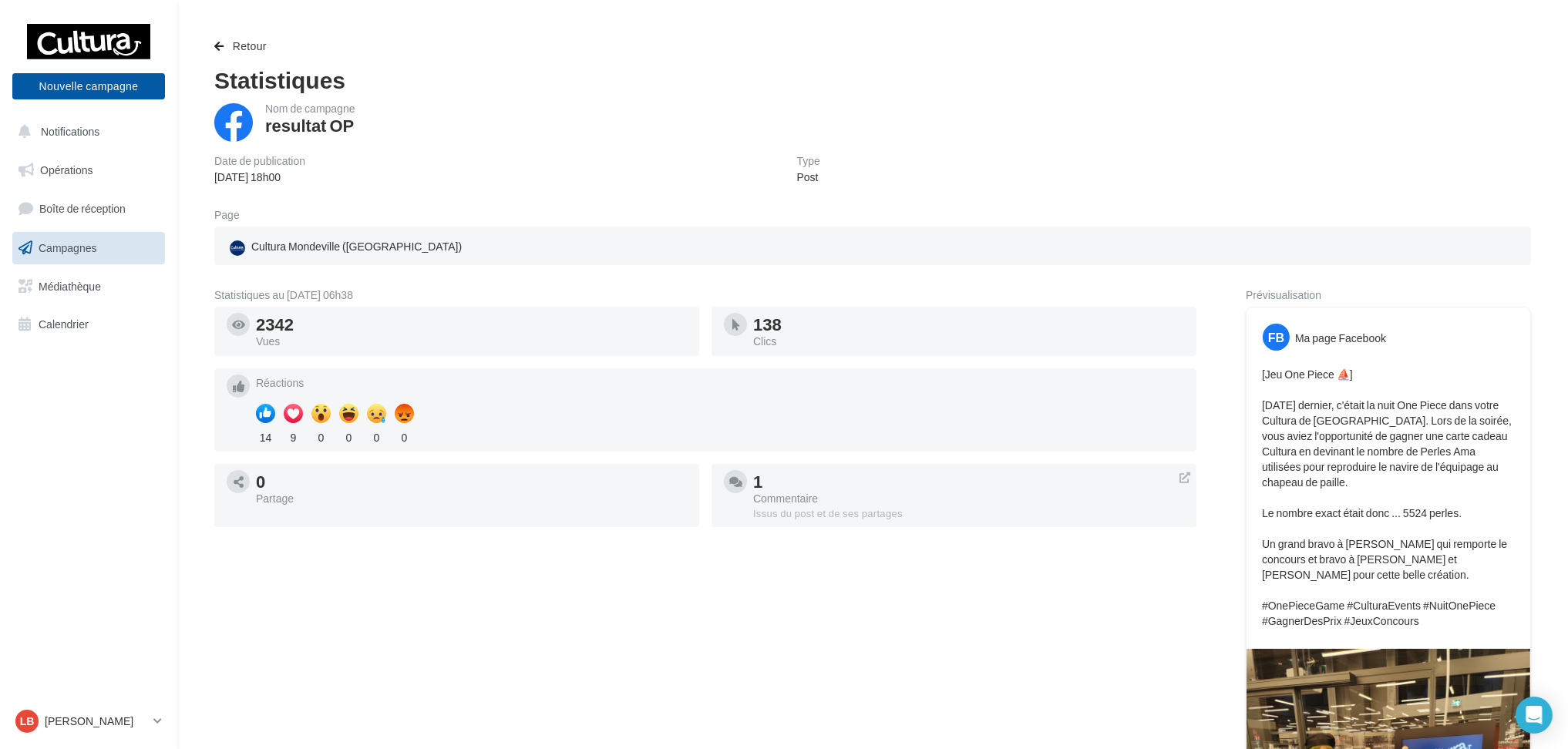
click at [213, 53] on div "Retour Statistiques Nom de campagne resultat OP Date de publication 29/09/2025 …" at bounding box center [873, 542] width 1354 height 1011
click at [220, 47] on span "button" at bounding box center [219, 46] width 9 height 11
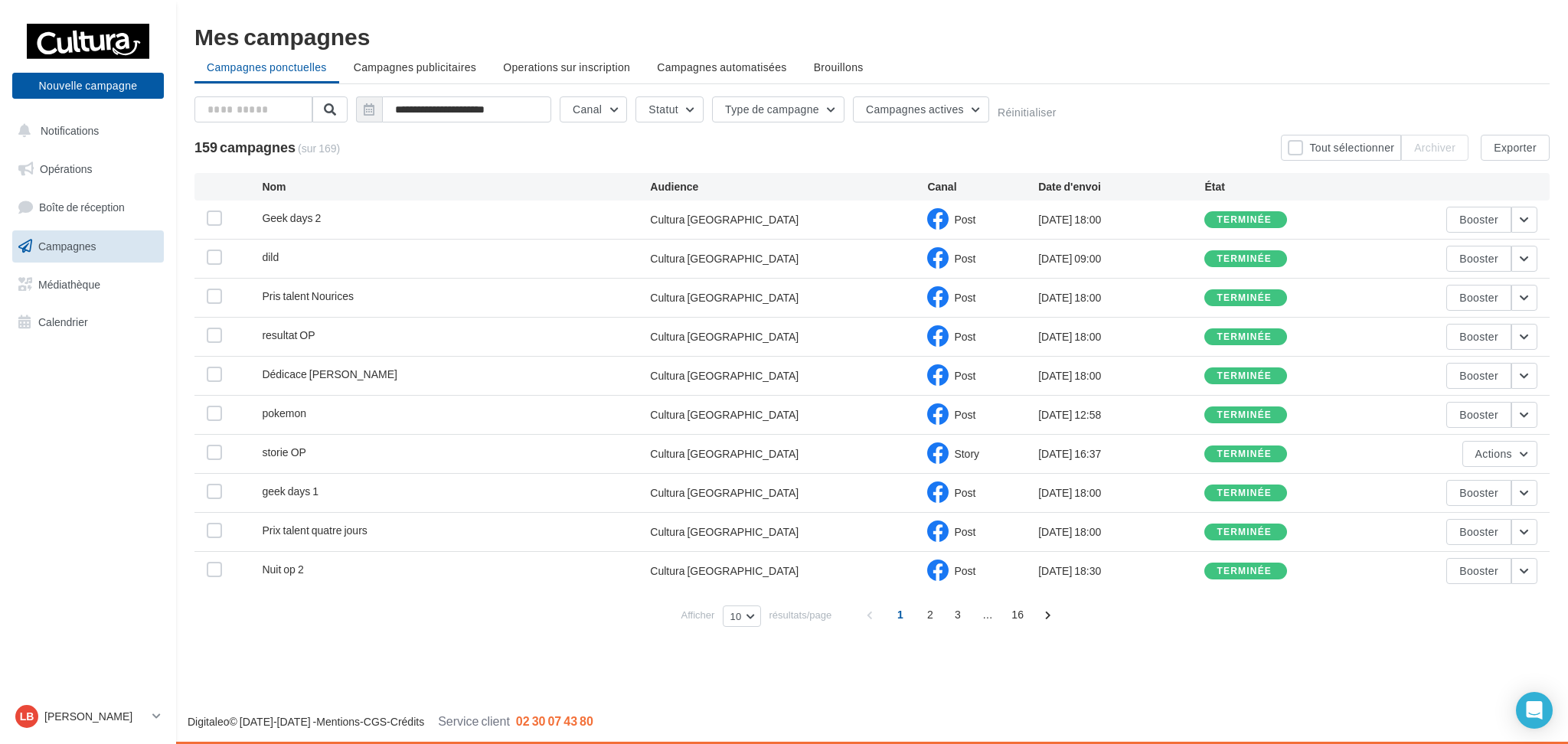
click at [1041, 673] on div "Nouvelle campagne Nouvelle campagne Notifications Opérations Boîte de réception…" at bounding box center [784, 372] width 1568 height 744
click at [1522, 376] on button "button" at bounding box center [1524, 376] width 26 height 26
click at [1489, 401] on button "Voir les résultats" at bounding box center [1461, 411] width 153 height 40
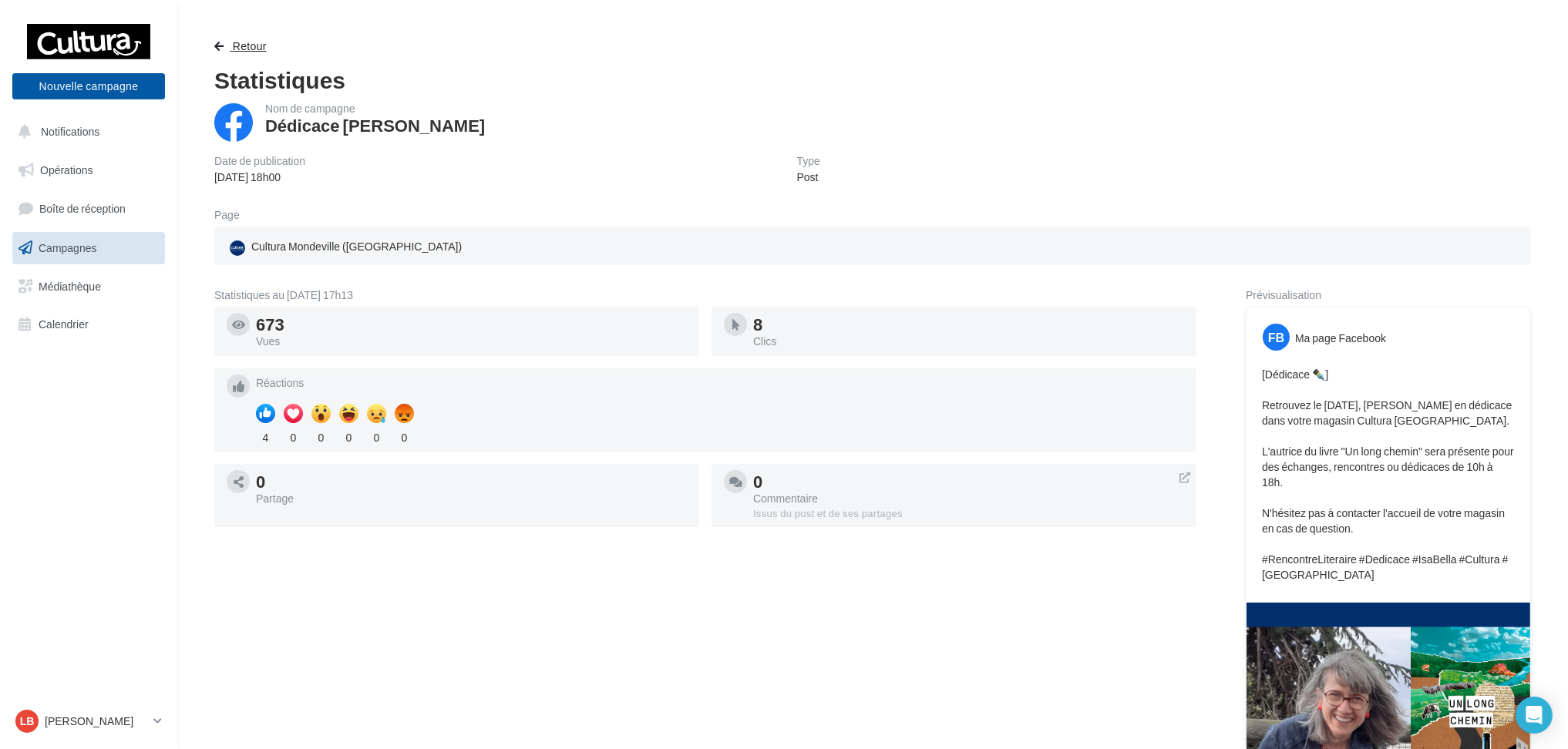
click at [219, 48] on span "button" at bounding box center [219, 46] width 9 height 11
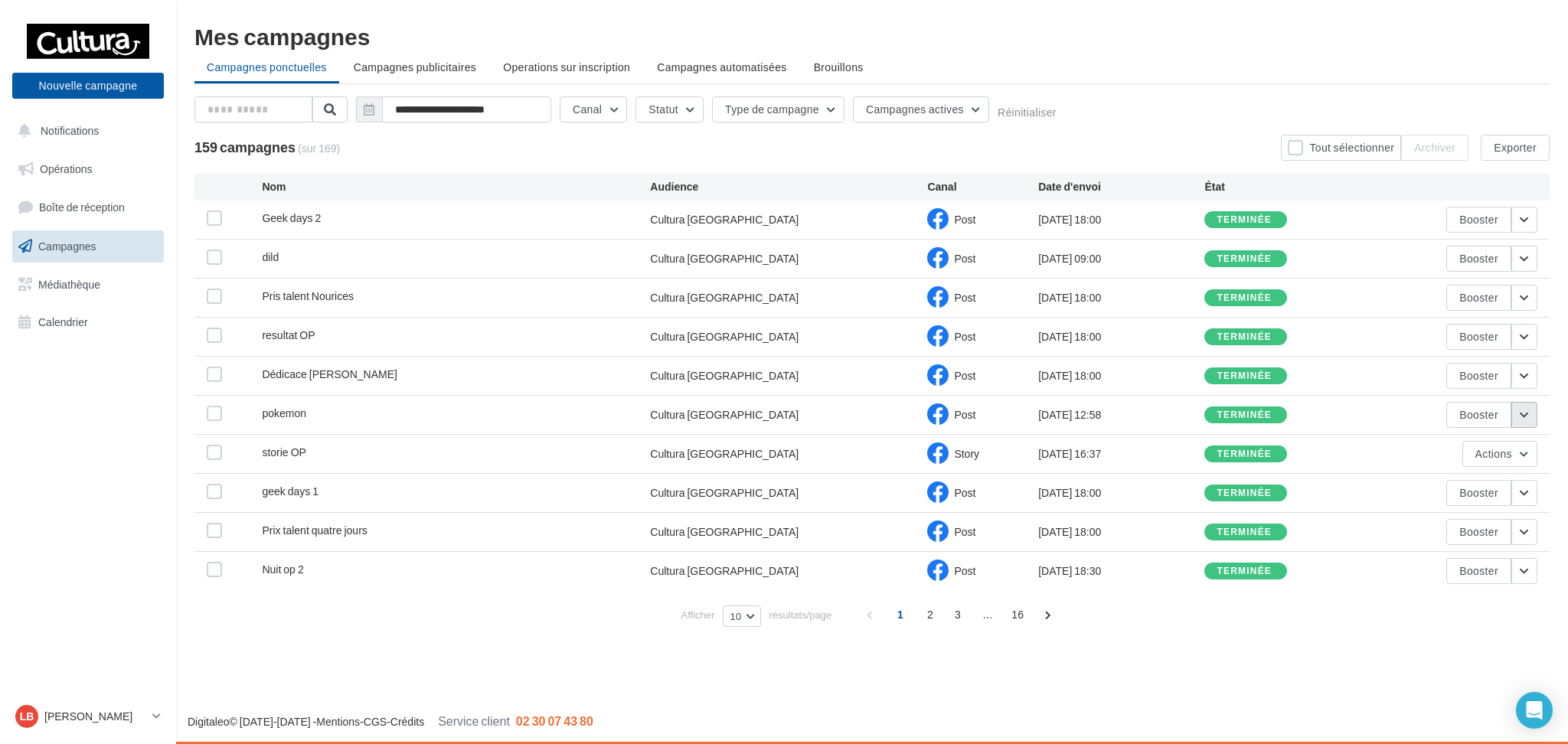
click at [1530, 414] on button "button" at bounding box center [1524, 414] width 26 height 26
click at [1483, 451] on button "Voir les résultats" at bounding box center [1461, 451] width 153 height 40
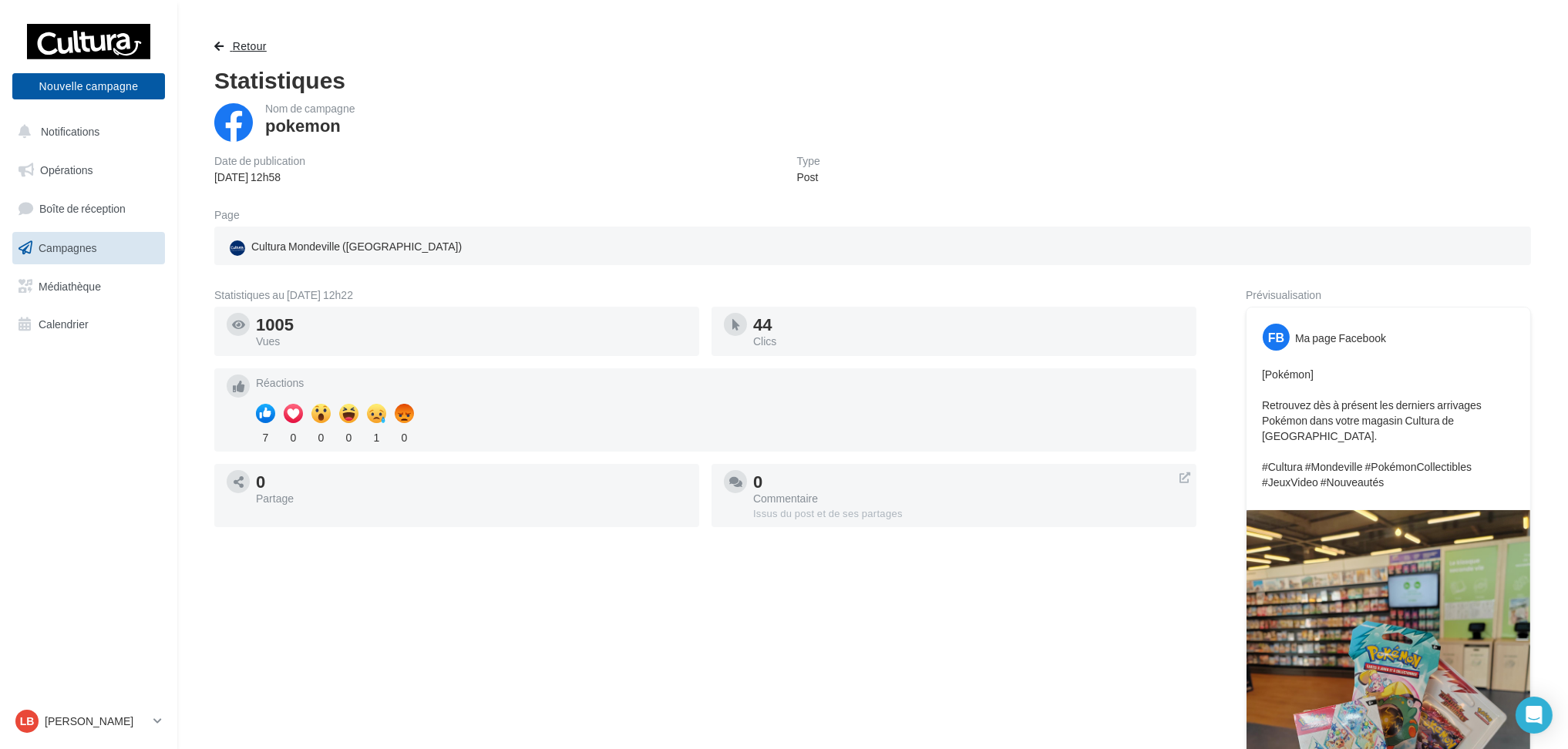
click at [219, 40] on span "button" at bounding box center [219, 46] width 9 height 11
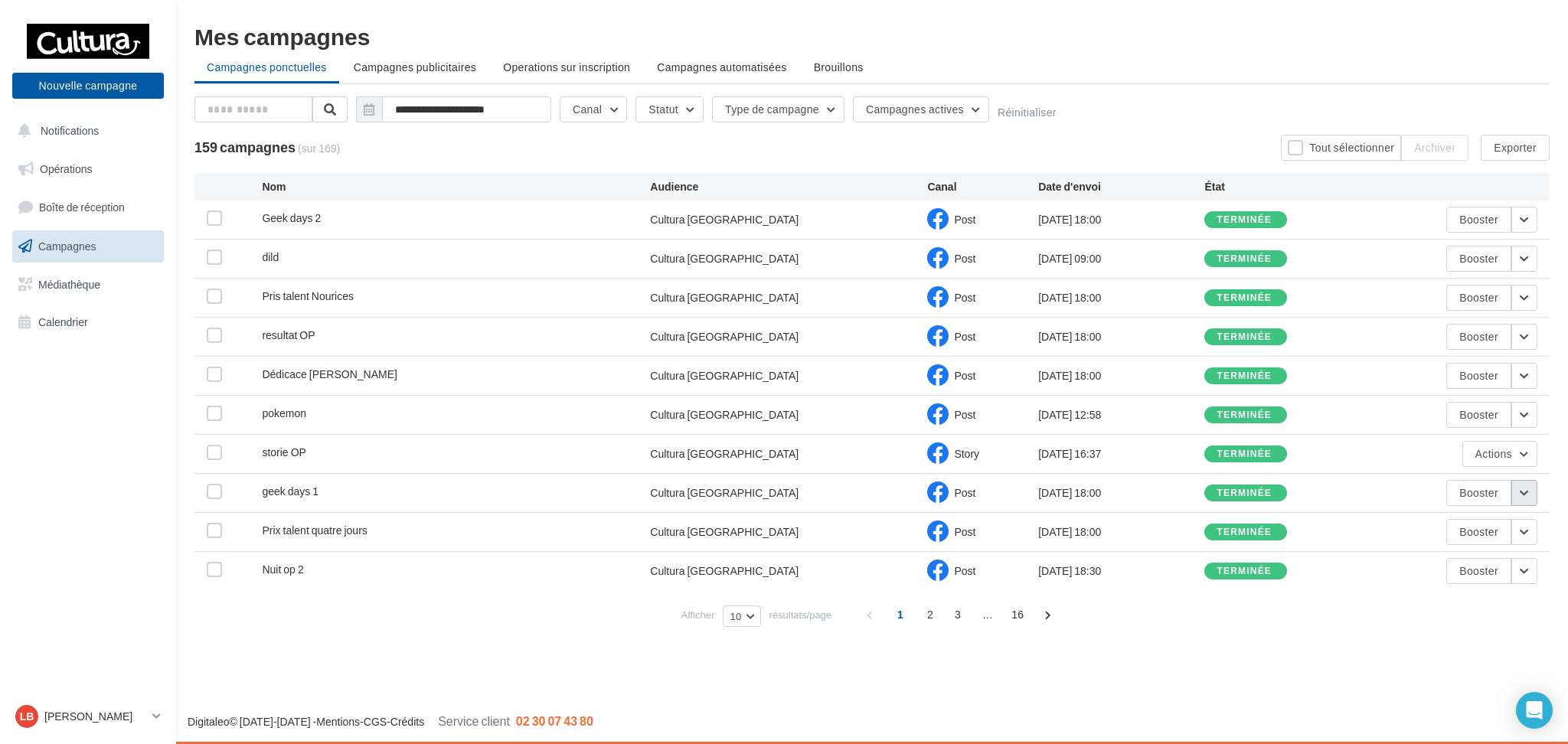
click at [1533, 500] on button "button" at bounding box center [1524, 492] width 26 height 26
click at [1431, 518] on button "Voir les résultats" at bounding box center [1461, 529] width 153 height 40
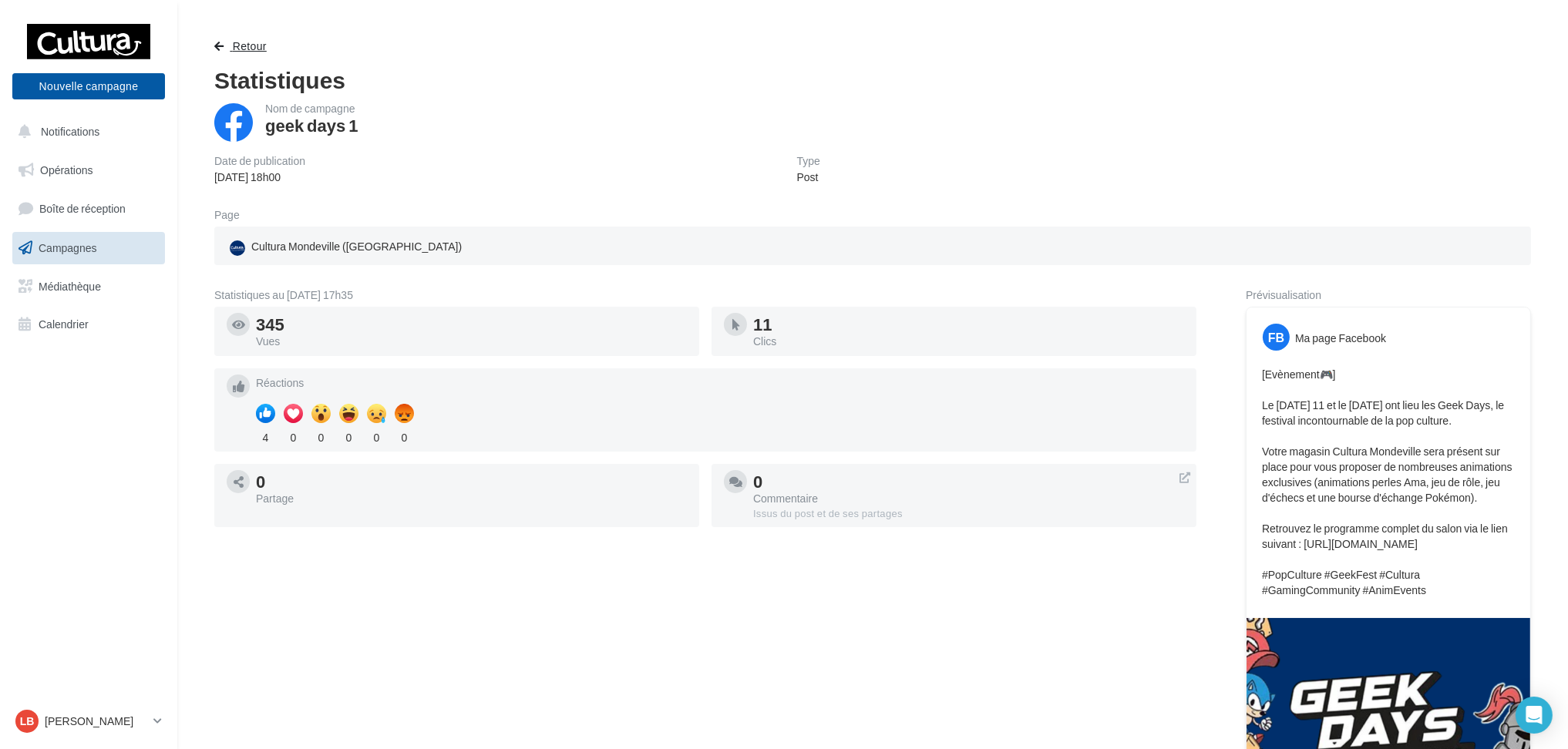
click at [218, 48] on span "button" at bounding box center [219, 46] width 9 height 11
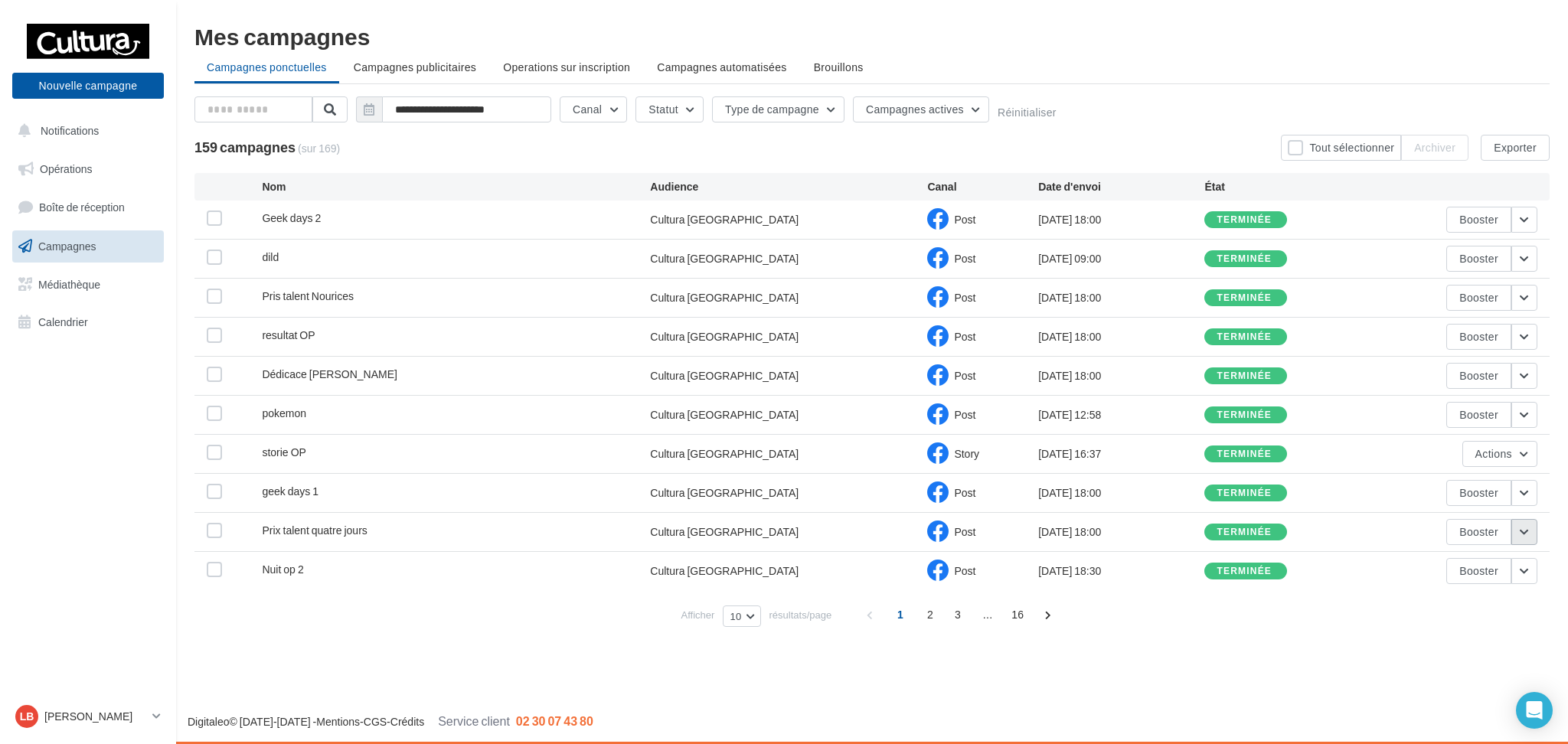
click at [1521, 527] on button "button" at bounding box center [1524, 532] width 26 height 26
click at [1464, 563] on button "Voir les résultats" at bounding box center [1450, 567] width 153 height 40
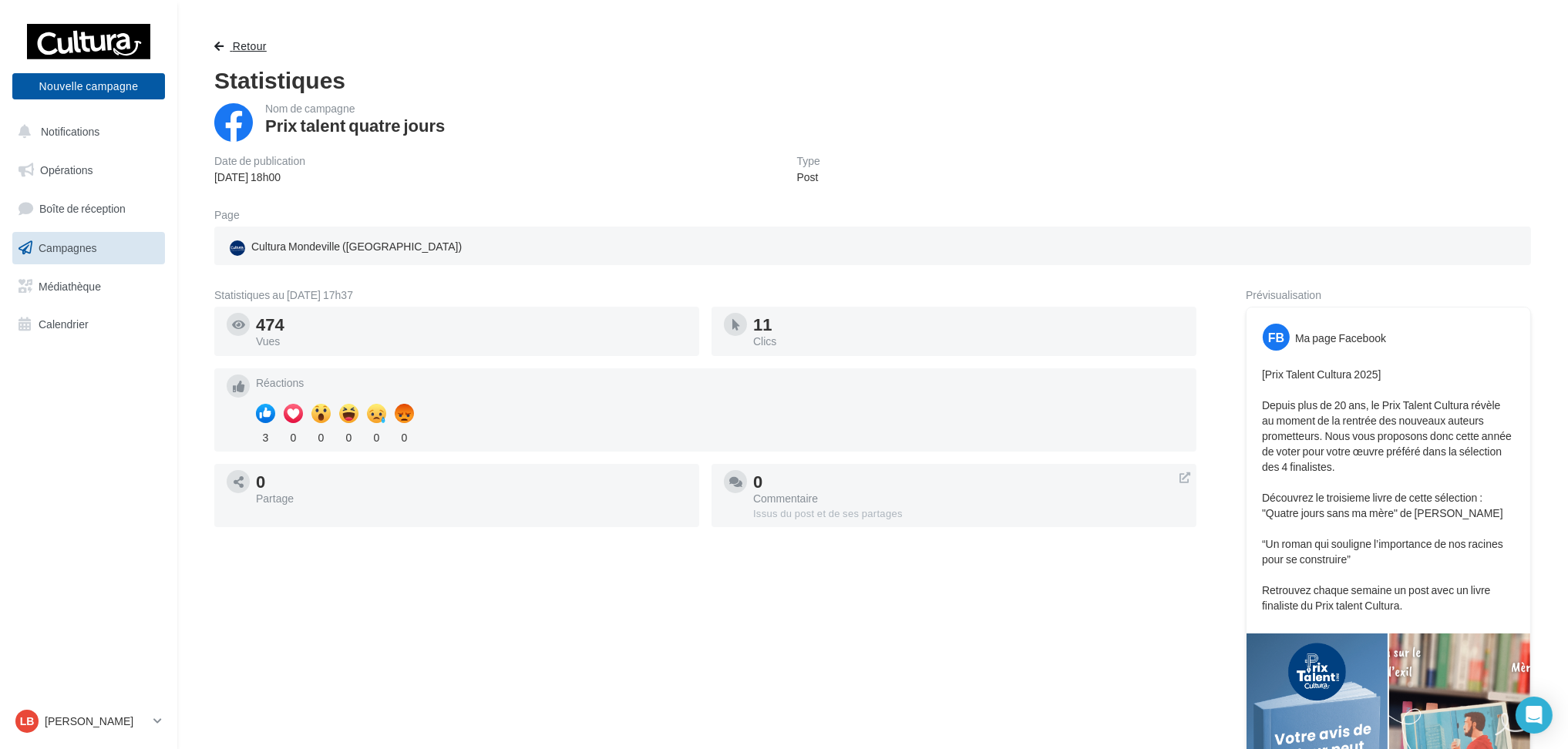
click at [216, 48] on span "button" at bounding box center [219, 46] width 9 height 11
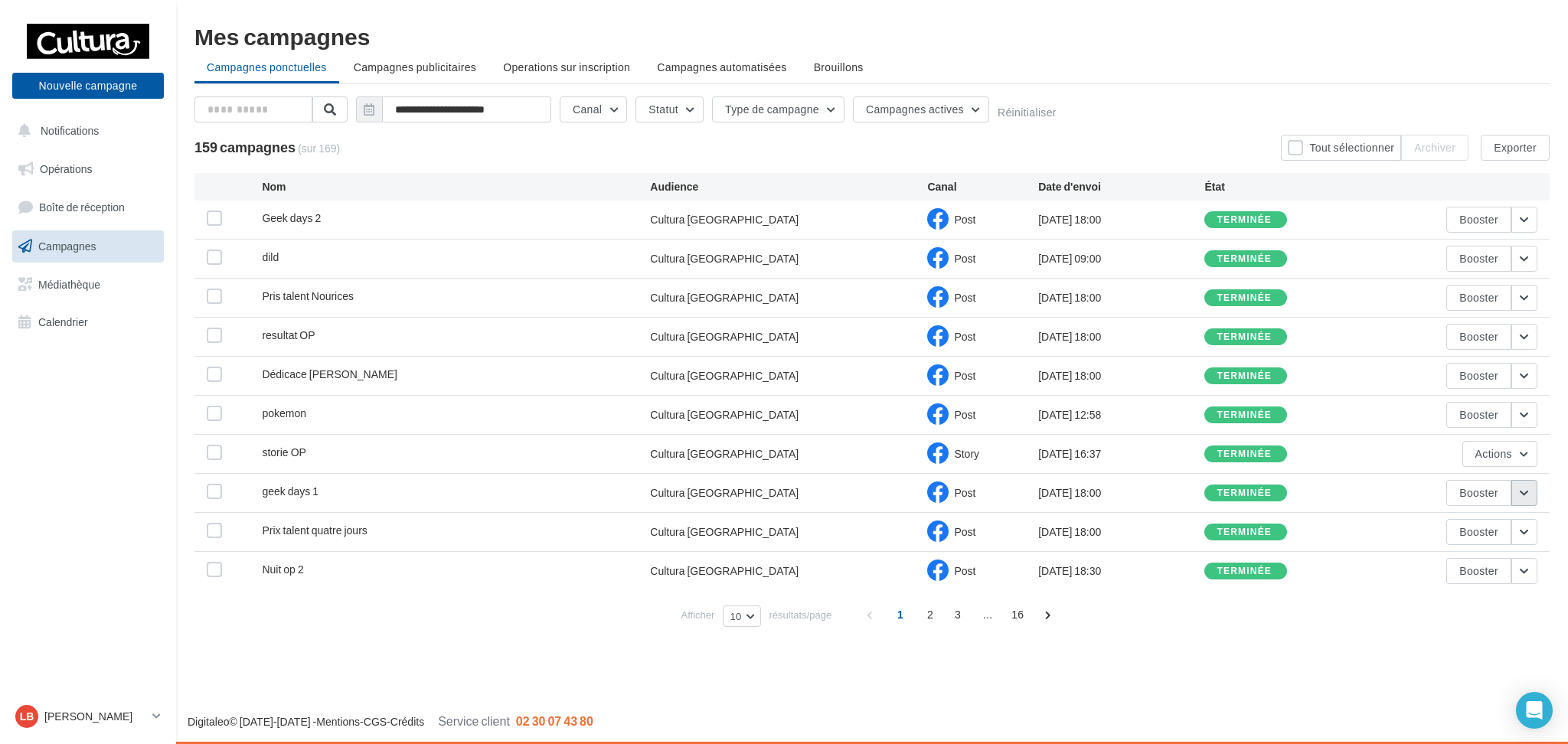
click at [1532, 490] on button "button" at bounding box center [1524, 492] width 26 height 26
click at [1475, 525] on button "Voir les résultats" at bounding box center [1461, 529] width 153 height 40
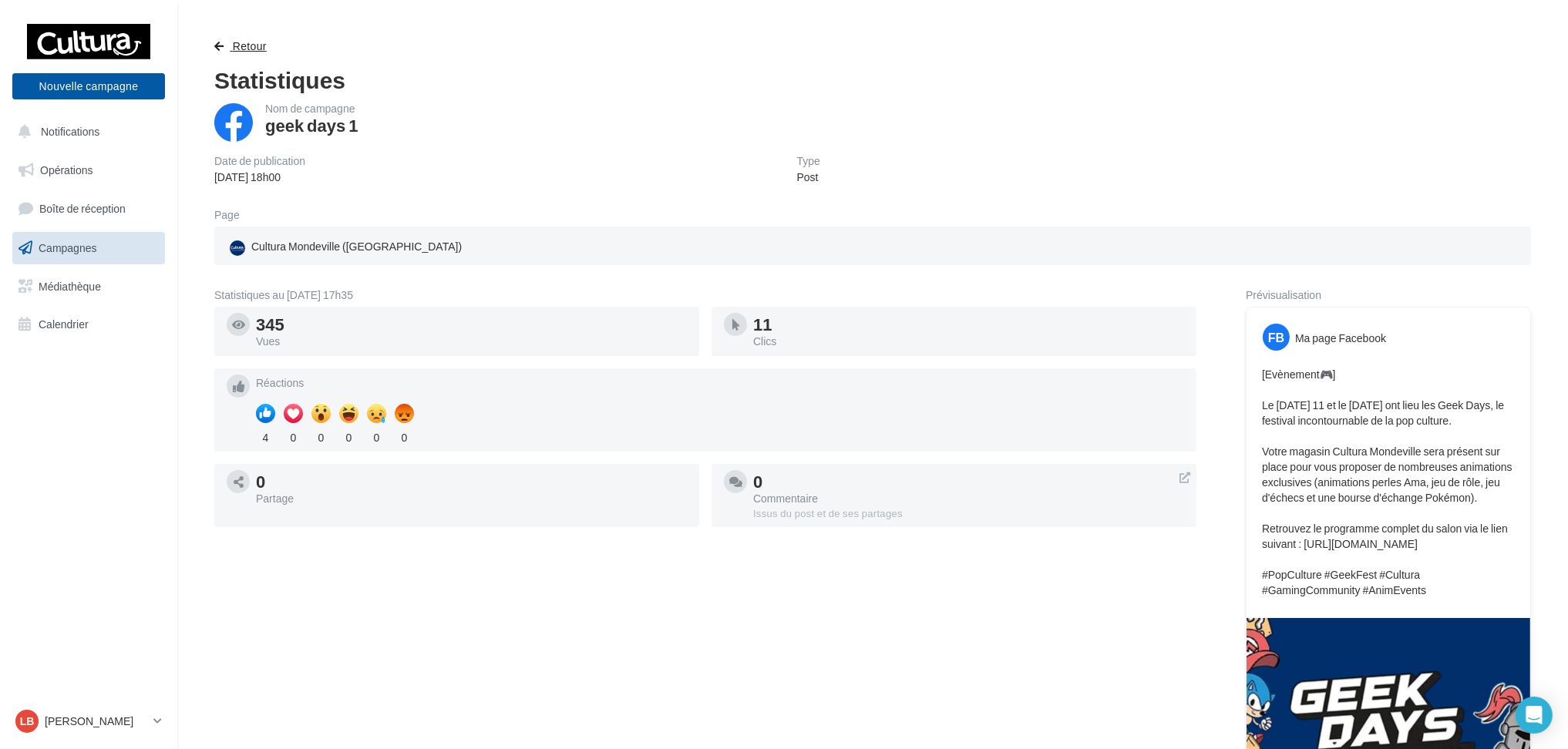
click at [225, 48] on button "Retour" at bounding box center [244, 46] width 58 height 19
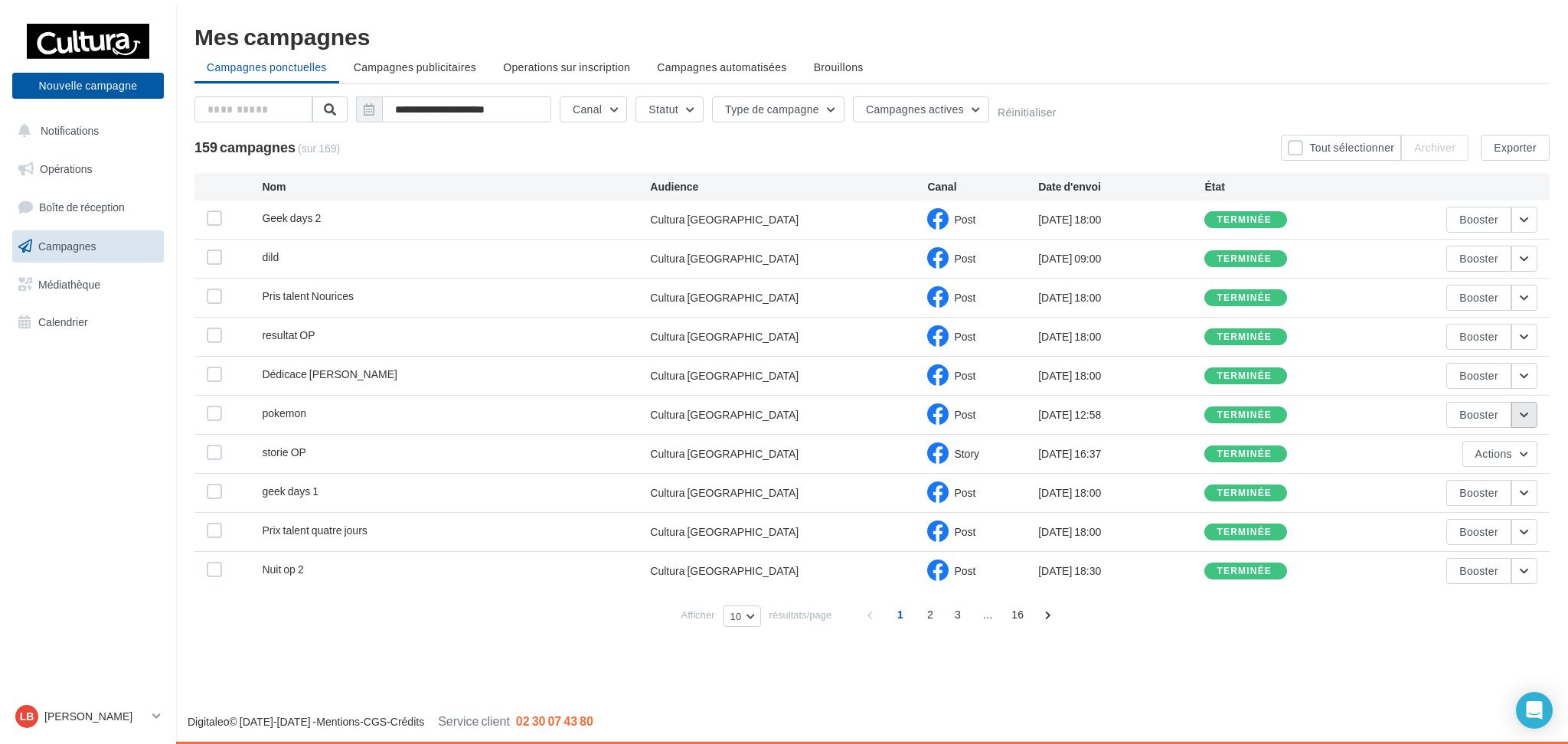
click at [1522, 421] on button "button" at bounding box center [1524, 414] width 26 height 26
click at [1471, 455] on button "Voir les résultats" at bounding box center [1461, 451] width 153 height 40
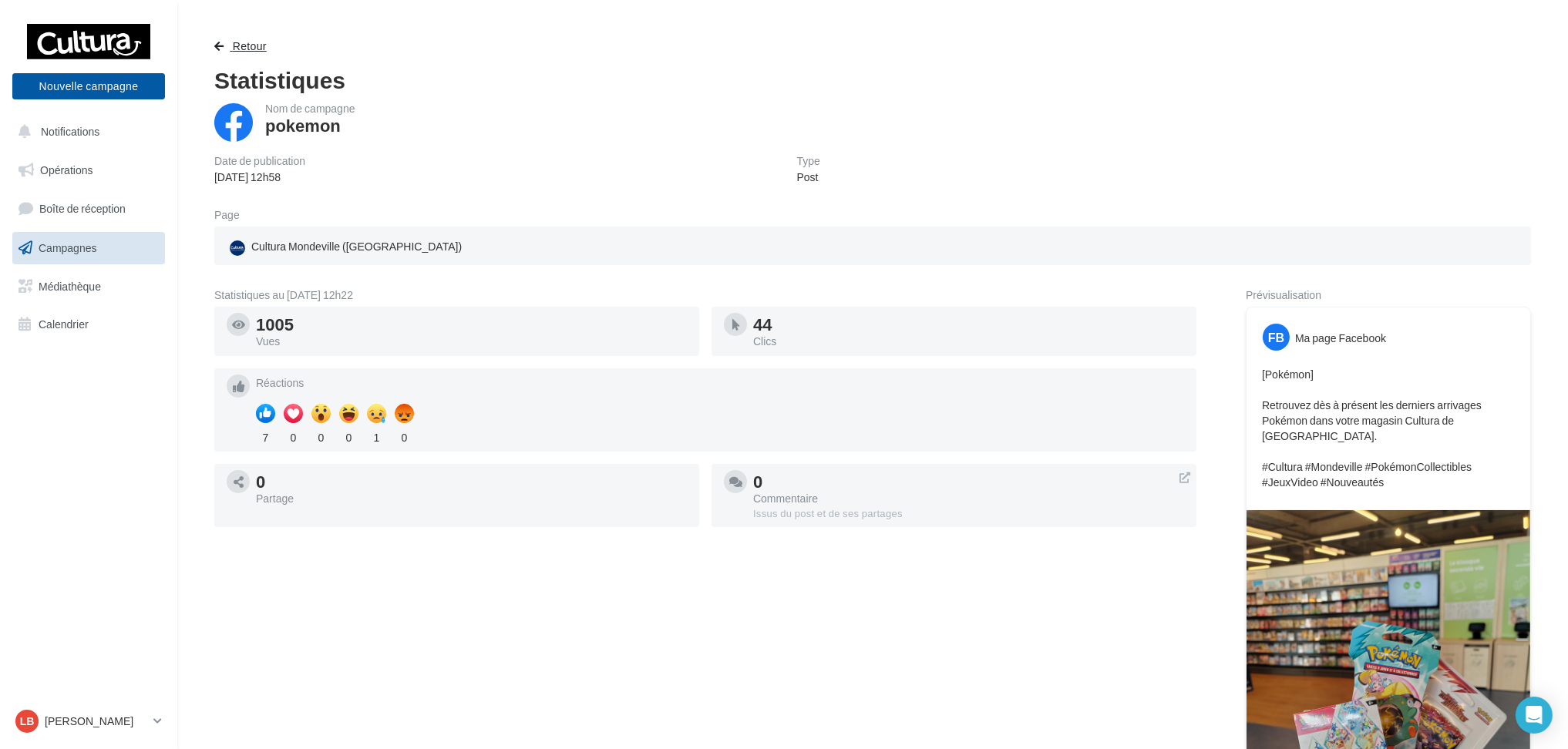
click at [223, 43] on span "button" at bounding box center [219, 46] width 9 height 11
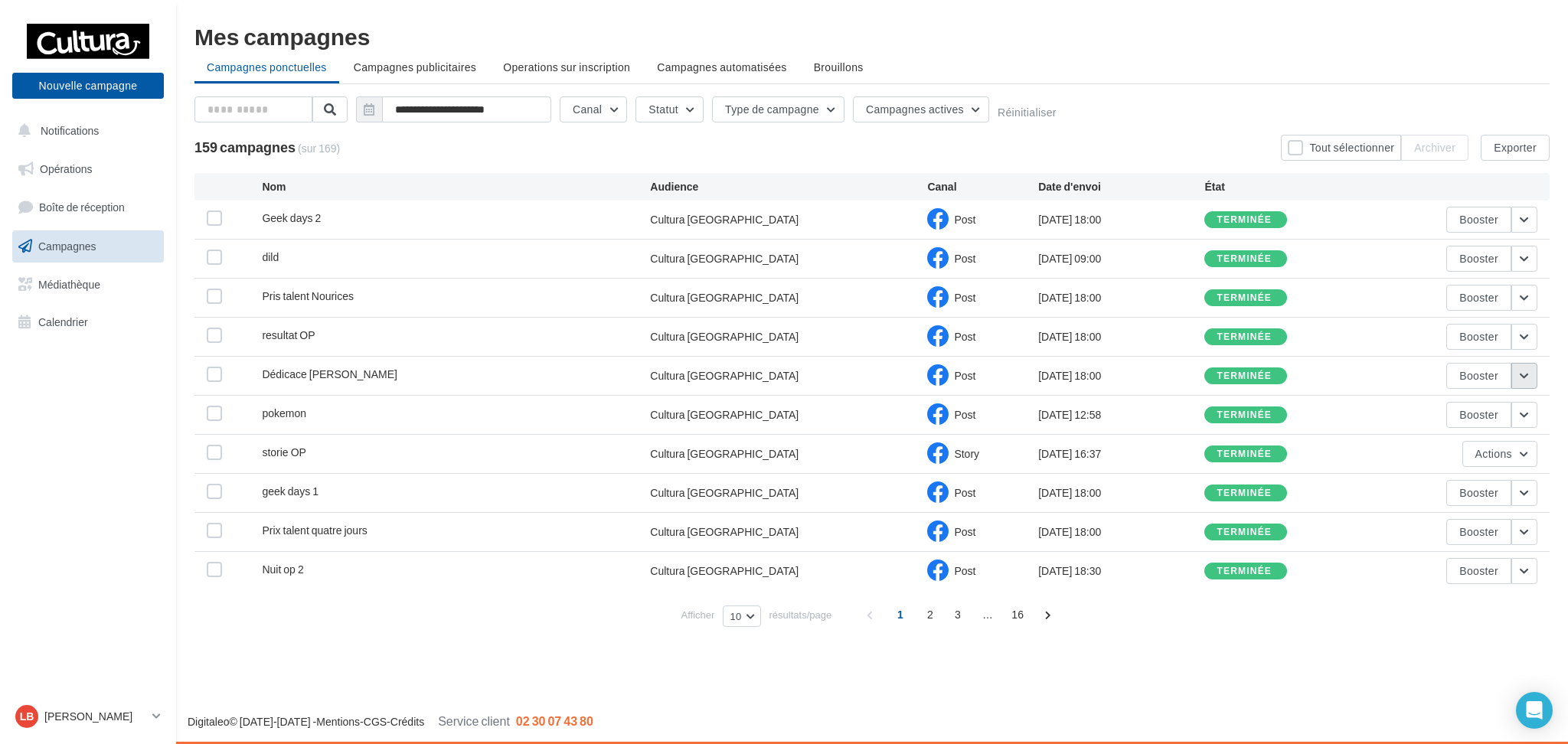
click at [1523, 380] on button "button" at bounding box center [1524, 376] width 26 height 26
click at [1498, 411] on button "Voir les résultats" at bounding box center [1461, 411] width 153 height 40
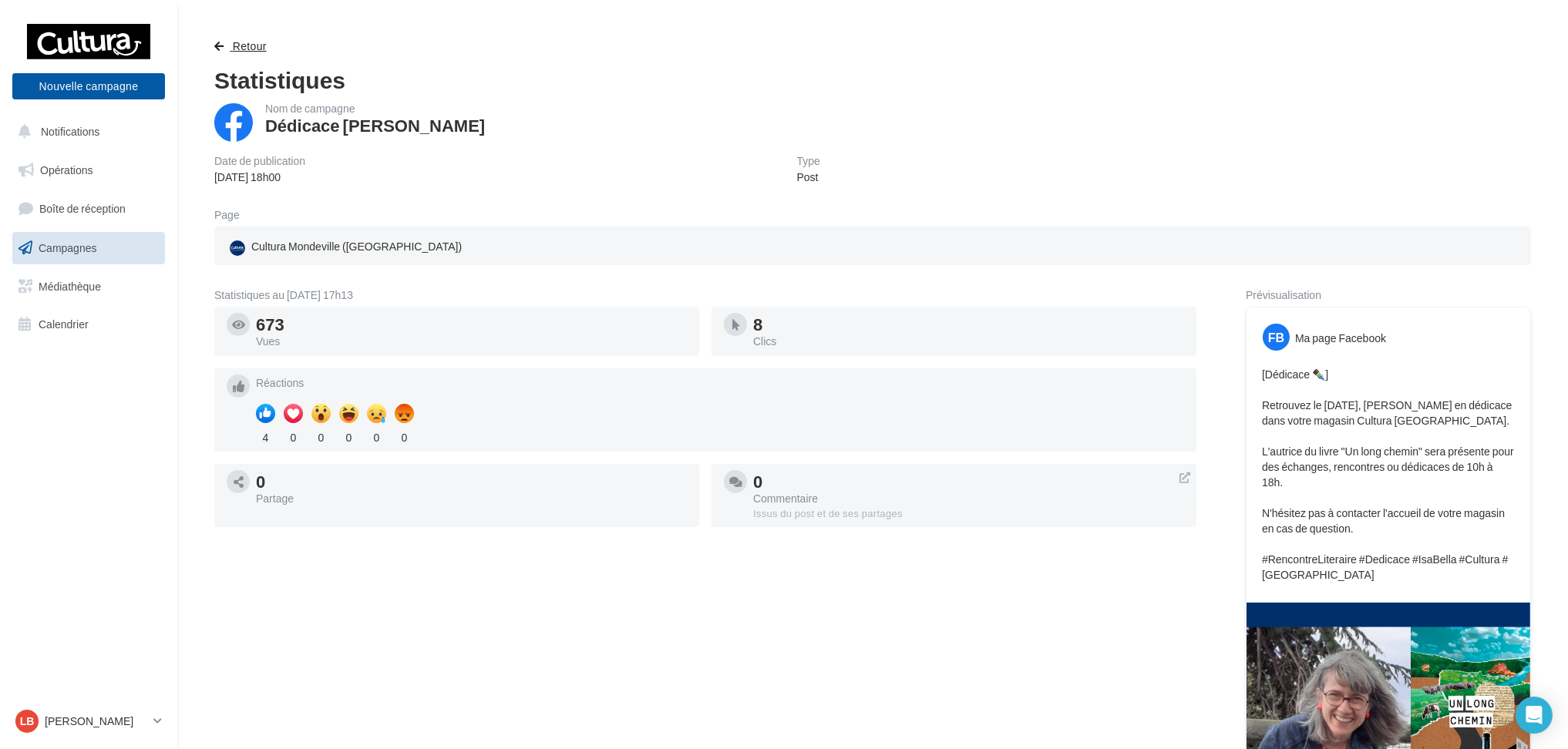
click at [220, 40] on span "button" at bounding box center [219, 46] width 9 height 11
